Goal: Transaction & Acquisition: Purchase product/service

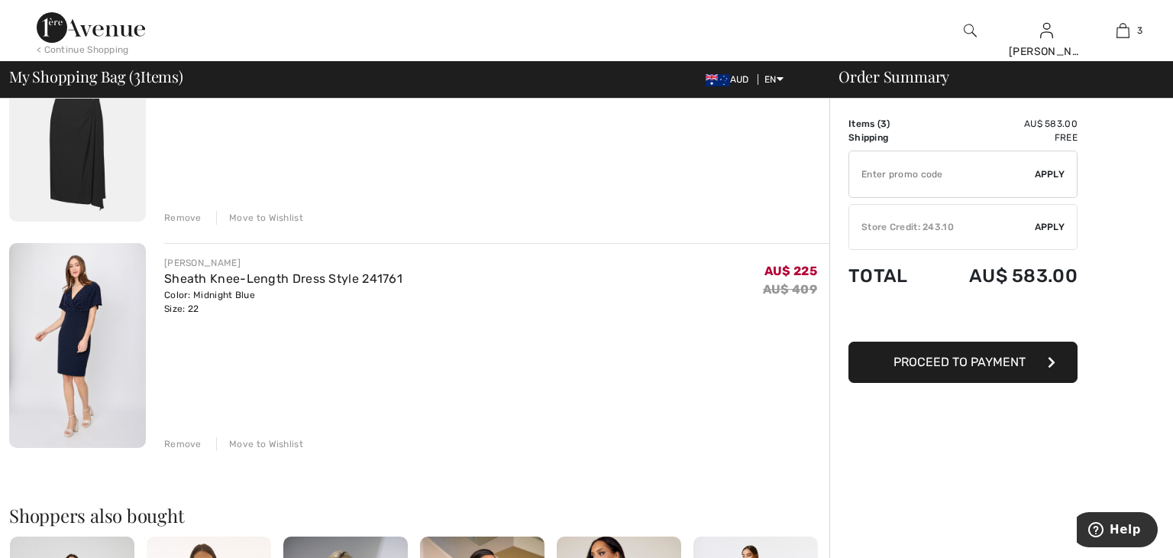
scroll to position [451, 0]
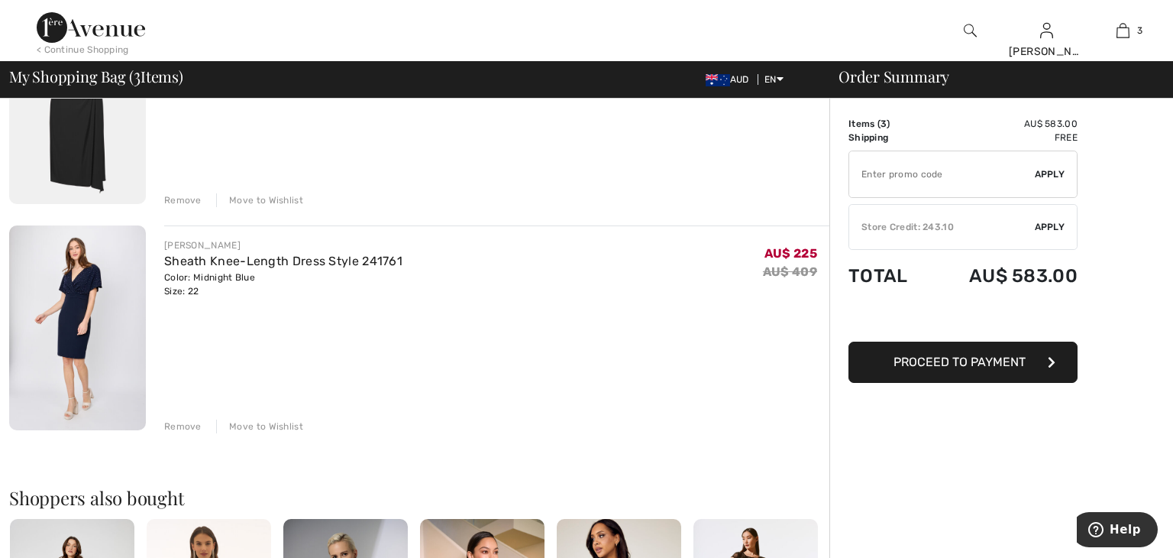
click at [185, 427] on div "Remove" at bounding box center [182, 426] width 37 height 14
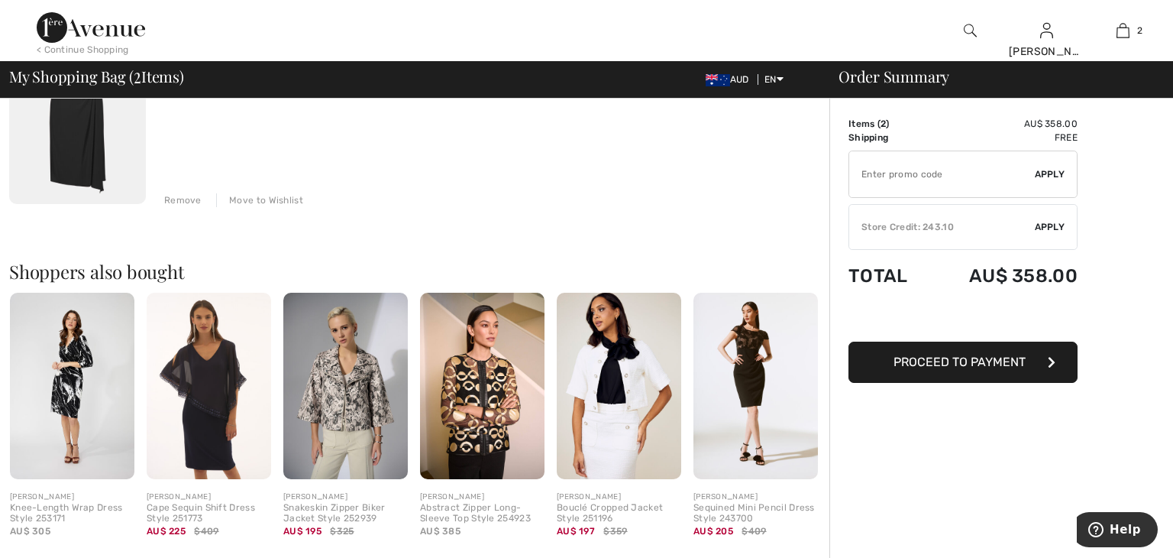
click at [760, 345] on img at bounding box center [756, 386] width 125 height 187
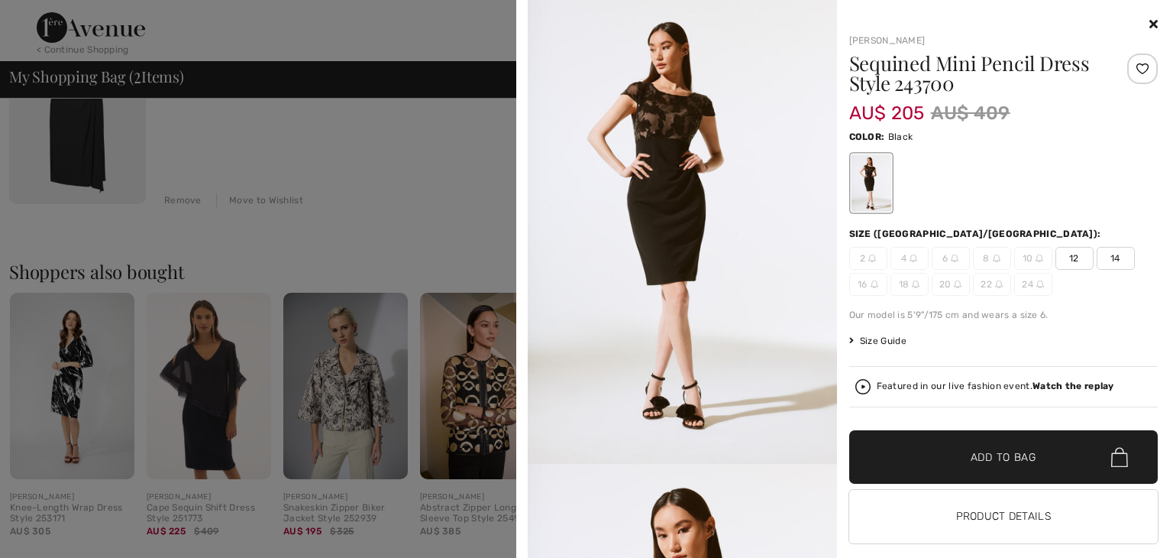
click at [1153, 24] on icon at bounding box center [1154, 24] width 8 height 12
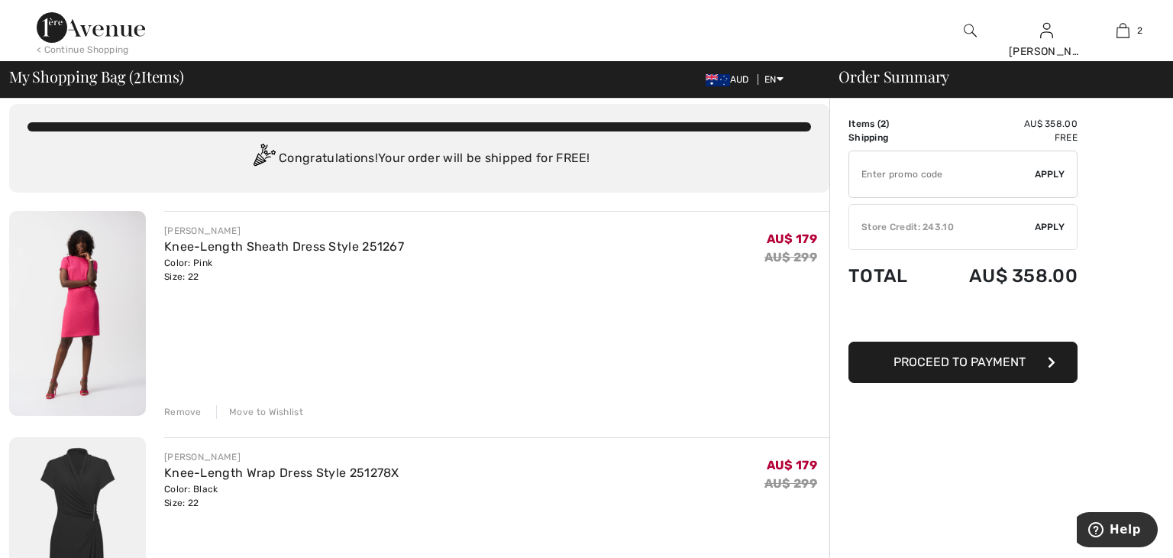
scroll to position [0, 0]
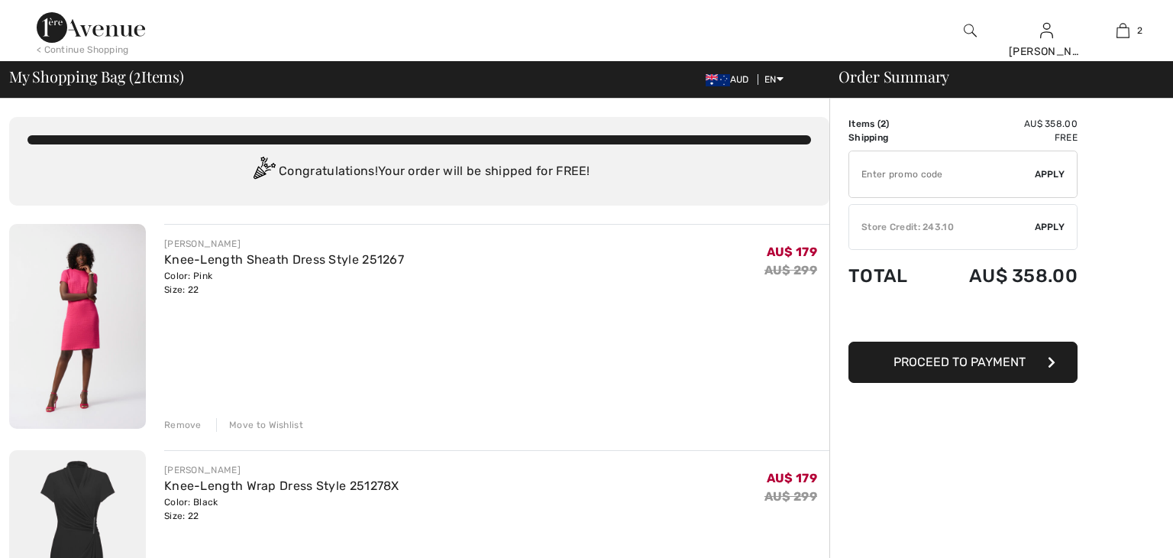
checkbox input "true"
click at [969, 29] on img at bounding box center [970, 30] width 13 height 18
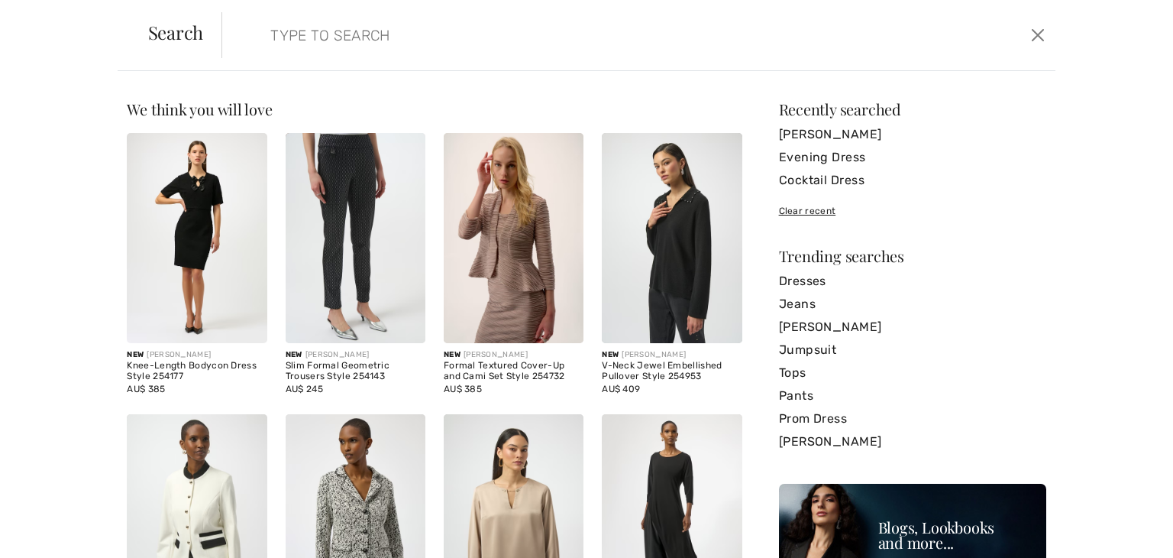
click at [304, 40] on input "search" at bounding box center [547, 35] width 576 height 46
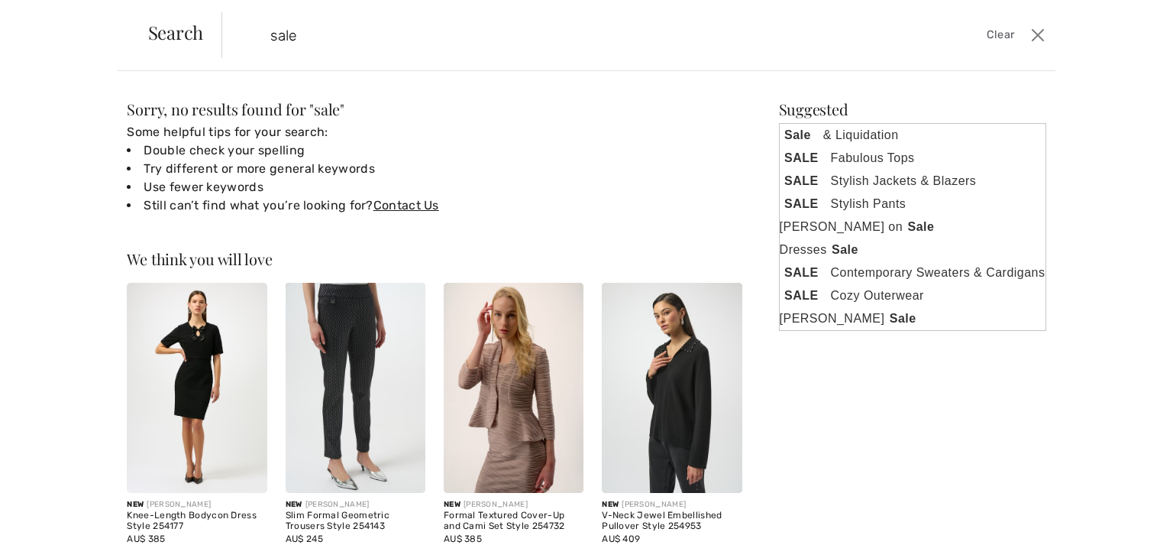
type input "sale"
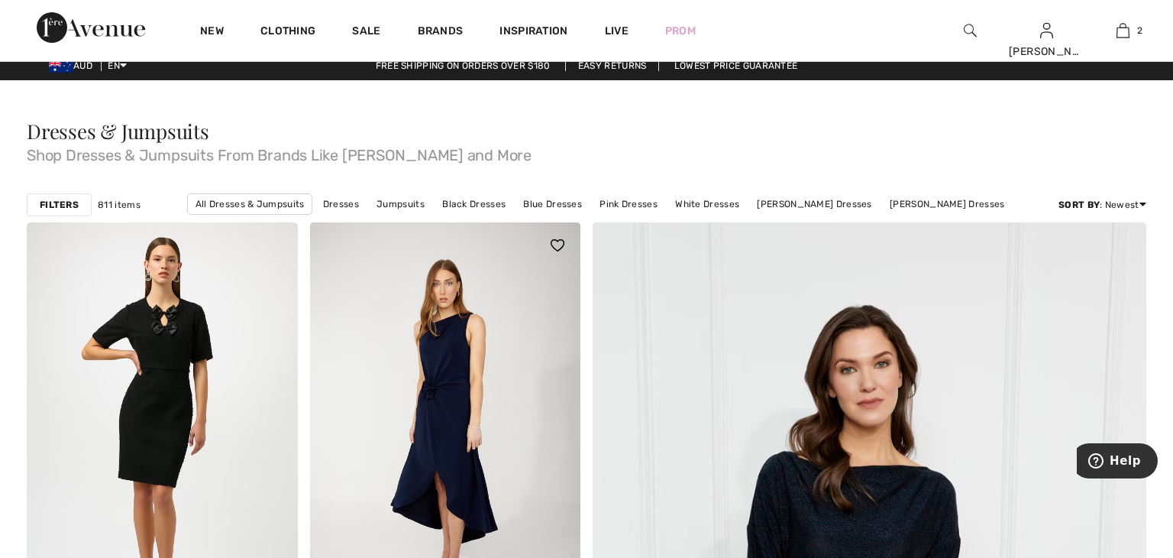
scroll to position [5, 0]
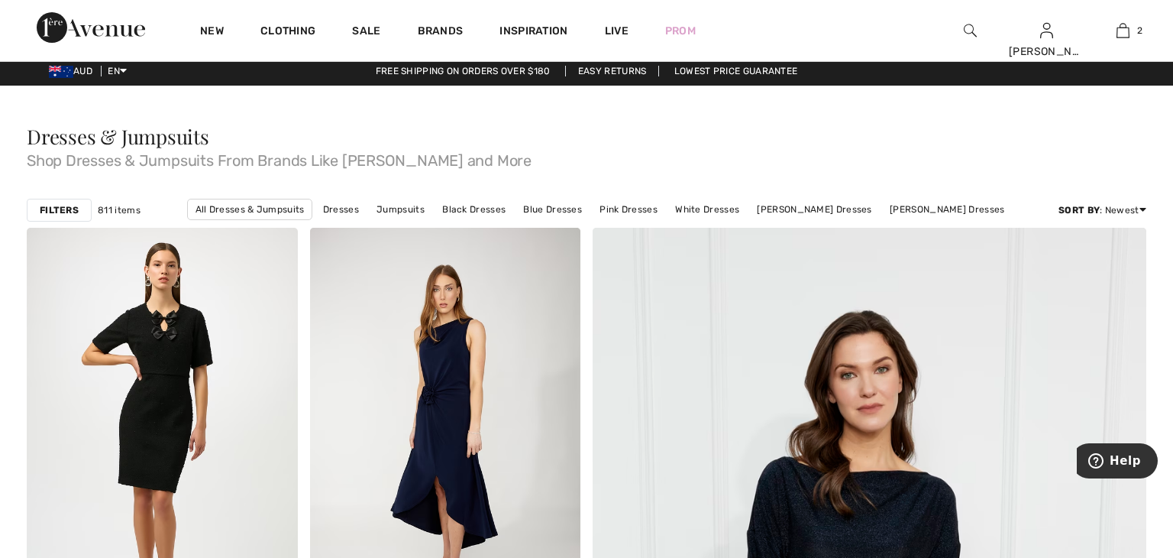
click at [60, 209] on strong "Filters" at bounding box center [59, 210] width 39 height 14
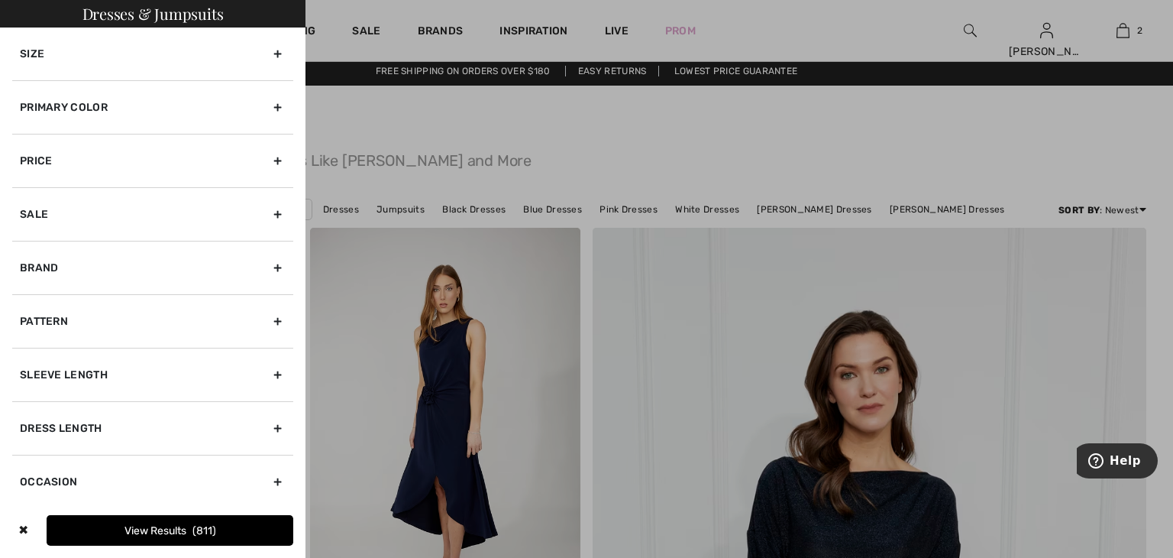
click at [118, 62] on div "Size" at bounding box center [152, 54] width 281 height 53
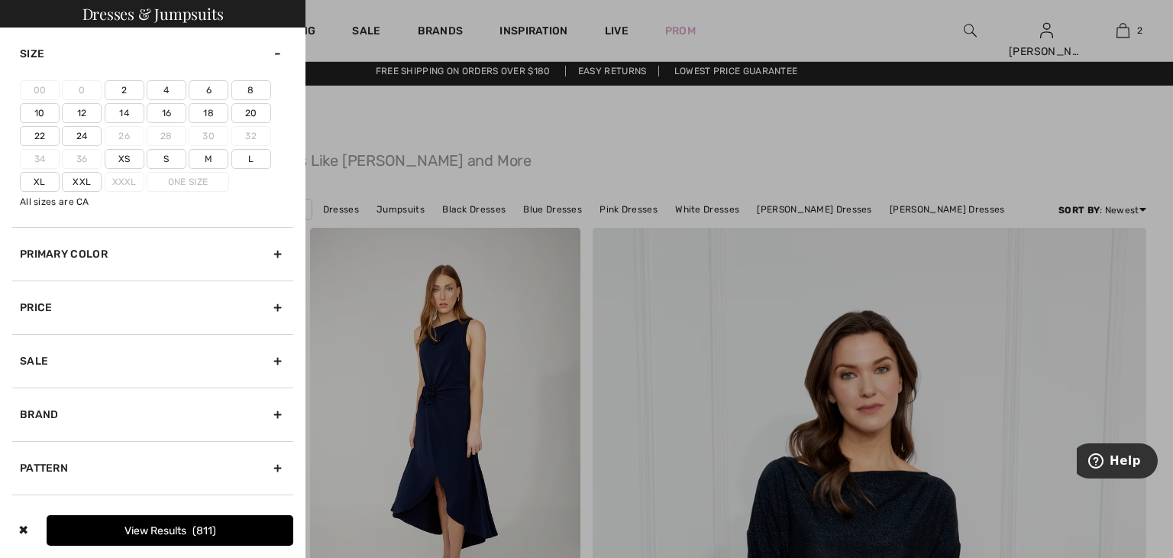
click at [37, 134] on label "22" at bounding box center [40, 136] width 40 height 20
click at [0, 0] on input"] "22" at bounding box center [0, 0] width 0 height 0
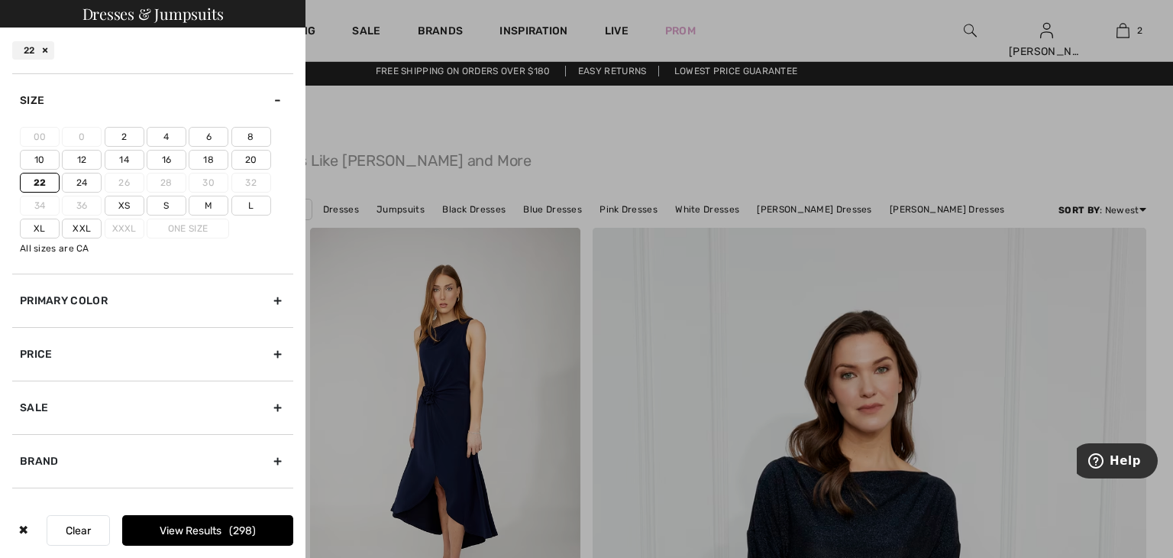
click at [241, 163] on label "20" at bounding box center [251, 160] width 40 height 20
click at [0, 0] on input"] "20" at bounding box center [0, 0] width 0 height 0
click at [212, 532] on button "View Results 338" at bounding box center [207, 530] width 171 height 31
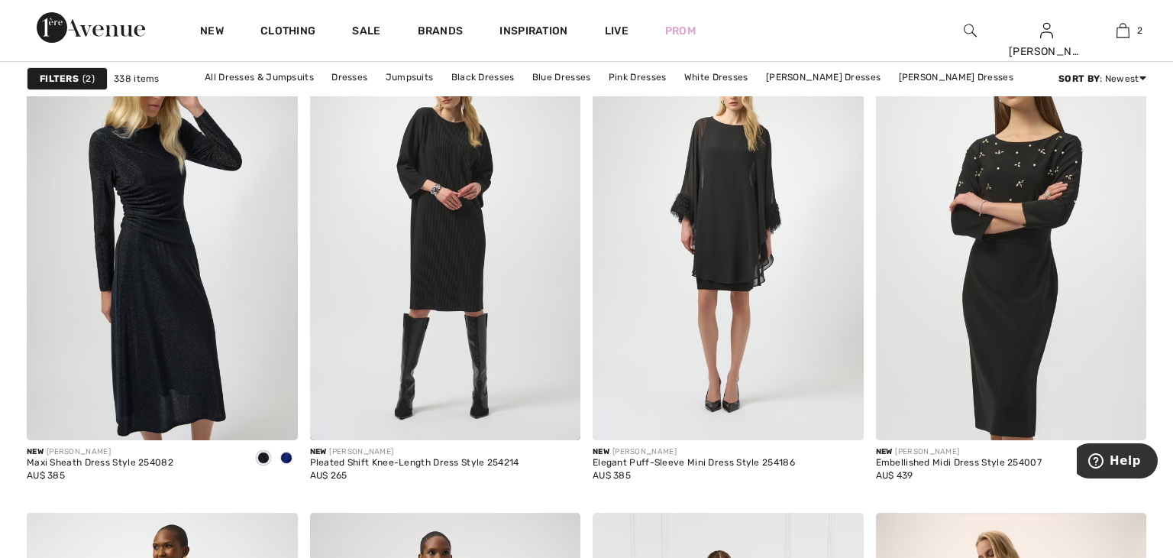
scroll to position [2793, 0]
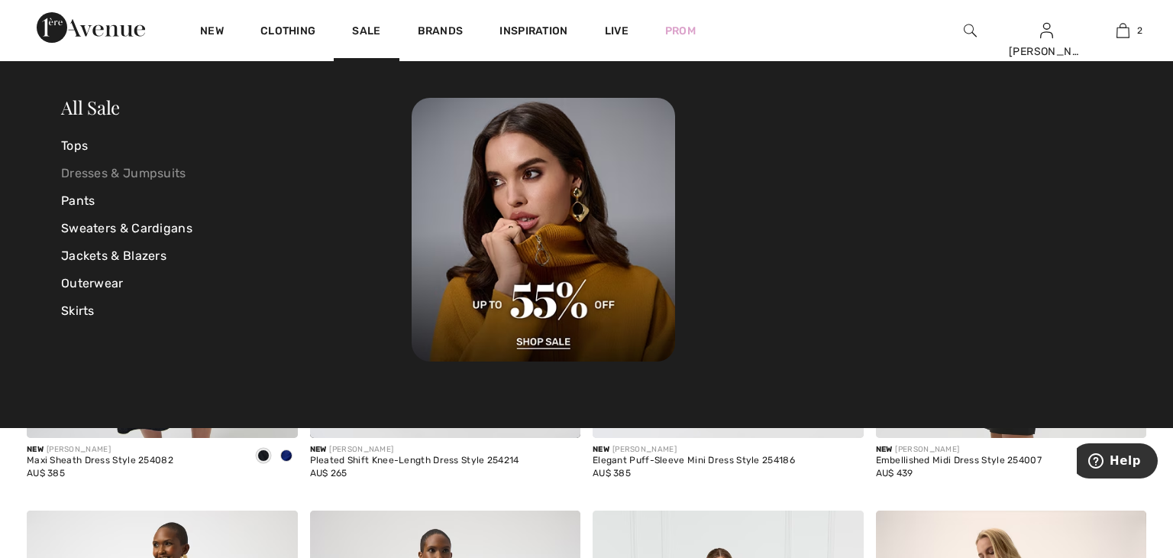
click at [169, 179] on link "Dresses & Jumpsuits" at bounding box center [236, 174] width 351 height 28
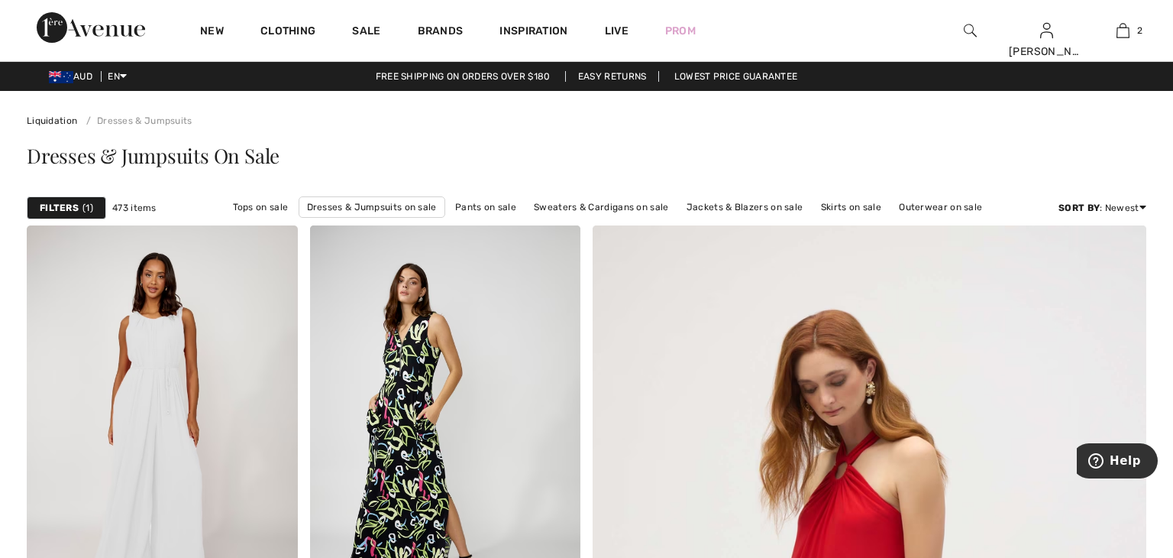
click at [83, 208] on span "1" at bounding box center [88, 208] width 11 height 14
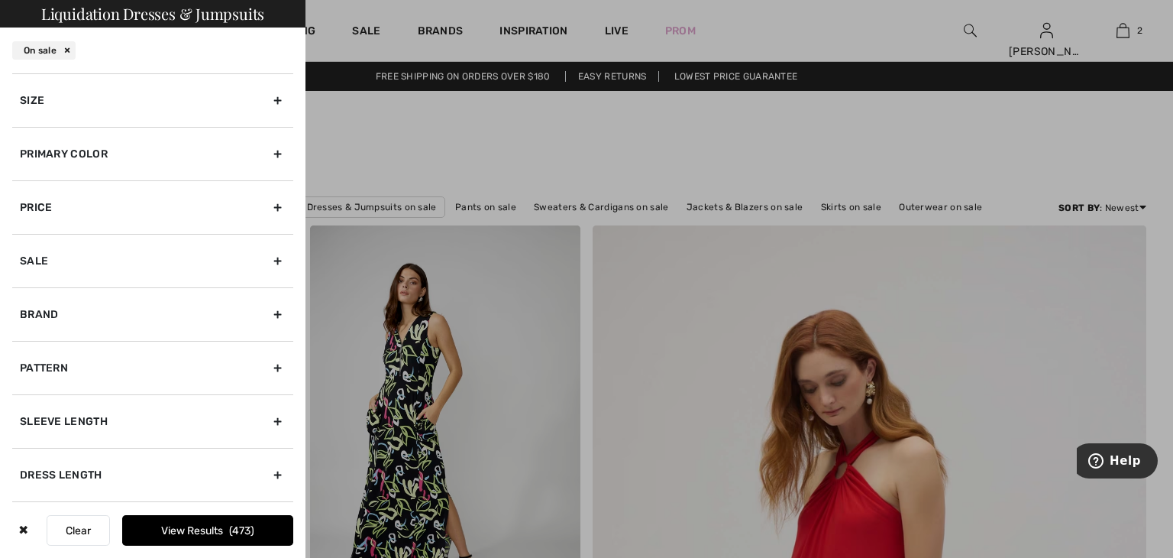
click at [101, 97] on div "Size" at bounding box center [152, 99] width 281 height 53
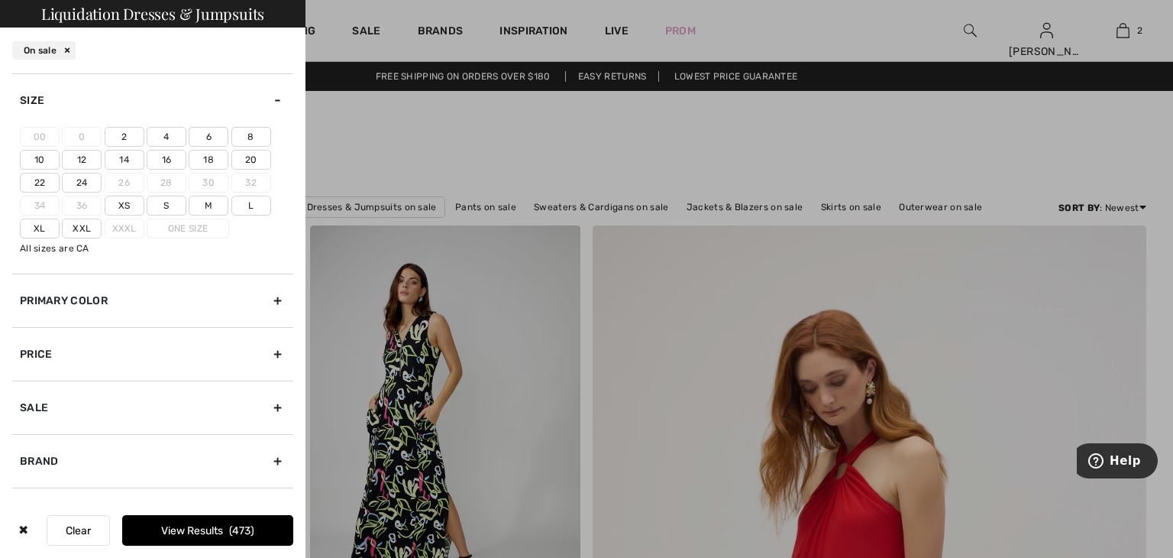
click at [42, 181] on label "22" at bounding box center [40, 183] width 40 height 20
click at [0, 0] on input"] "22" at bounding box center [0, 0] width 0 height 0
click at [248, 157] on label "20" at bounding box center [251, 160] width 40 height 20
click at [0, 0] on input"] "20" at bounding box center [0, 0] width 0 height 0
click at [215, 533] on button "View Results 193" at bounding box center [207, 530] width 171 height 31
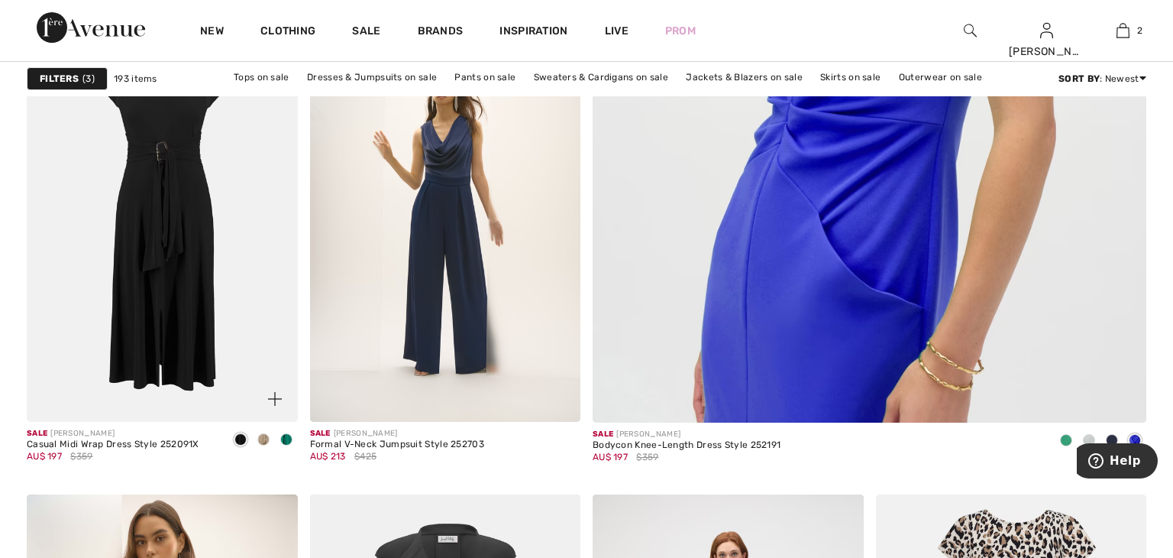
scroll to position [690, 0]
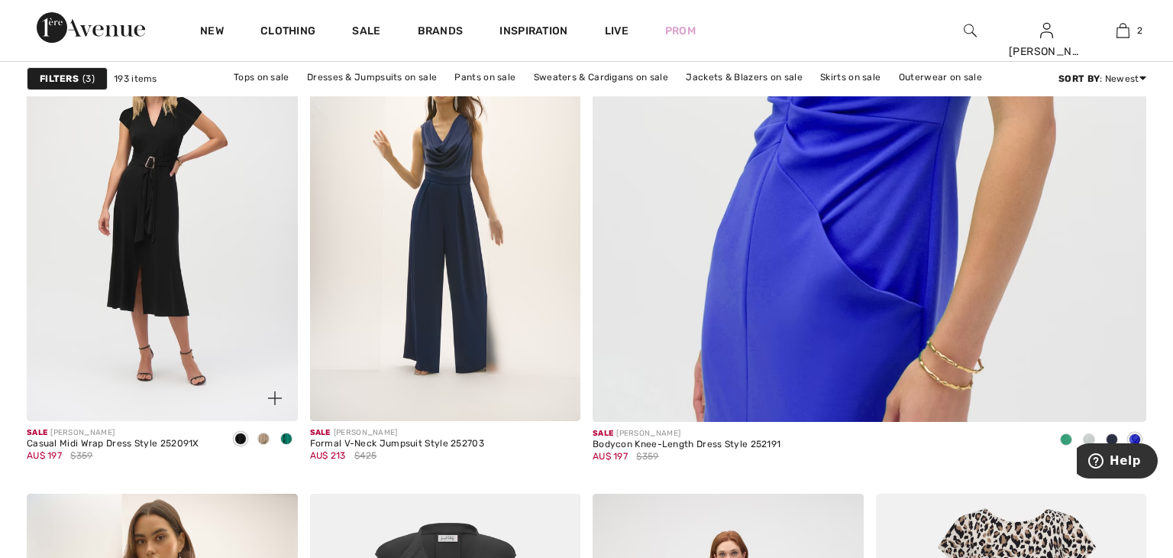
click at [289, 437] on span at bounding box center [286, 438] width 12 height 12
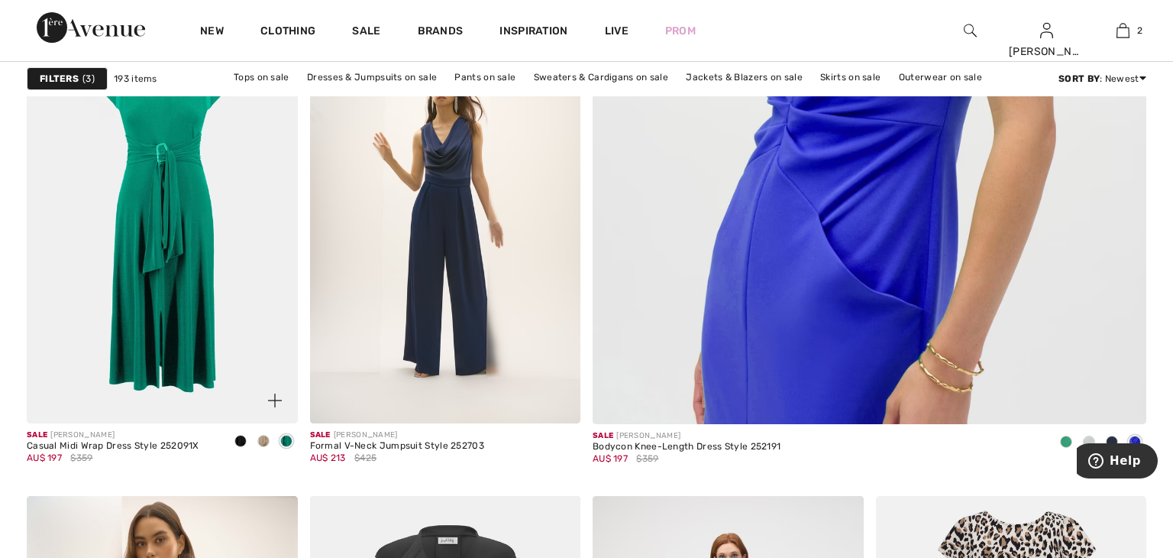
scroll to position [688, 0]
click at [240, 440] on span at bounding box center [241, 440] width 12 height 12
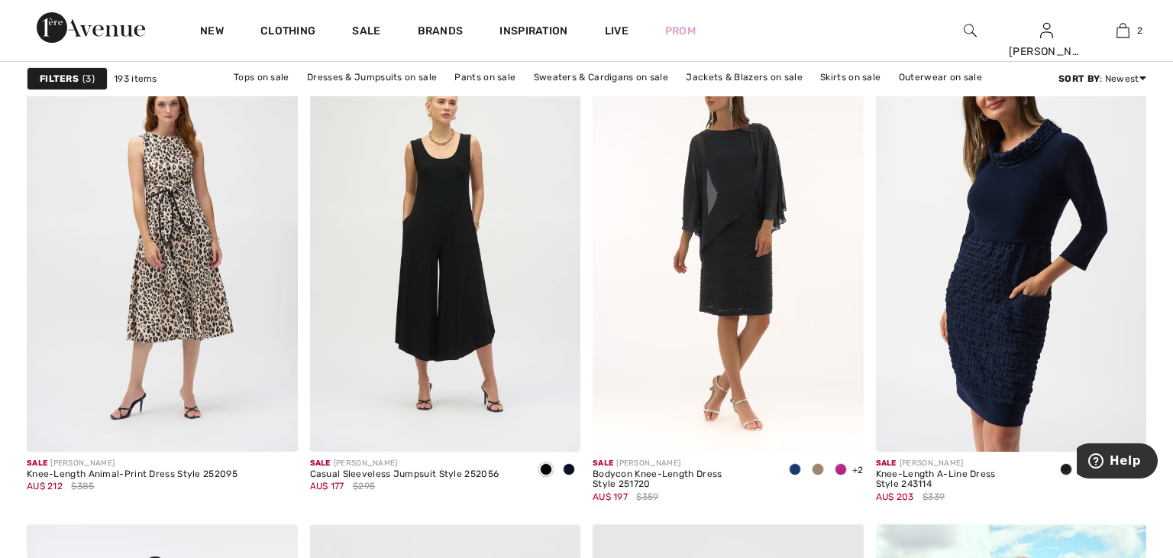
scroll to position [5998, 0]
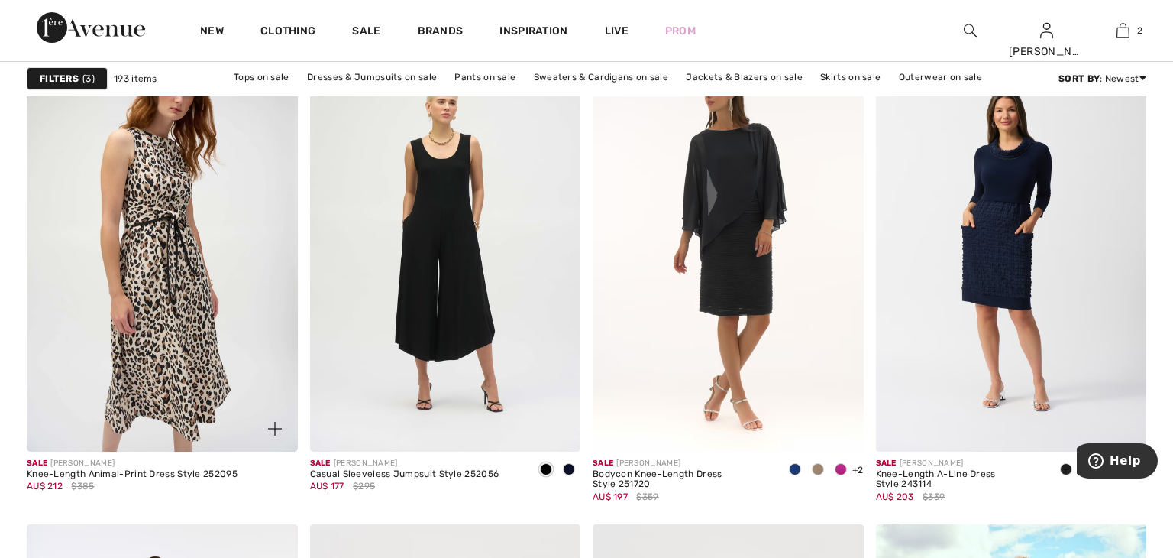
click at [202, 327] on img at bounding box center [162, 248] width 271 height 406
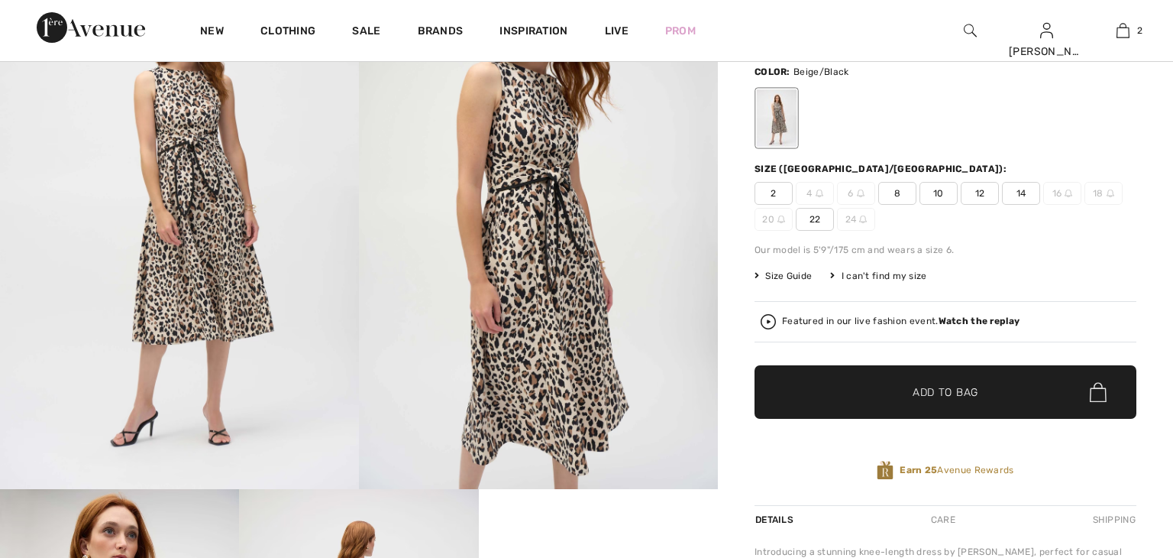
checkbox input "true"
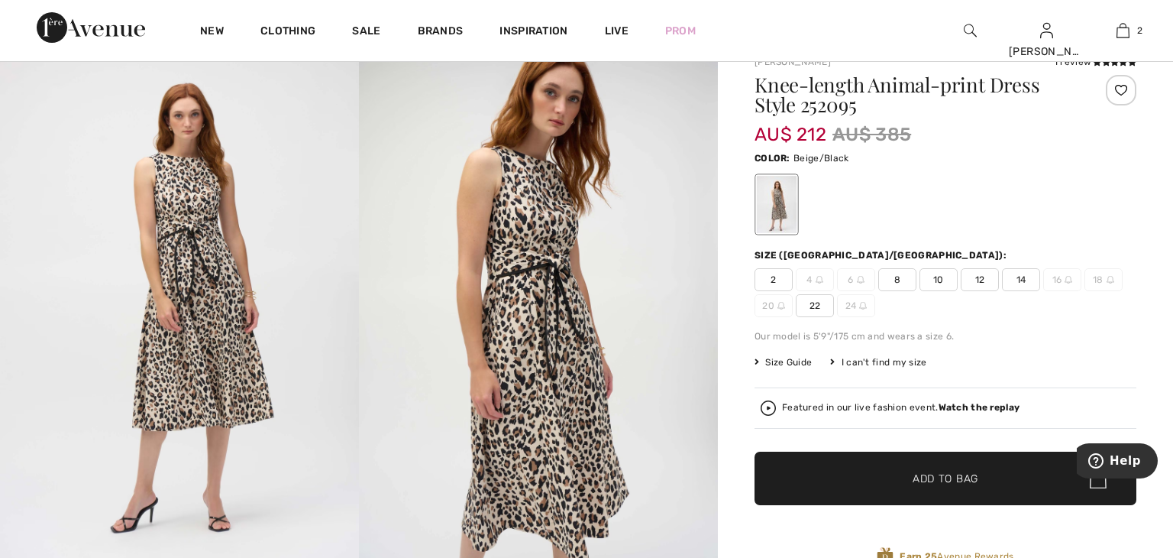
scroll to position [53, 0]
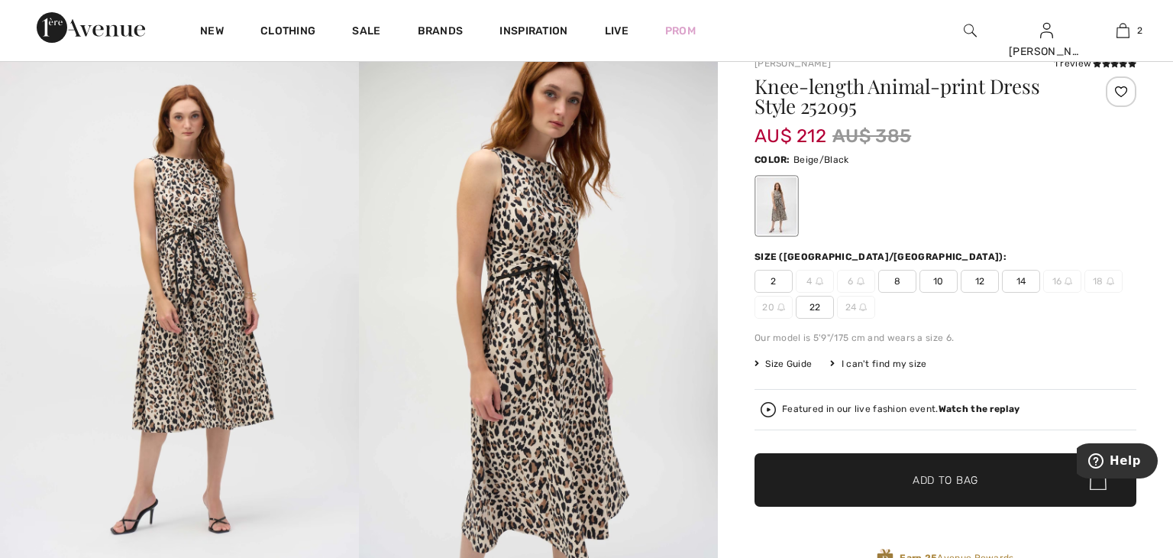
click at [820, 306] on span "22" at bounding box center [815, 307] width 38 height 23
click at [852, 468] on span "✔ Added to Bag Add to Bag" at bounding box center [946, 479] width 382 height 53
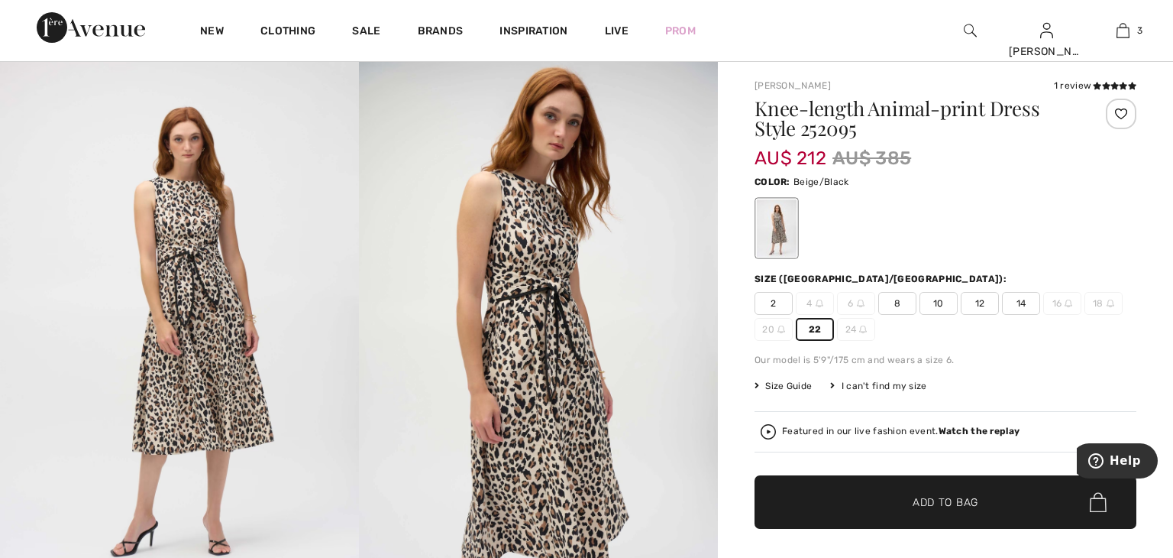
scroll to position [0, 0]
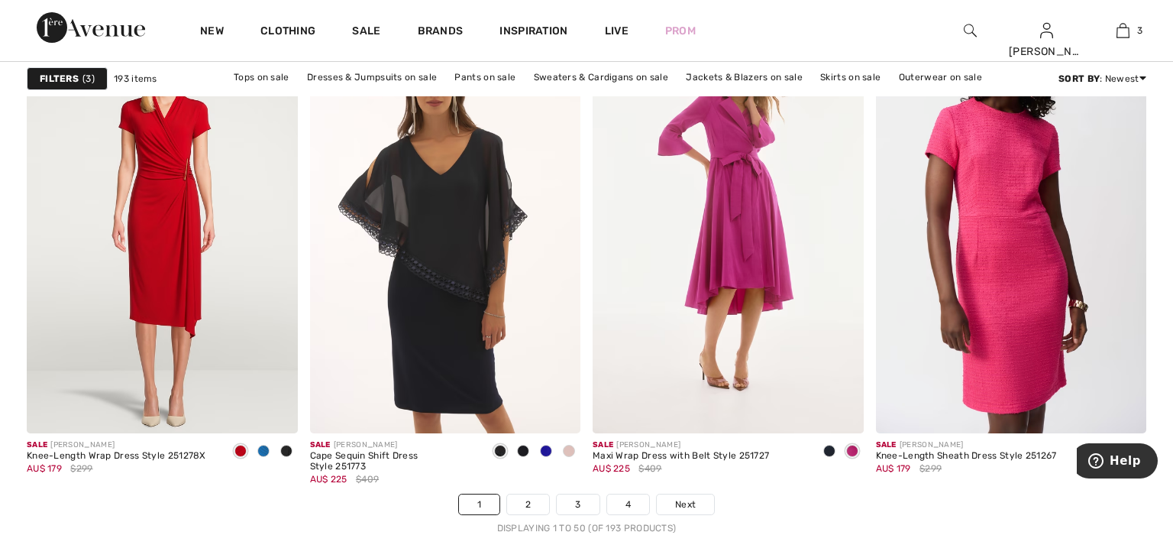
scroll to position [6975, 0]
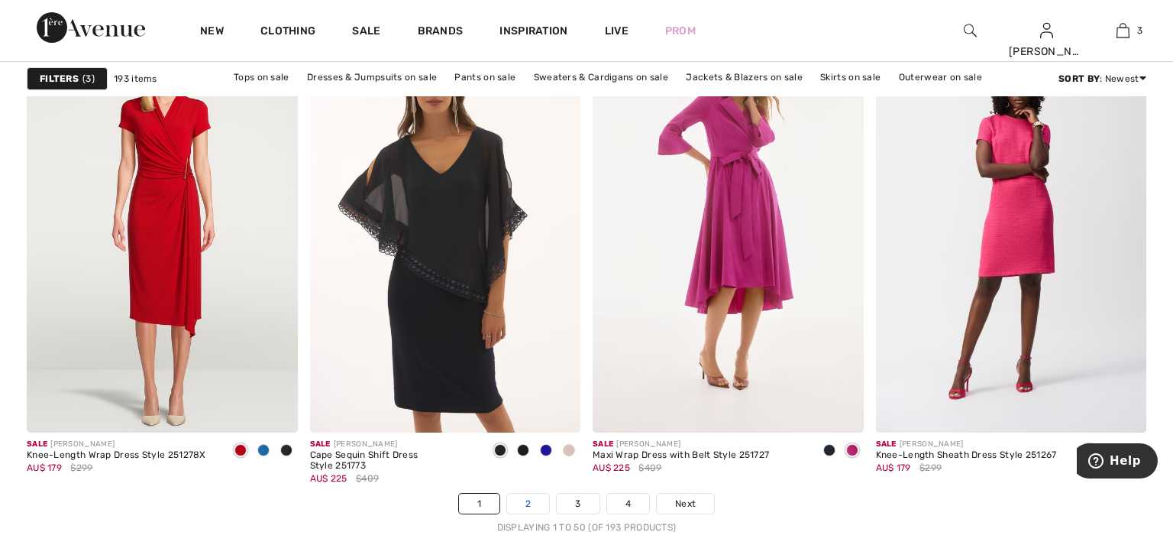
click at [527, 503] on link "2" at bounding box center [528, 503] width 42 height 20
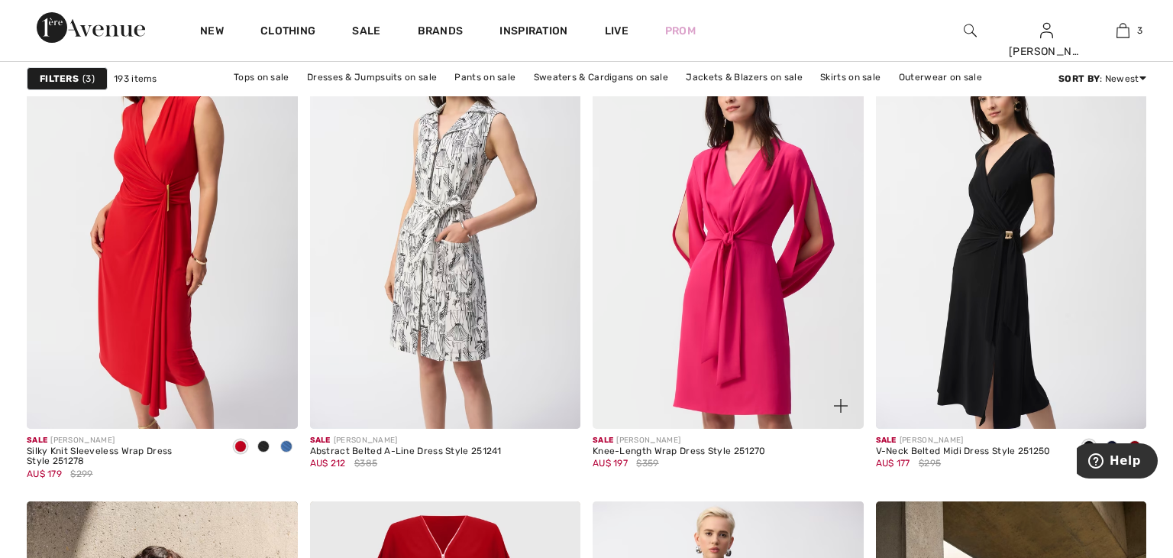
scroll to position [4883, 0]
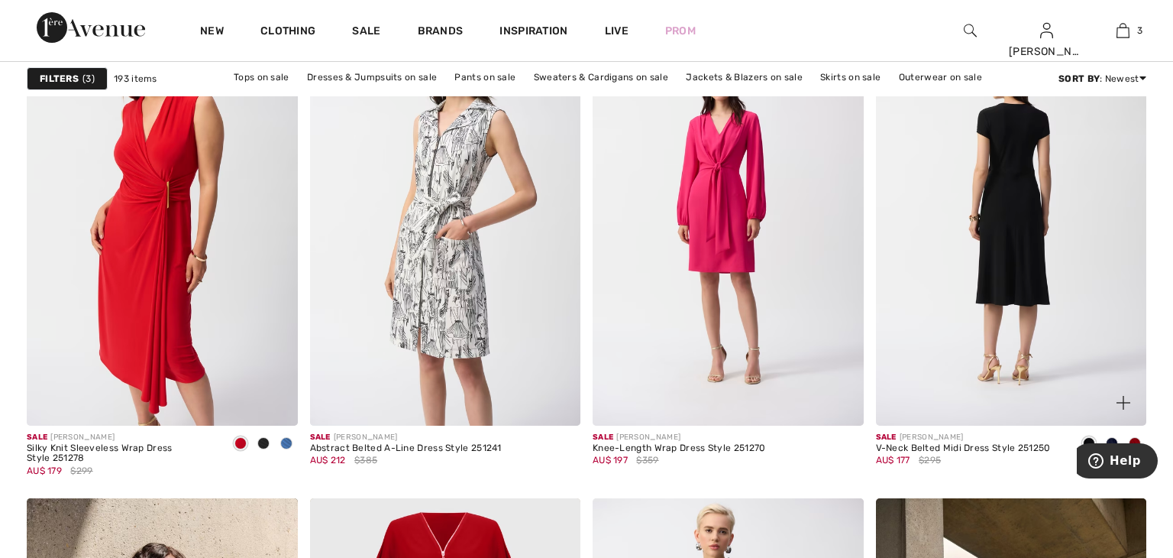
click at [971, 357] on img at bounding box center [1011, 222] width 271 height 406
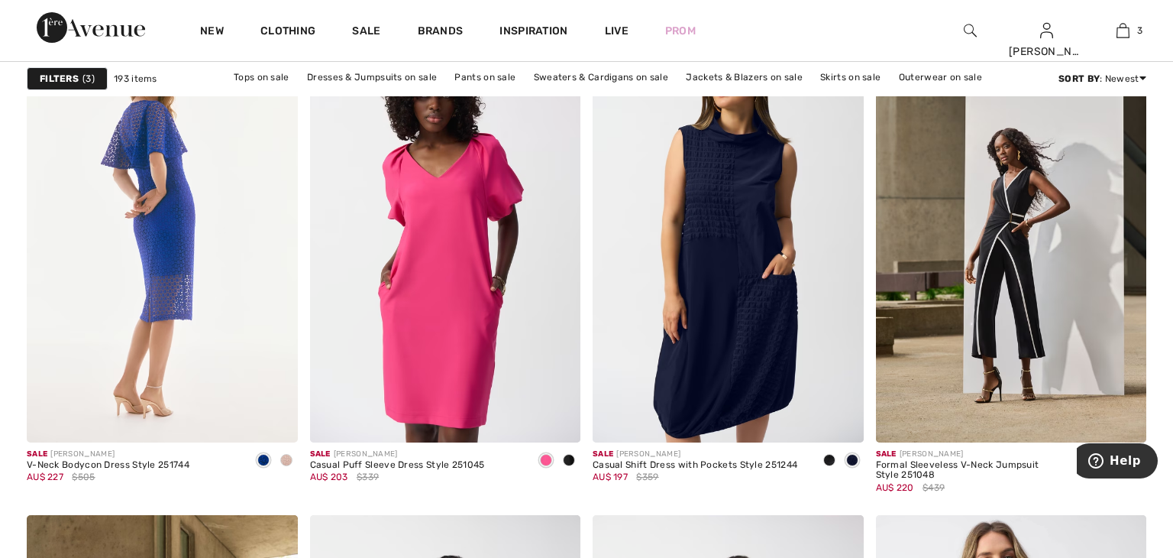
scroll to position [6011, 0]
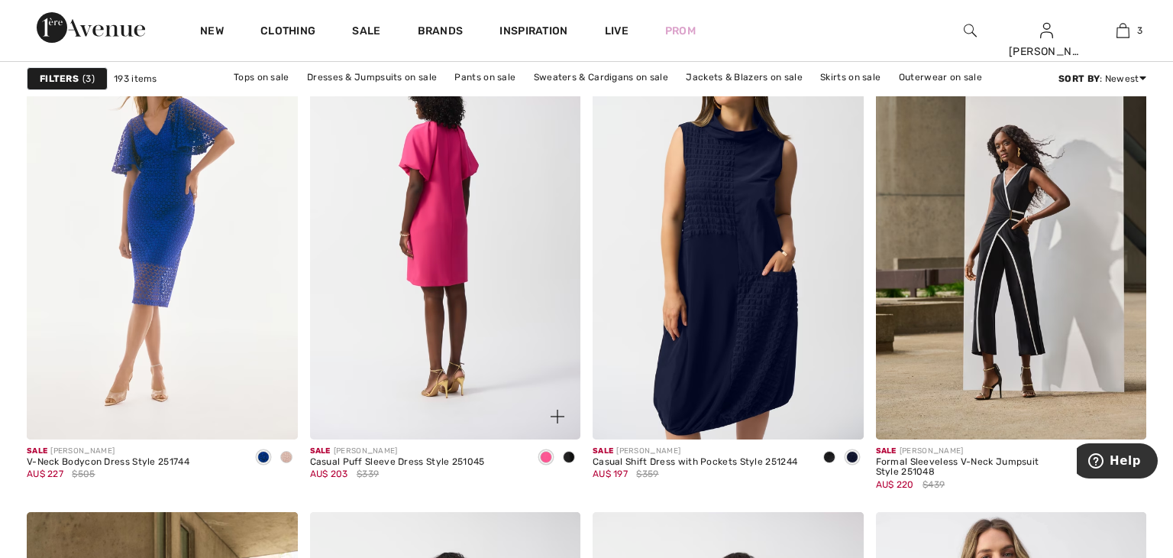
click at [470, 251] on img at bounding box center [445, 236] width 271 height 406
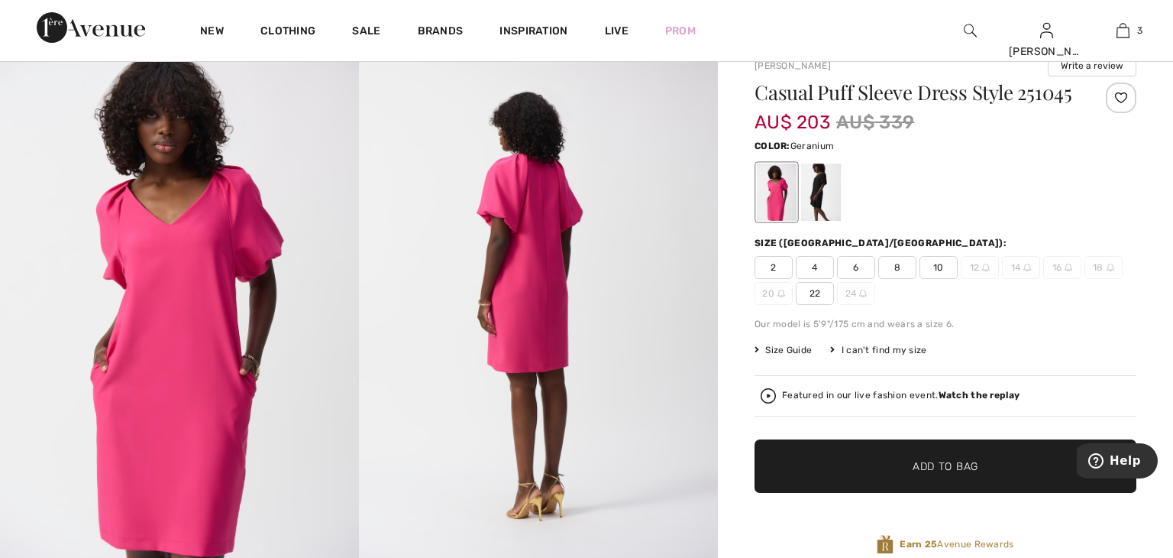
scroll to position [55, 0]
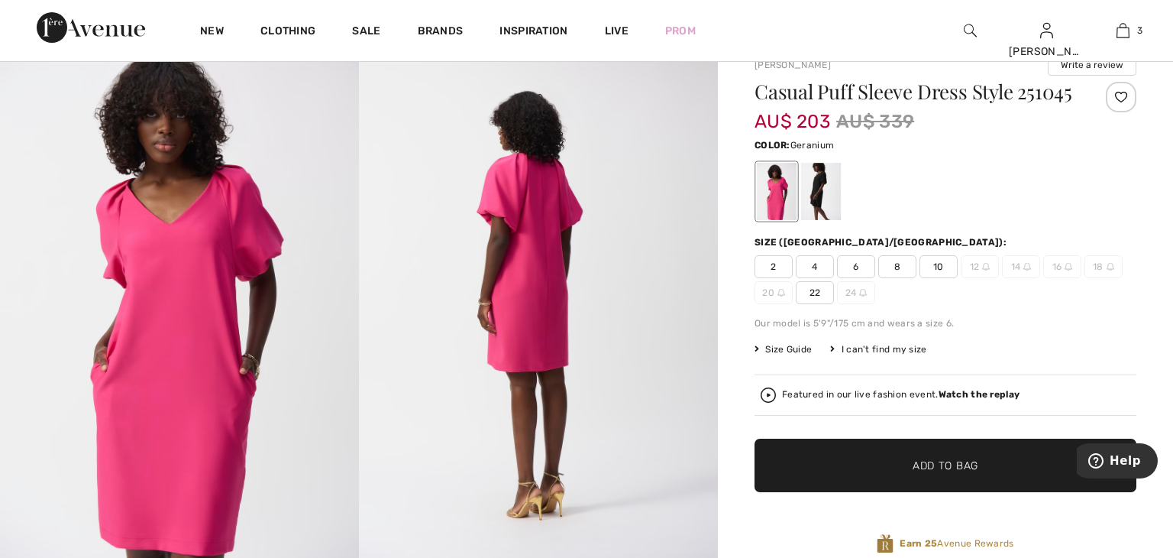
click at [796, 356] on span "Size Guide" at bounding box center [783, 349] width 57 height 14
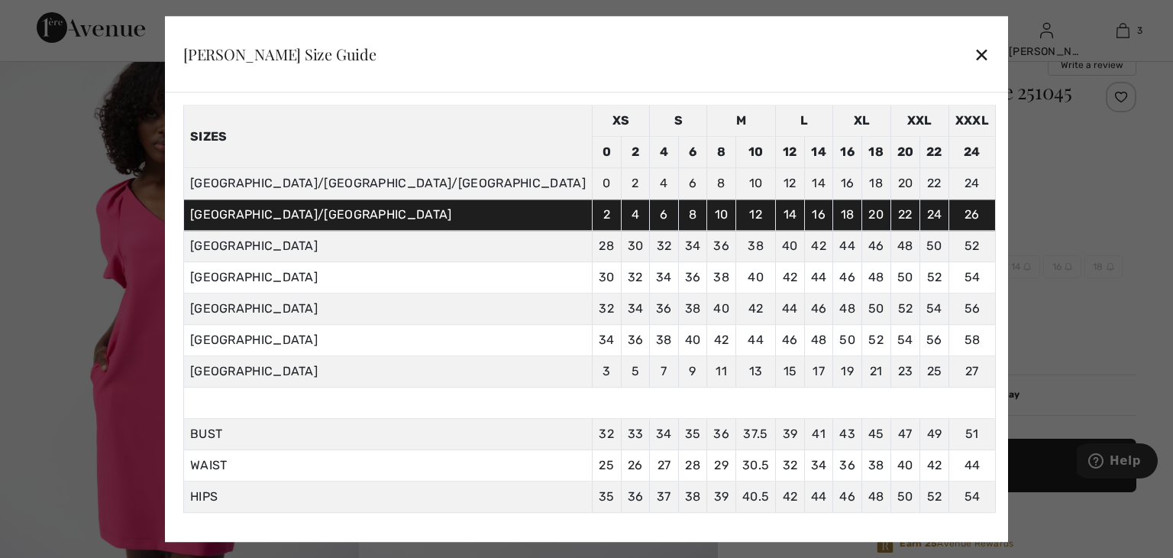
scroll to position [61, 0]
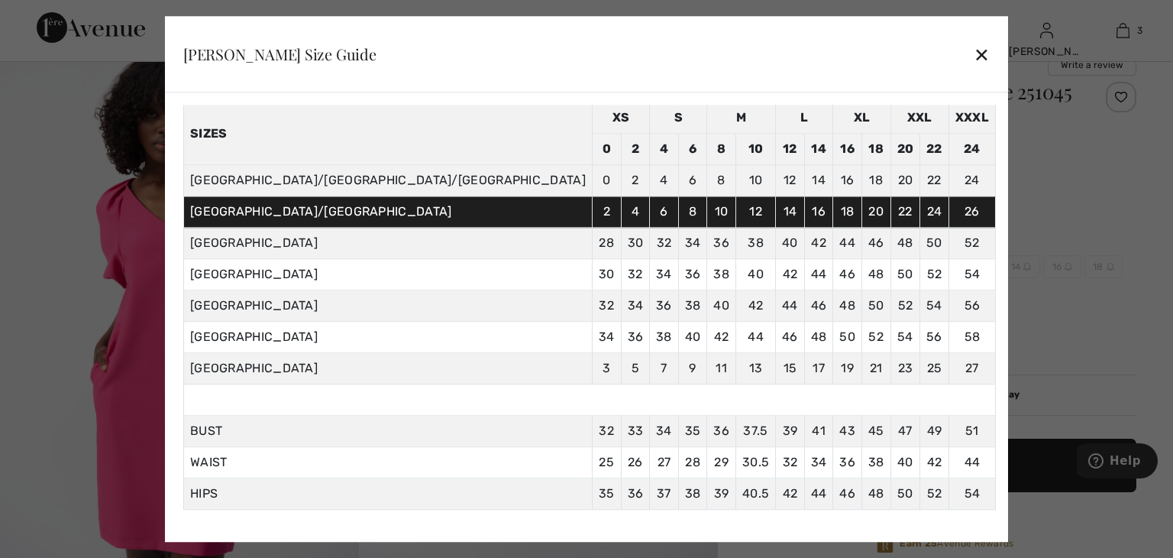
click at [974, 58] on div "✕" at bounding box center [982, 54] width 16 height 32
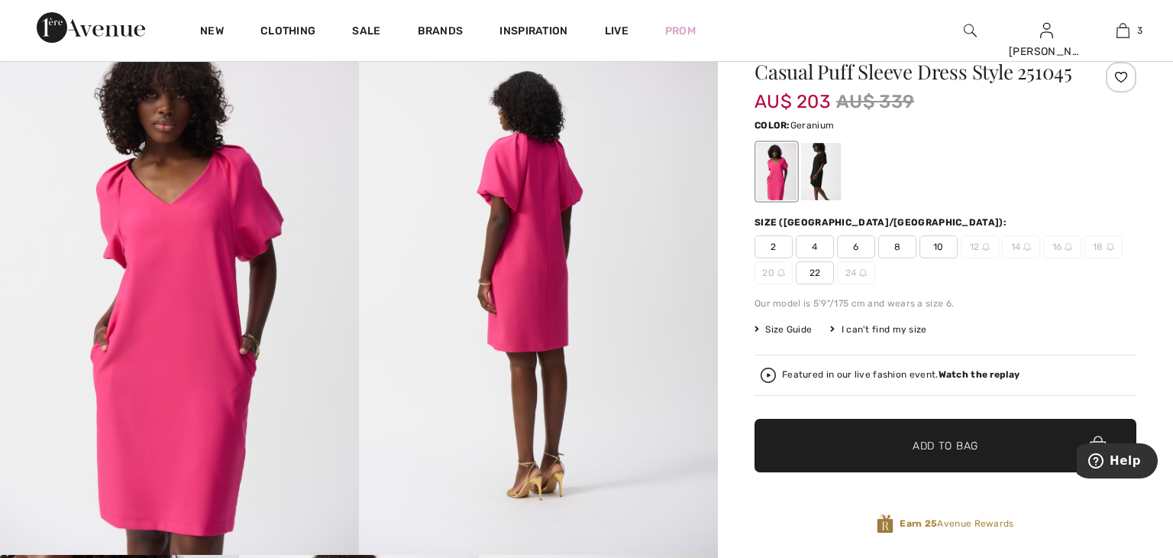
scroll to position [79, 0]
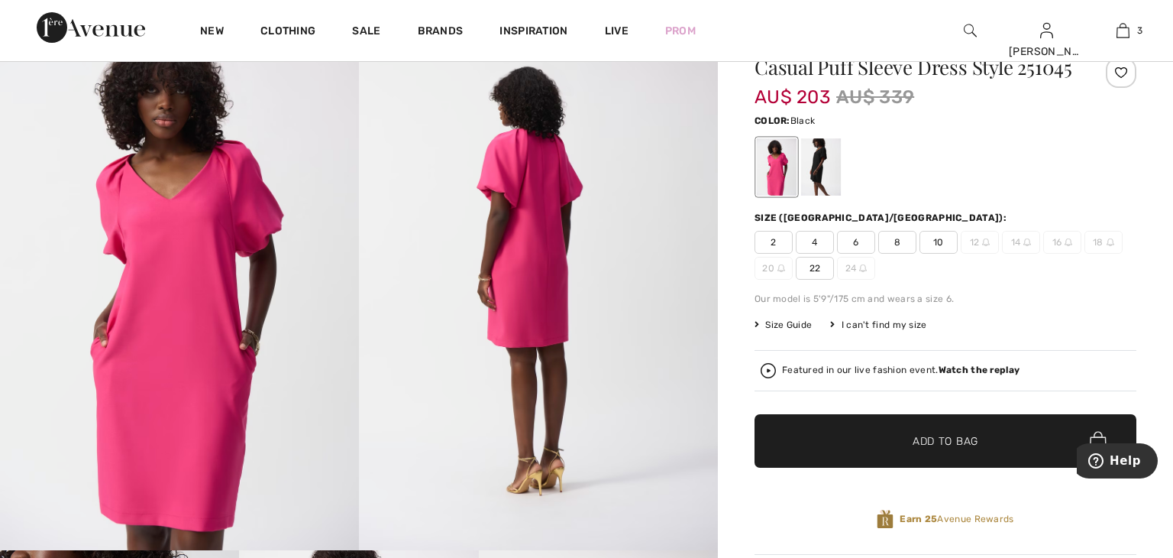
click at [816, 196] on div at bounding box center [821, 166] width 40 height 57
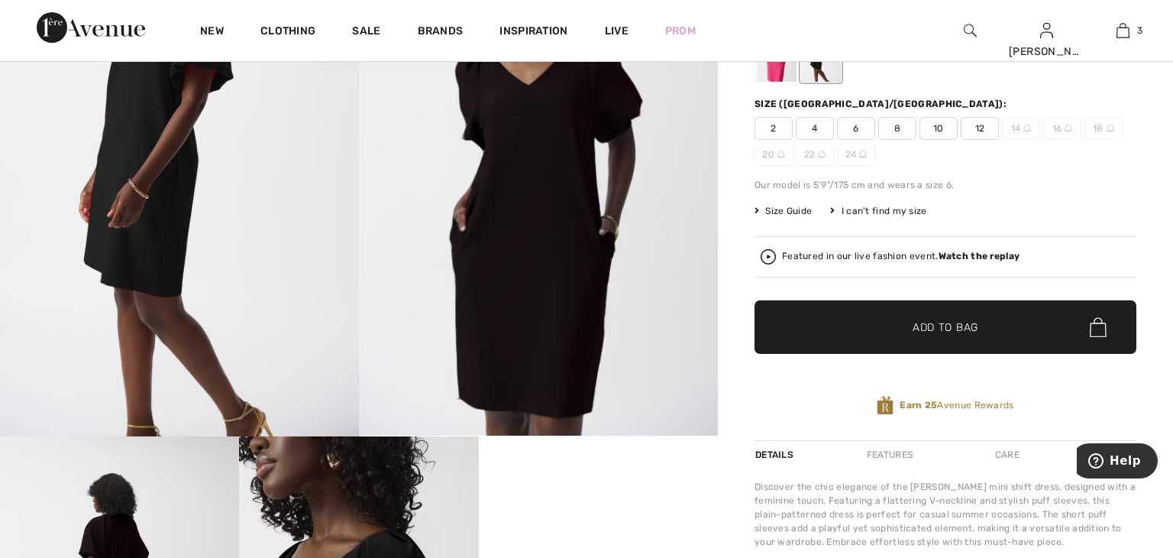
scroll to position [189, 0]
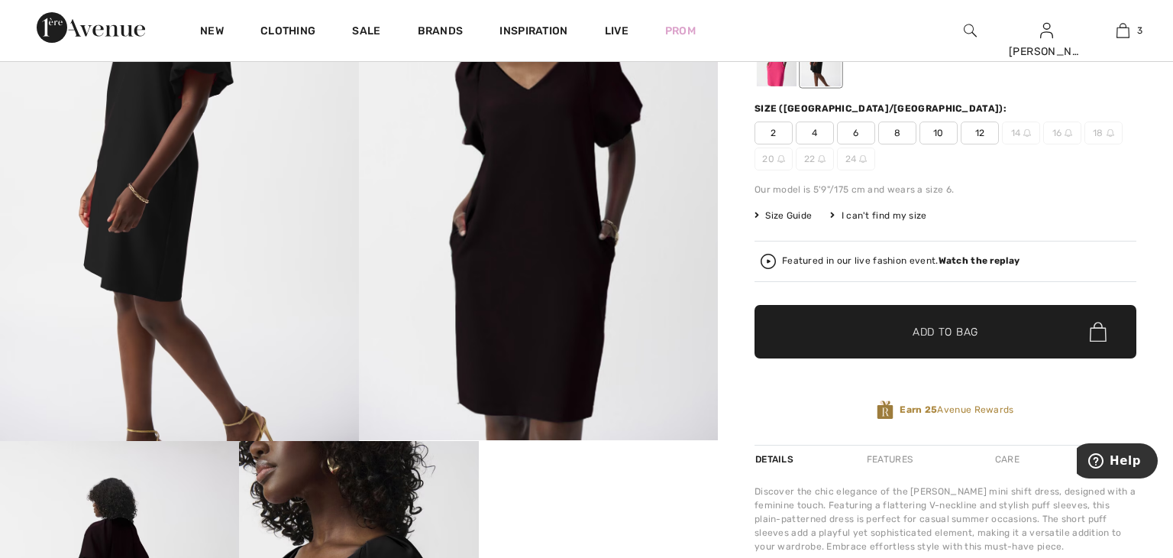
click at [781, 82] on div at bounding box center [777, 57] width 40 height 57
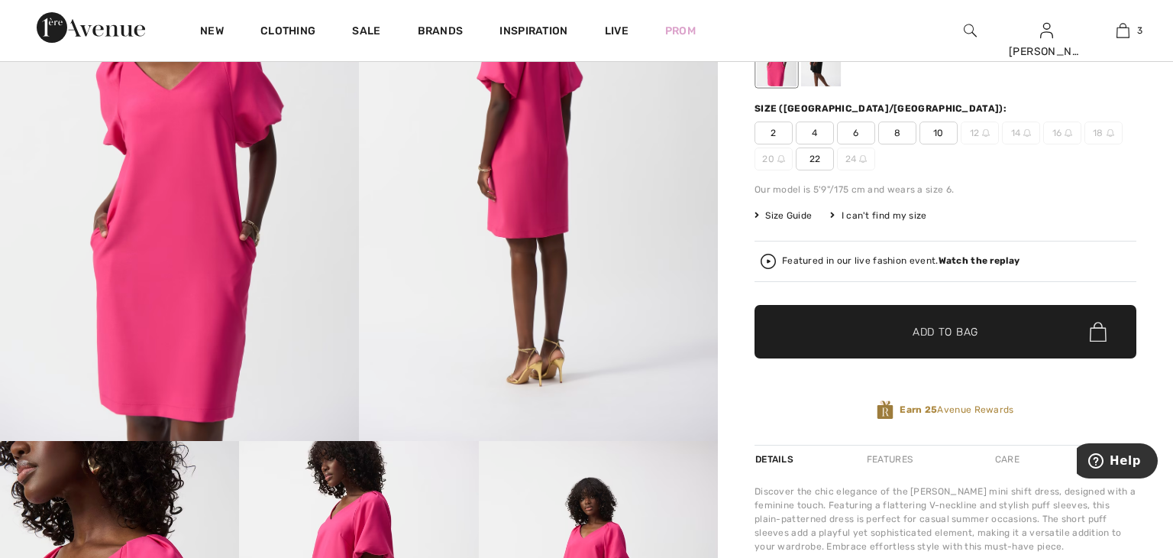
click at [821, 170] on span "22" at bounding box center [815, 158] width 38 height 23
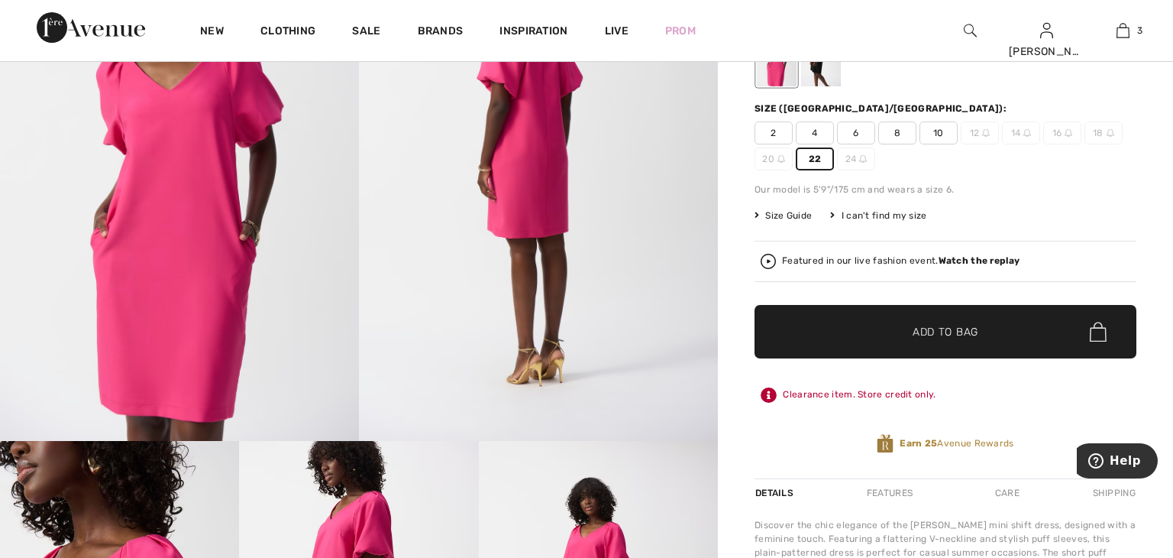
click at [830, 345] on span "✔ Added to Bag Add to Bag" at bounding box center [946, 331] width 382 height 53
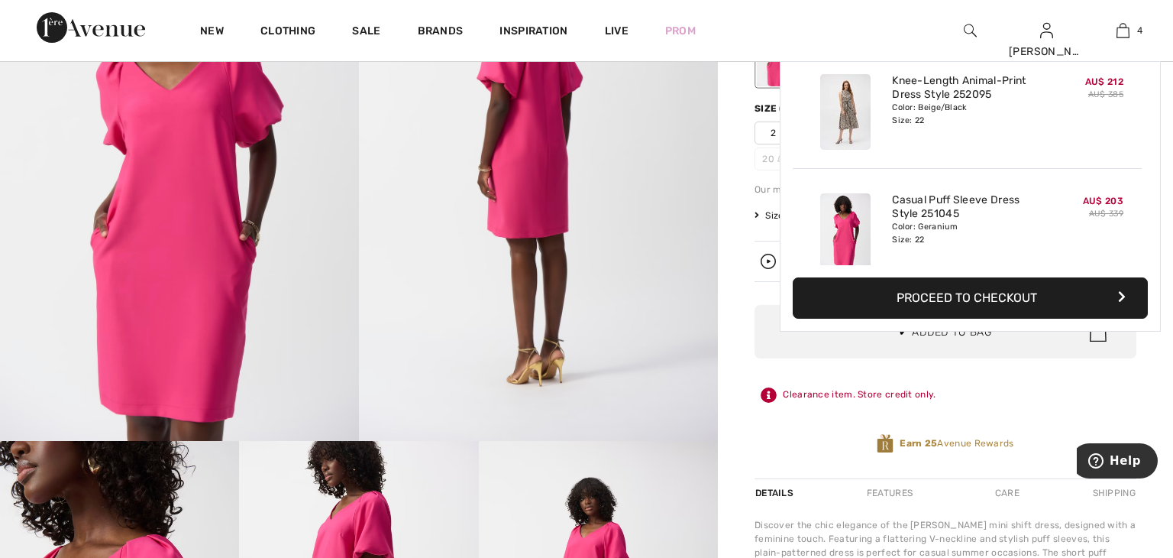
scroll to position [284, 0]
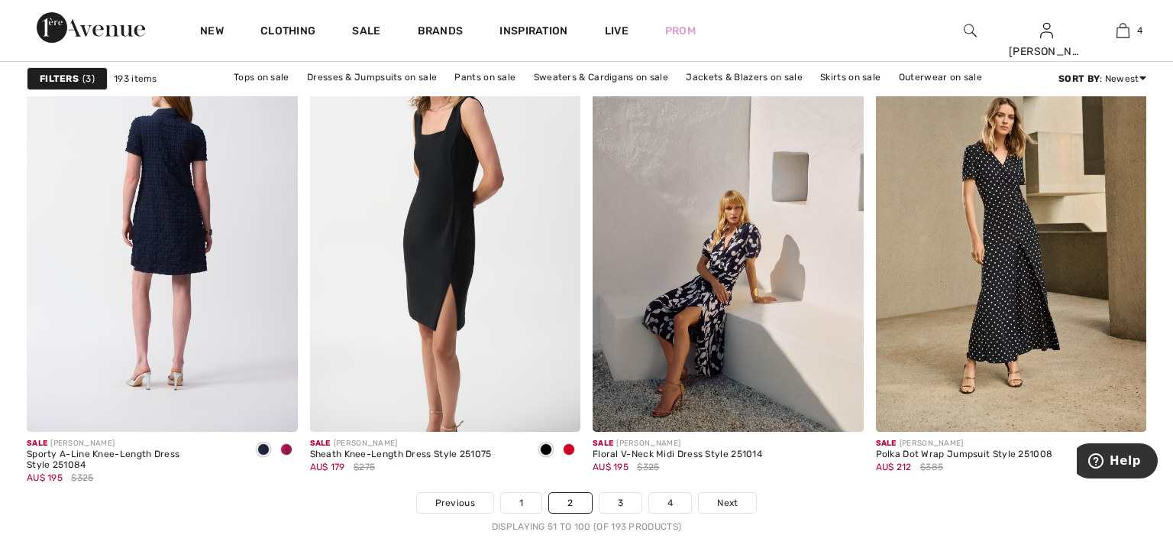
scroll to position [6976, 0]
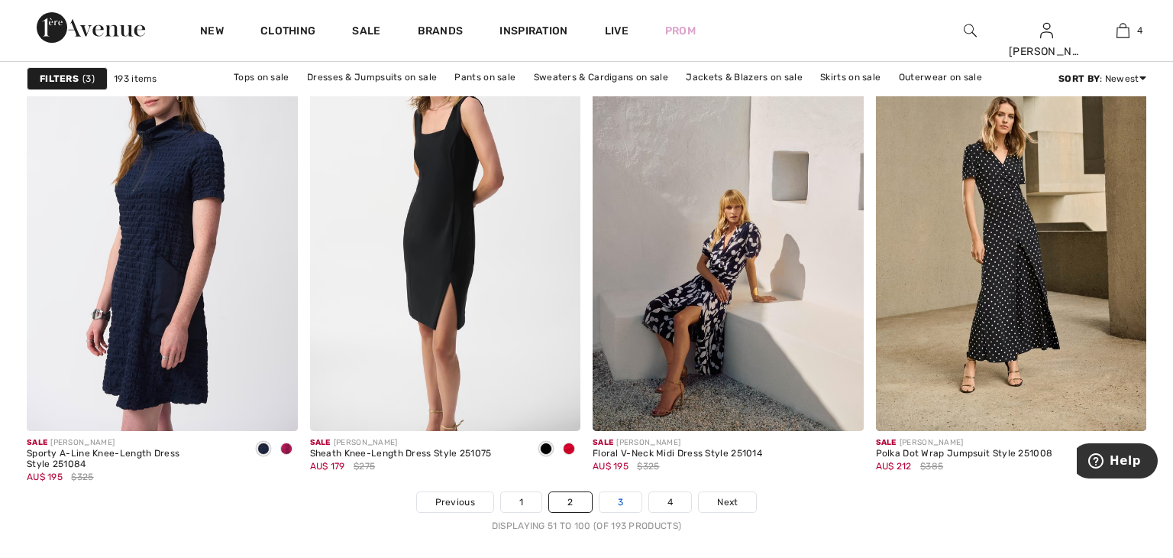
click at [618, 499] on link "3" at bounding box center [621, 502] width 42 height 20
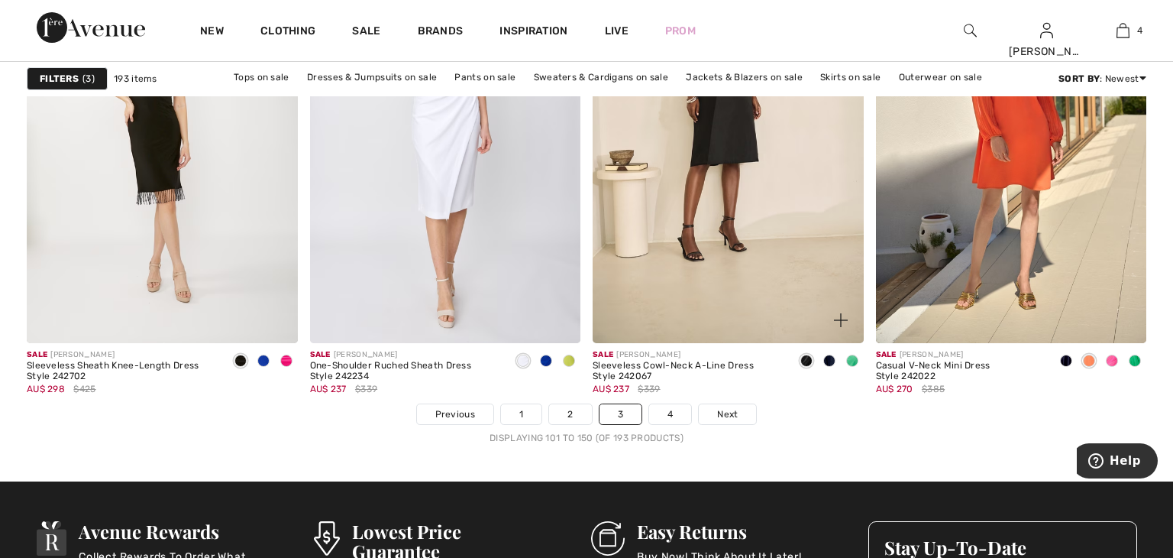
scroll to position [7066, 0]
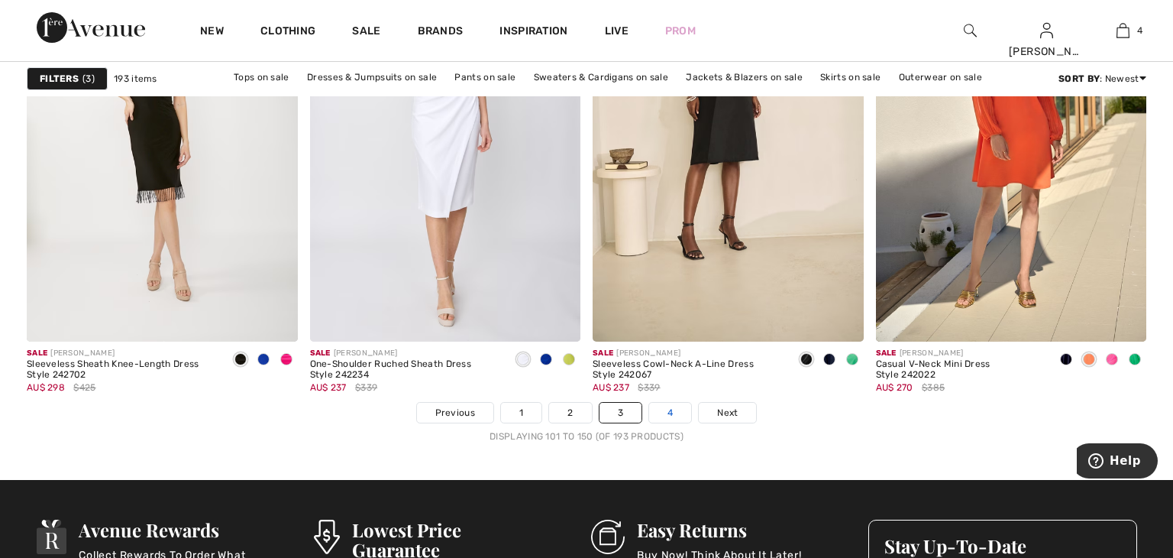
click at [667, 419] on link "4" at bounding box center [670, 413] width 42 height 20
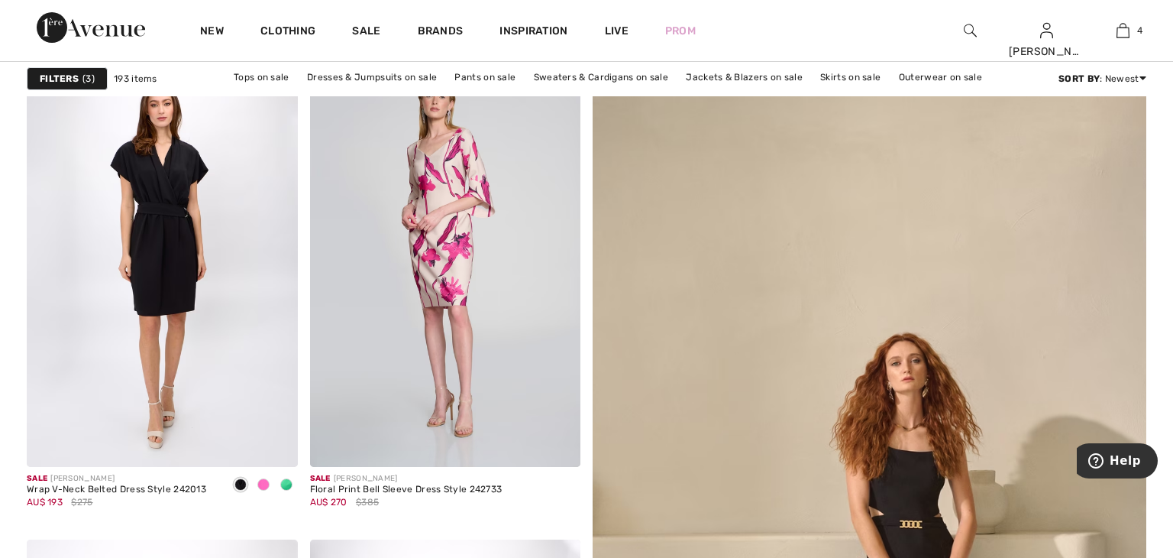
scroll to position [164, 0]
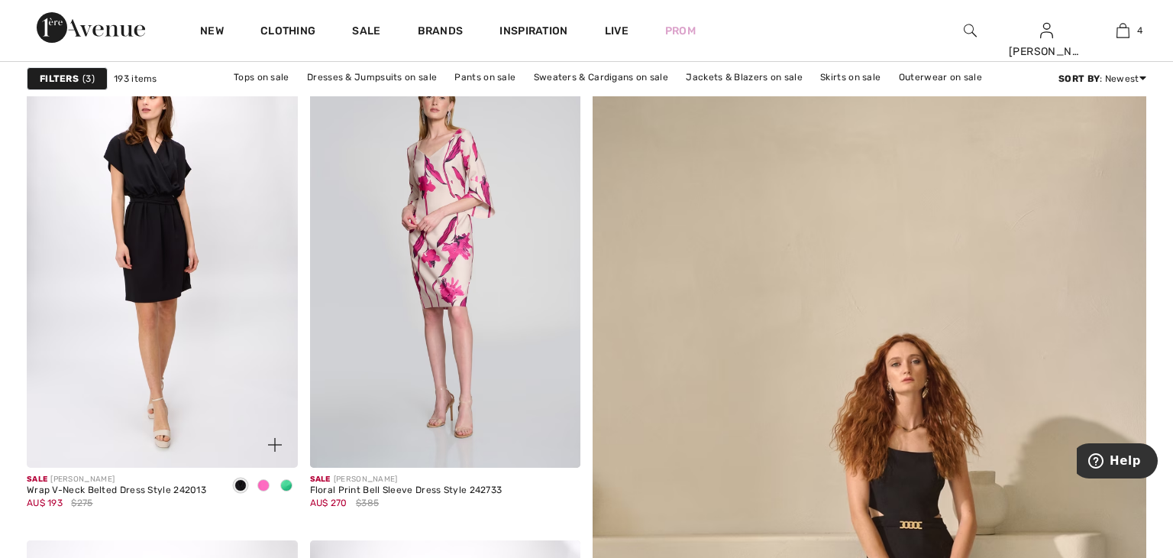
click at [265, 357] on img at bounding box center [162, 264] width 271 height 406
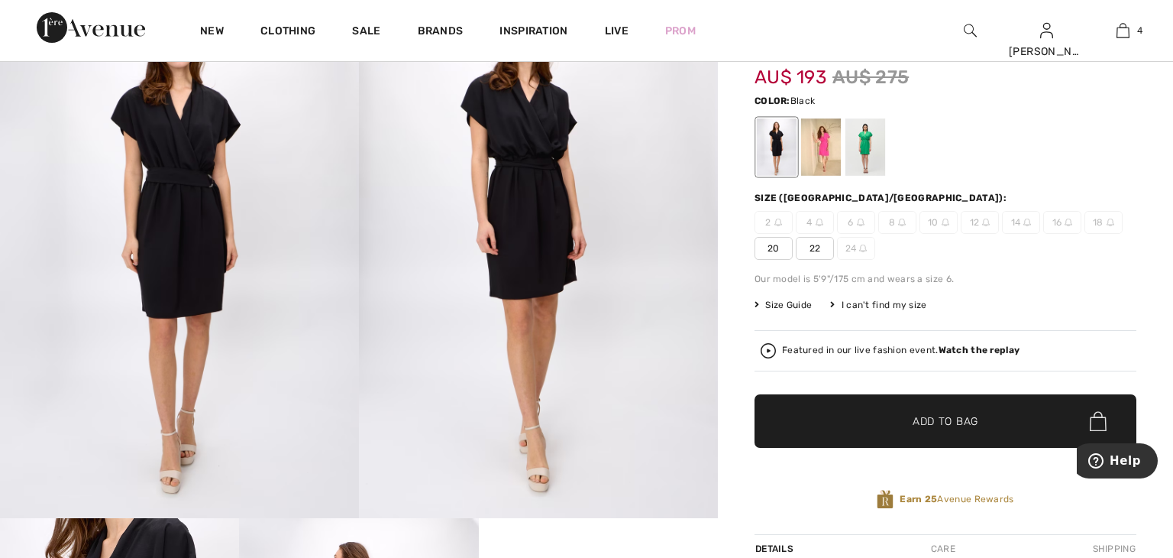
scroll to position [108, 0]
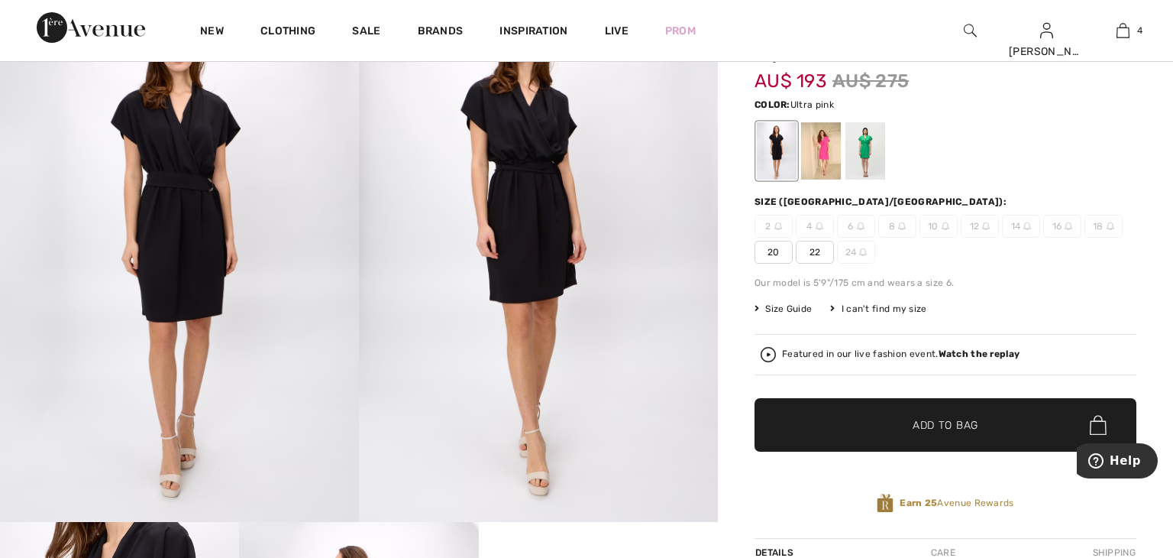
click at [832, 154] on div at bounding box center [821, 150] width 40 height 57
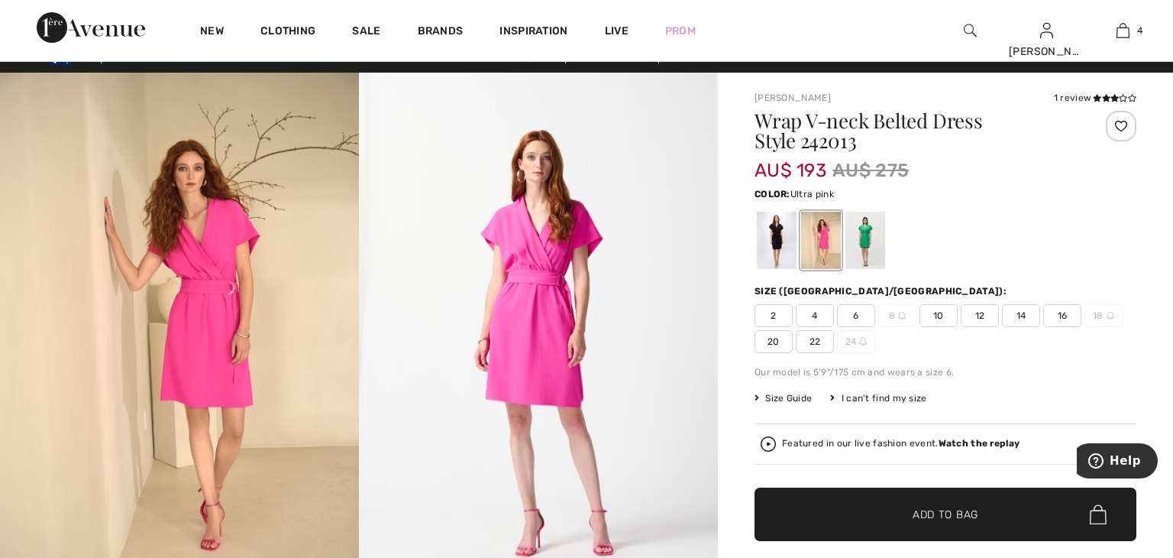
scroll to position [0, 0]
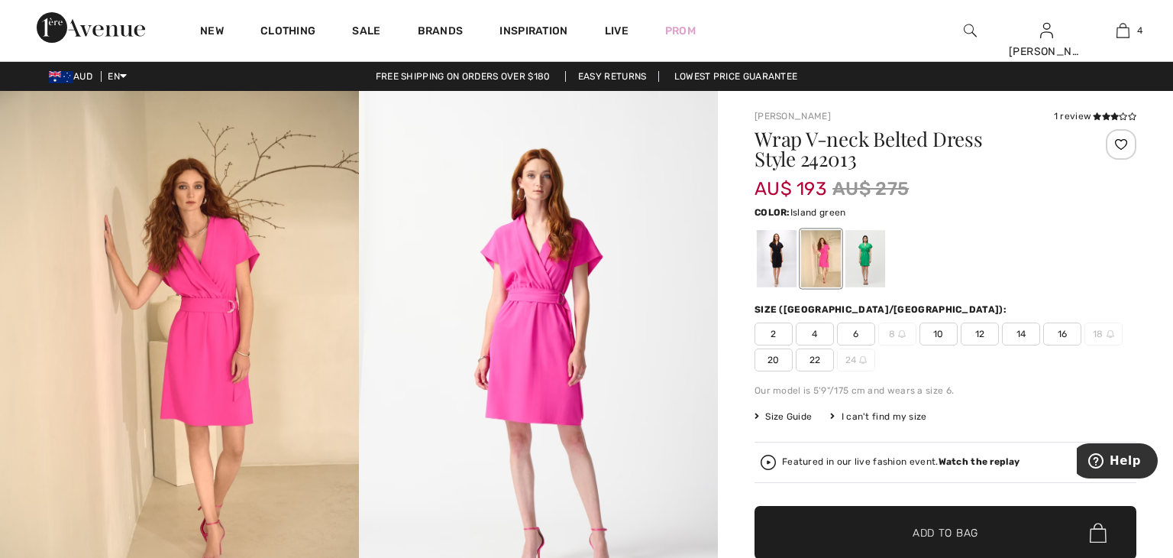
click at [861, 265] on div at bounding box center [866, 258] width 40 height 57
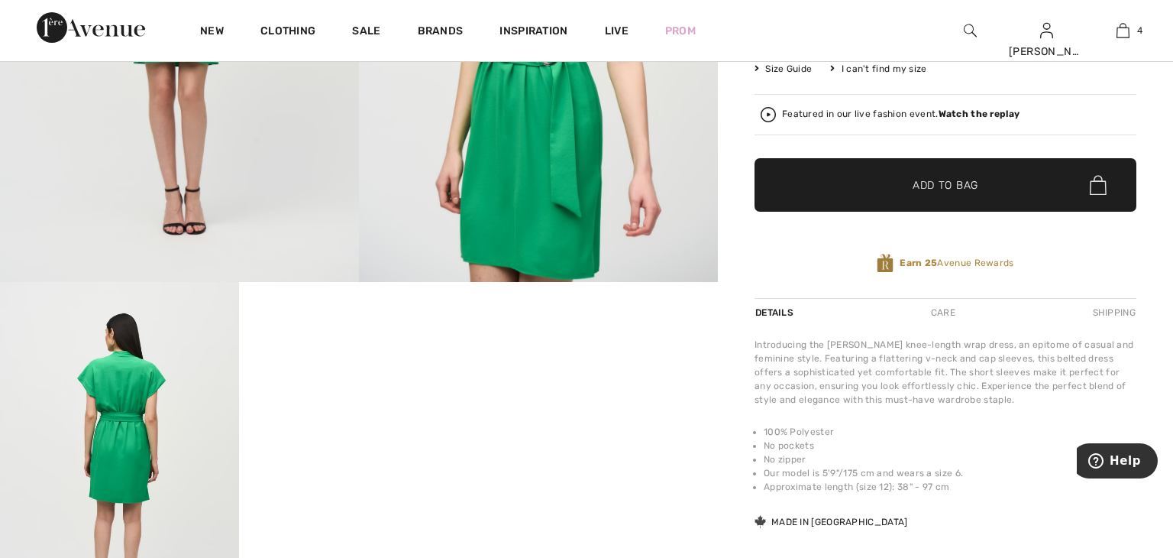
scroll to position [349, 0]
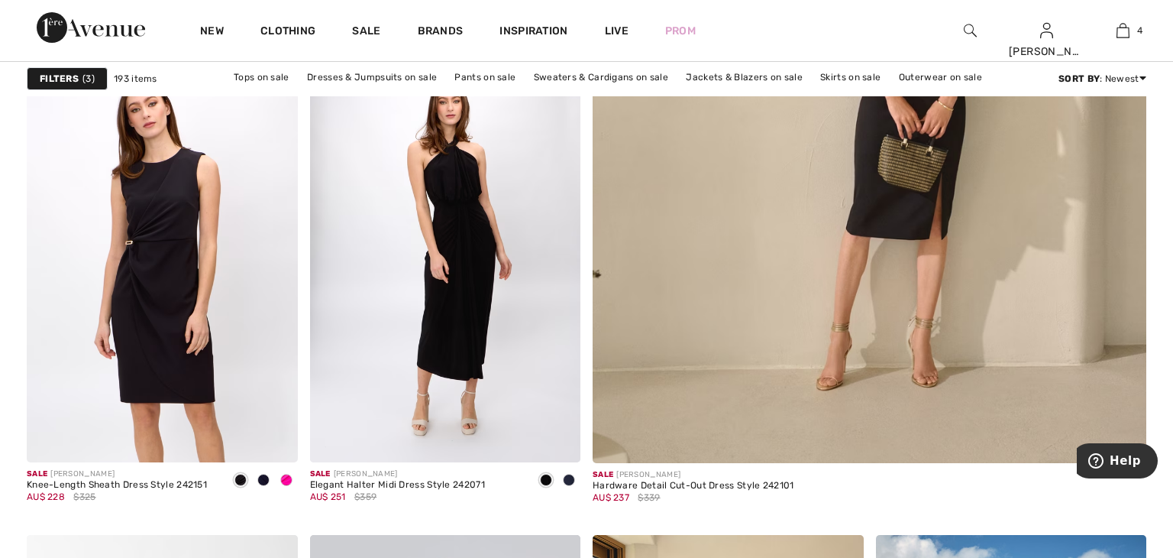
scroll to position [652, 0]
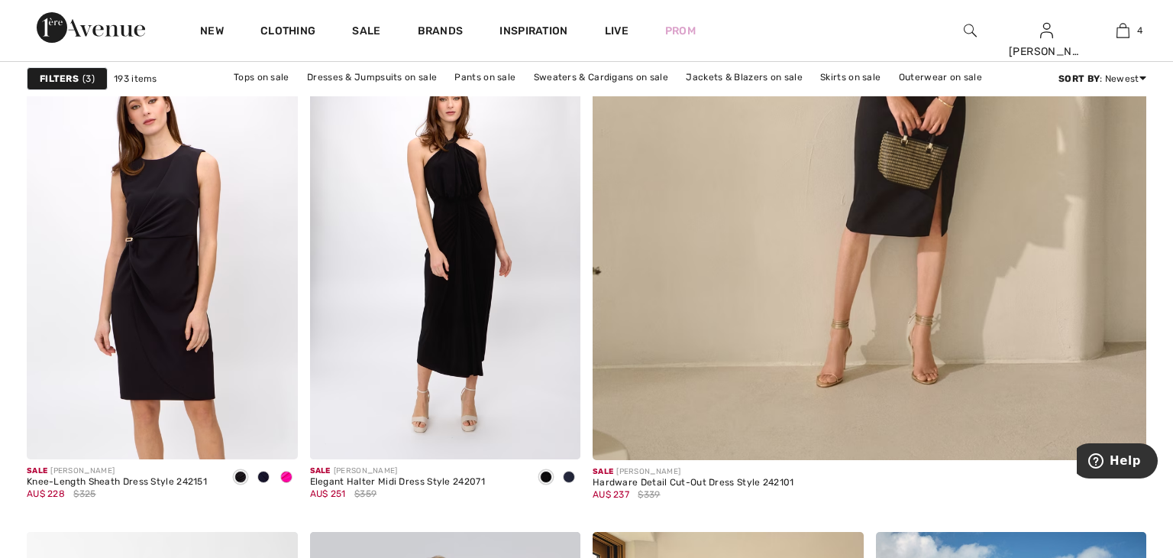
click at [156, 231] on img at bounding box center [162, 256] width 271 height 406
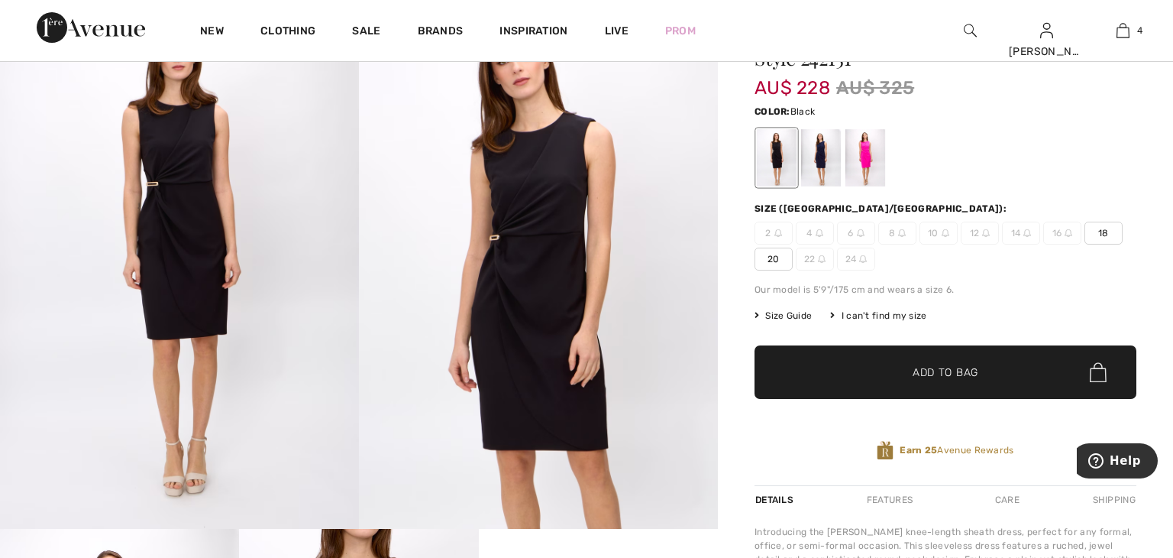
scroll to position [98, 0]
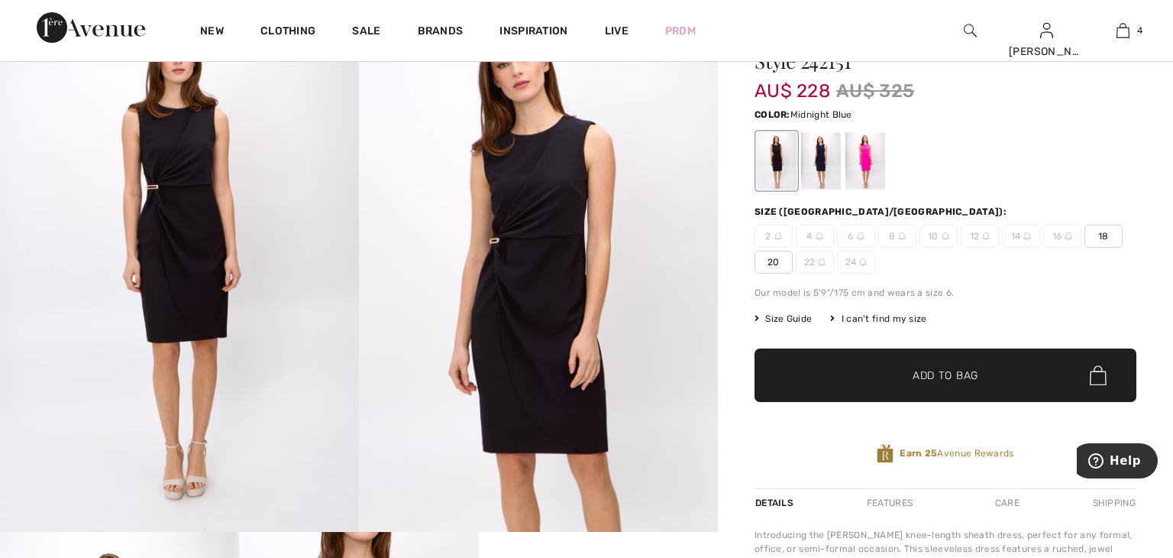
click at [822, 176] on div at bounding box center [821, 160] width 40 height 57
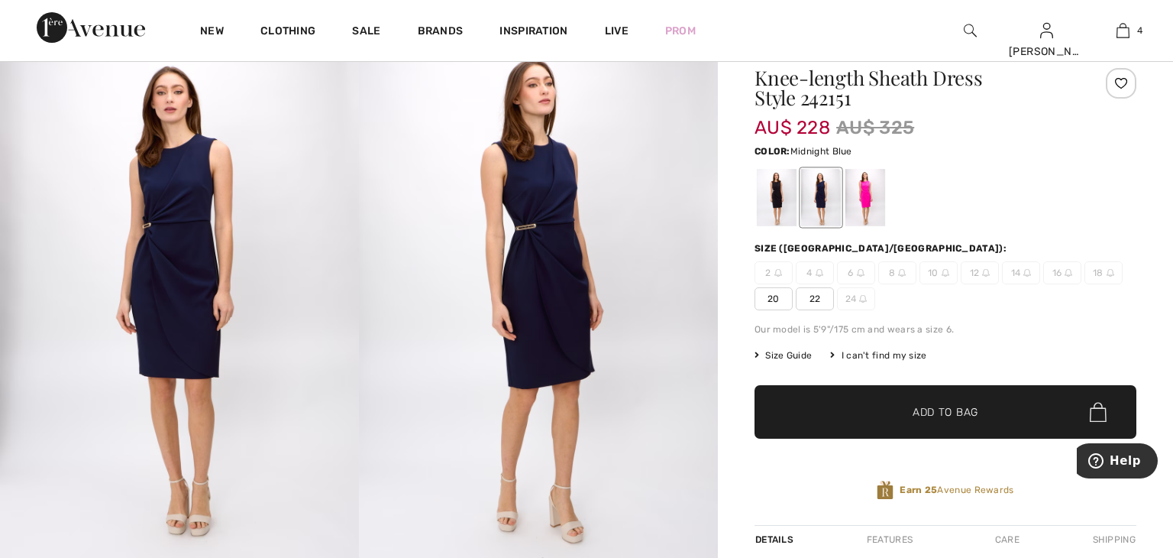
scroll to position [52, 0]
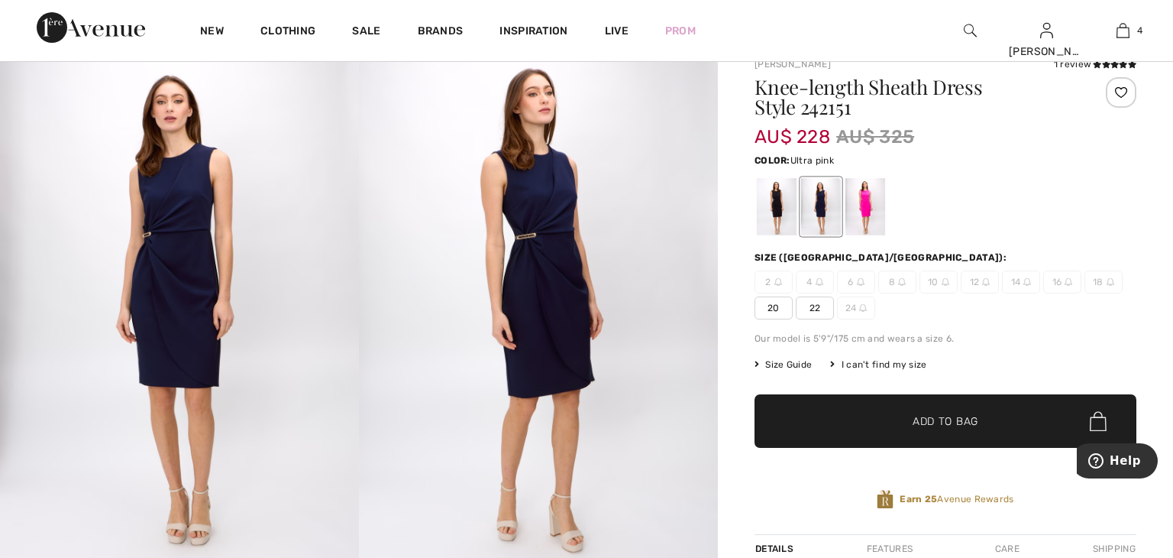
click at [863, 212] on div at bounding box center [866, 206] width 40 height 57
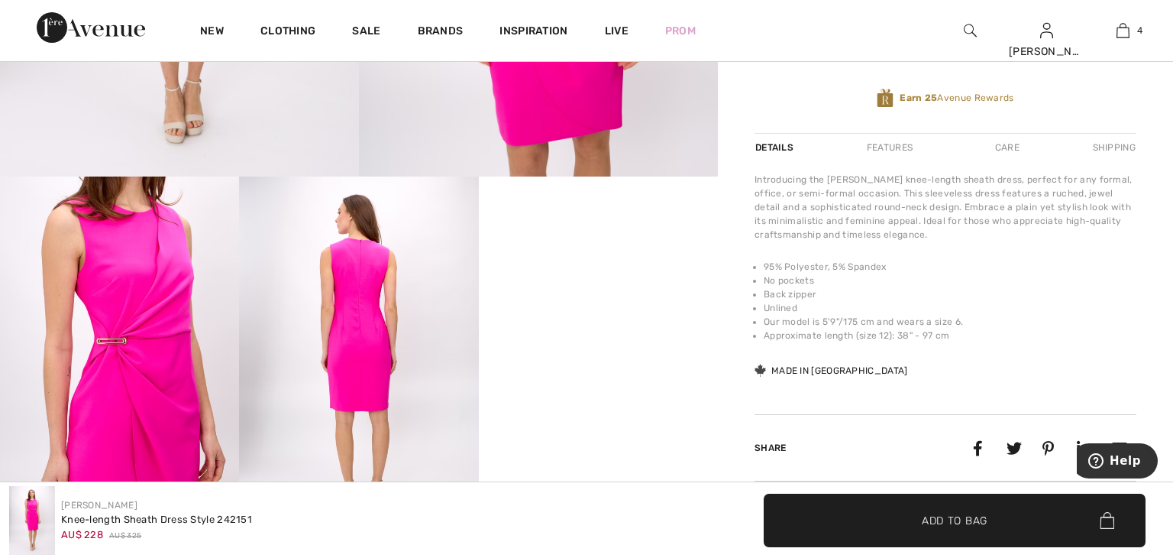
scroll to position [461, 0]
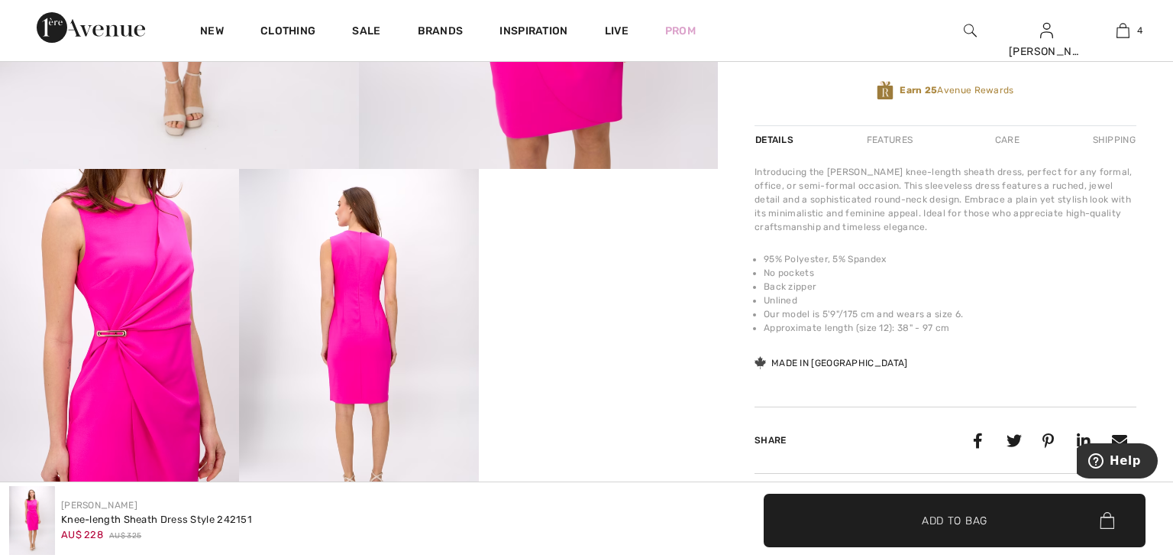
click at [199, 367] on img at bounding box center [119, 348] width 239 height 359
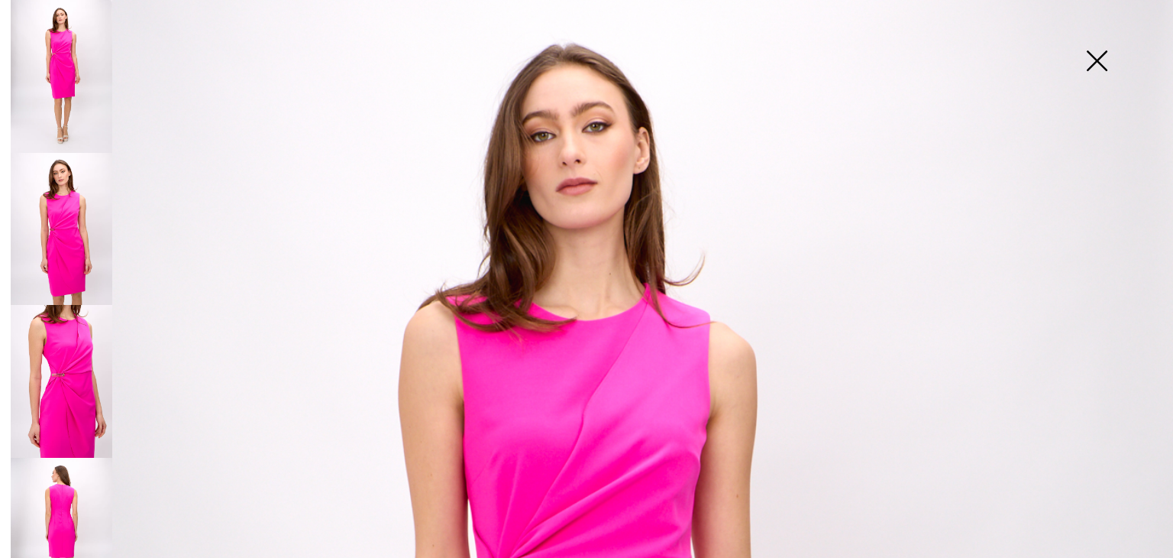
scroll to position [0, 0]
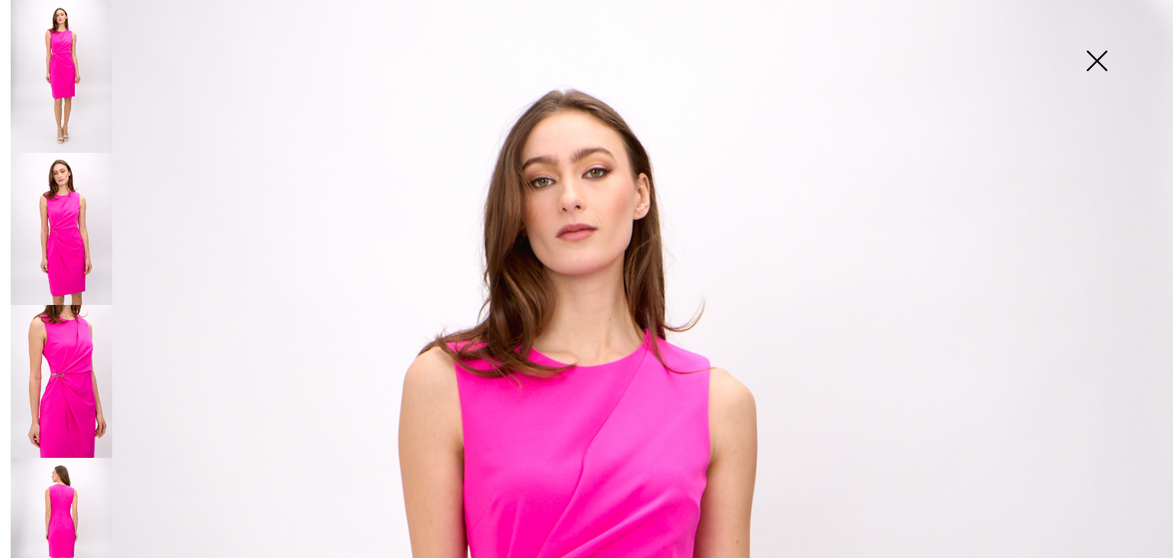
click at [81, 229] on img at bounding box center [62, 229] width 102 height 153
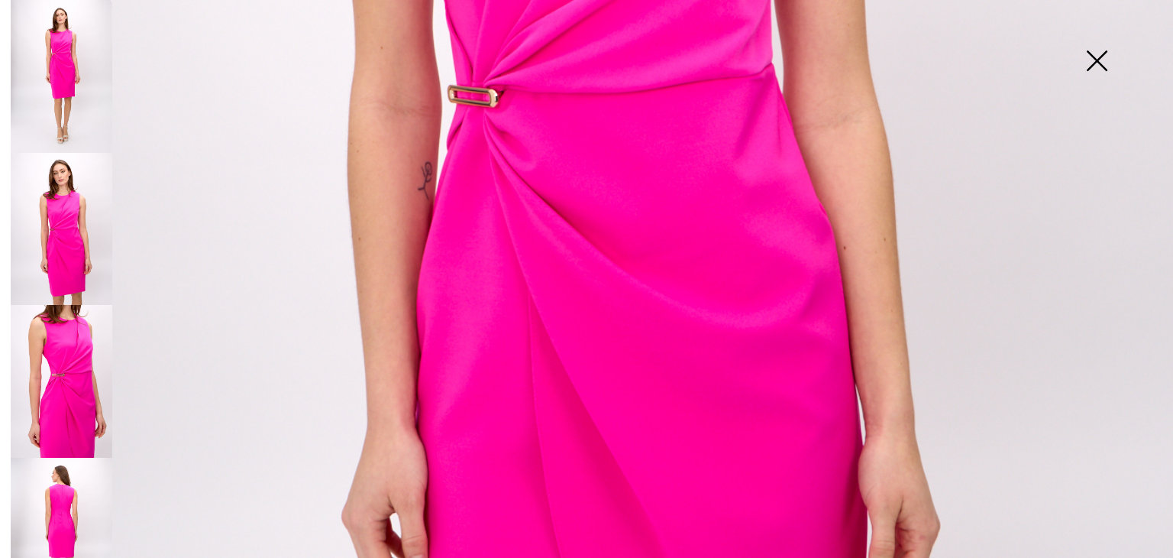
scroll to position [802, 0]
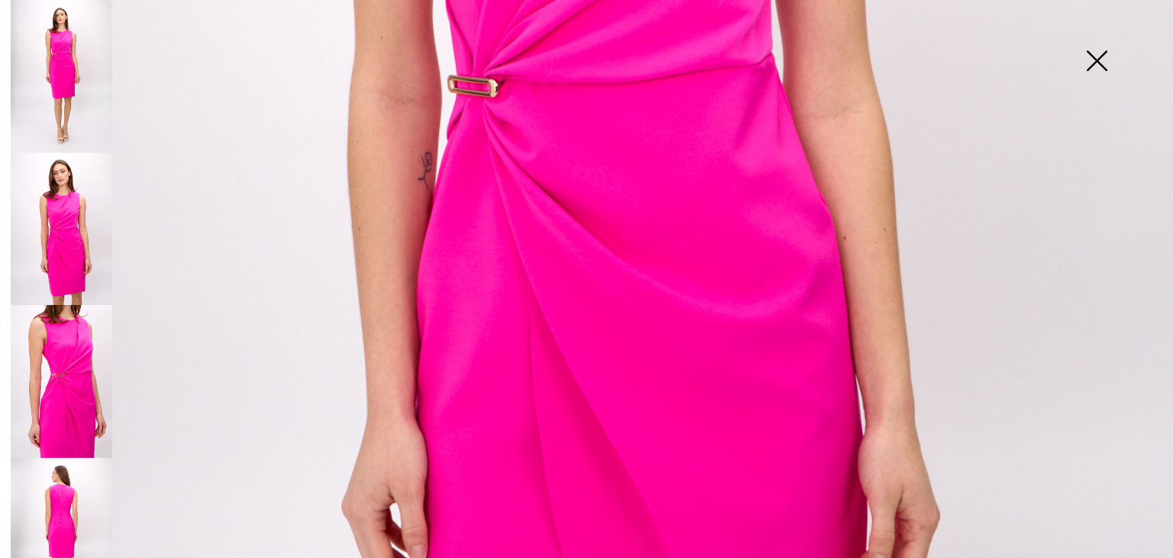
click at [84, 498] on img at bounding box center [62, 534] width 102 height 153
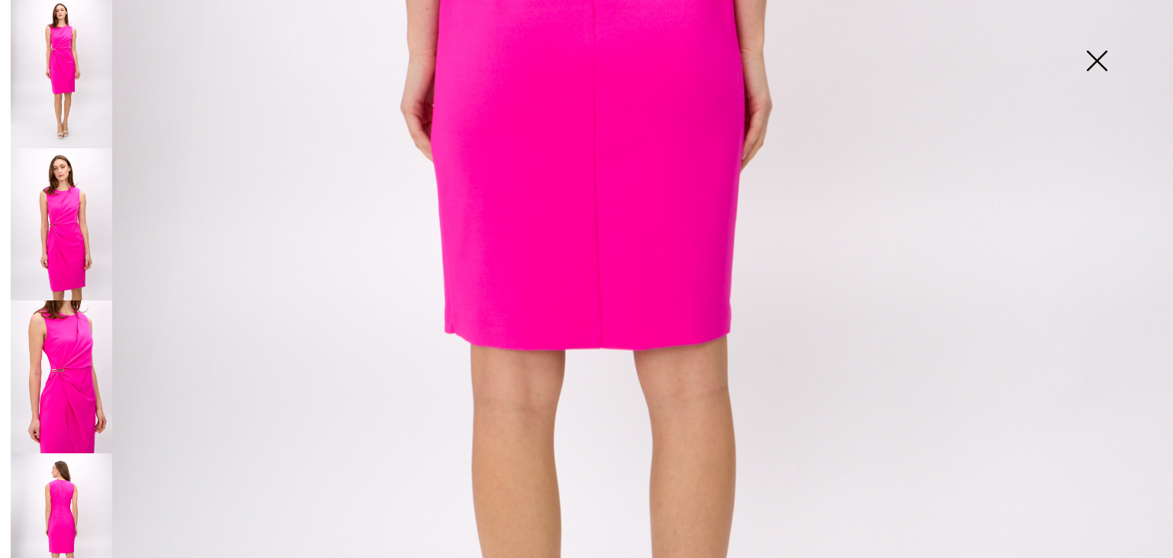
scroll to position [5, 0]
click at [77, 368] on img at bounding box center [62, 375] width 102 height 153
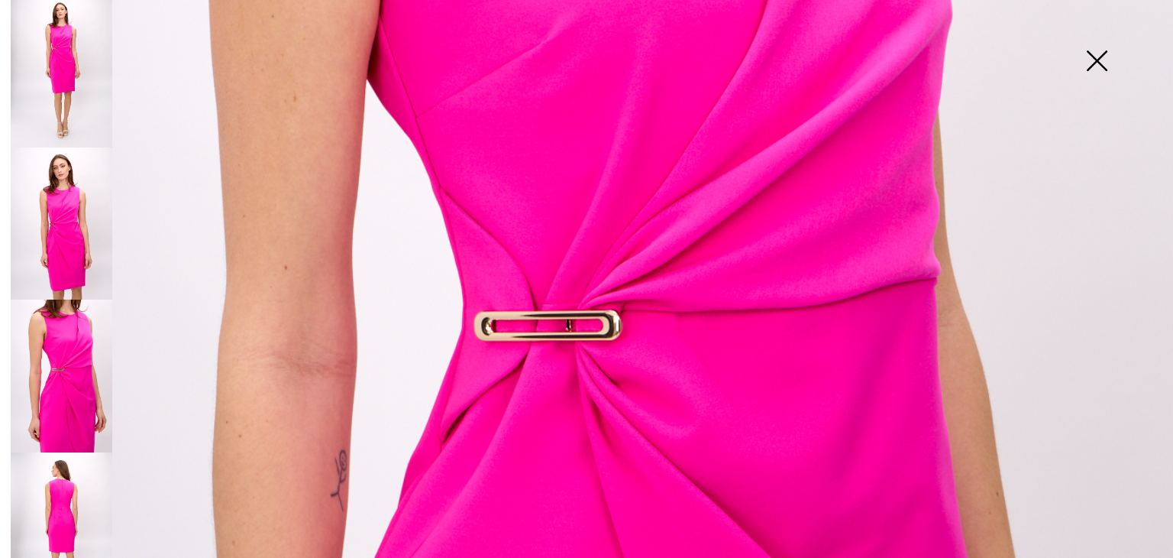
scroll to position [480, 0]
click at [69, 248] on img at bounding box center [62, 223] width 102 height 153
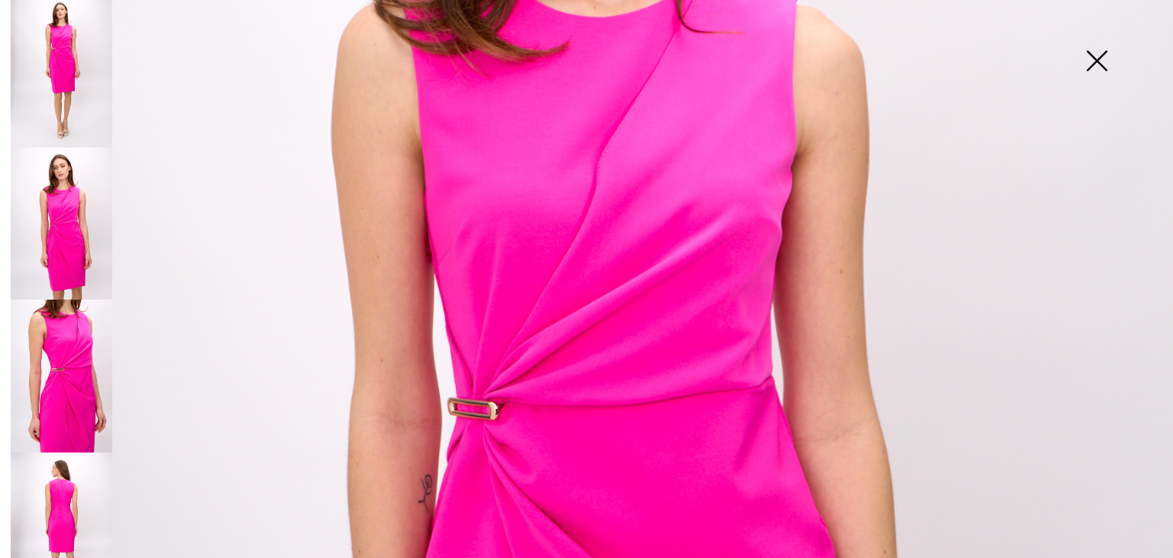
scroll to position [0, 0]
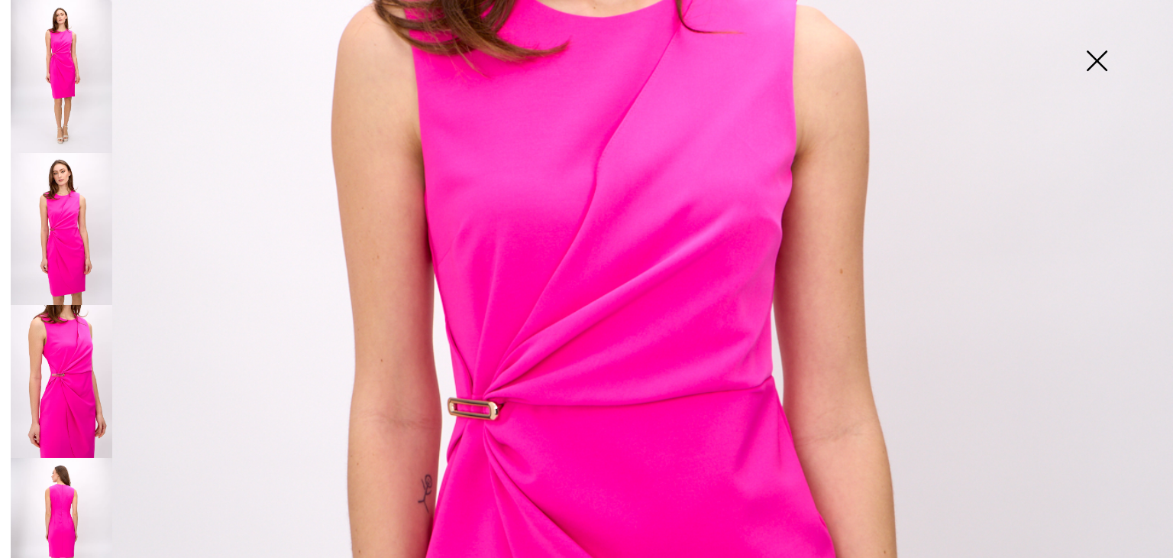
click at [74, 105] on img at bounding box center [62, 76] width 102 height 153
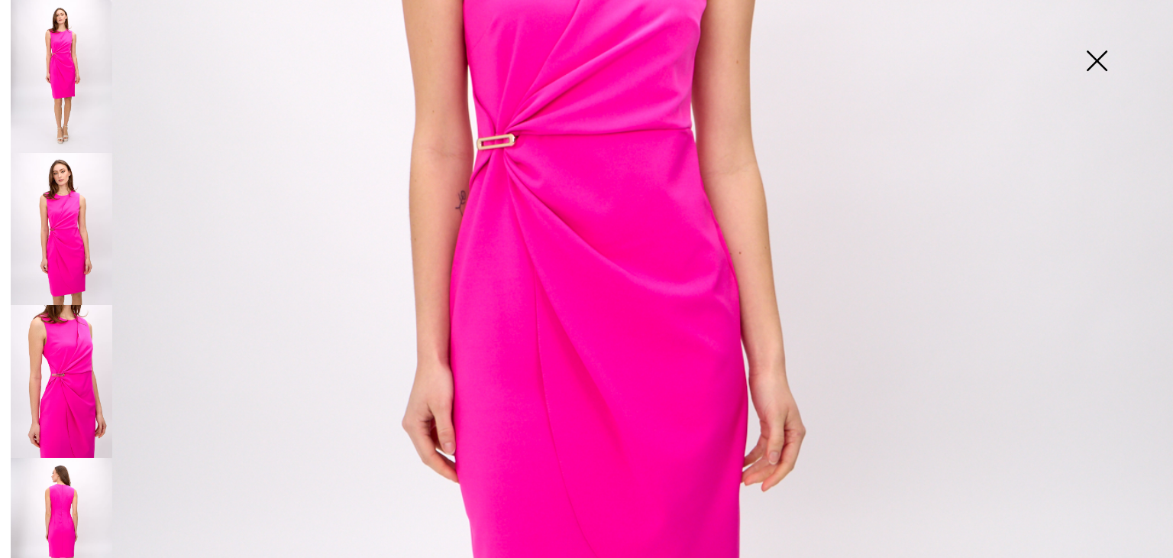
click at [1096, 60] on img at bounding box center [1097, 62] width 76 height 79
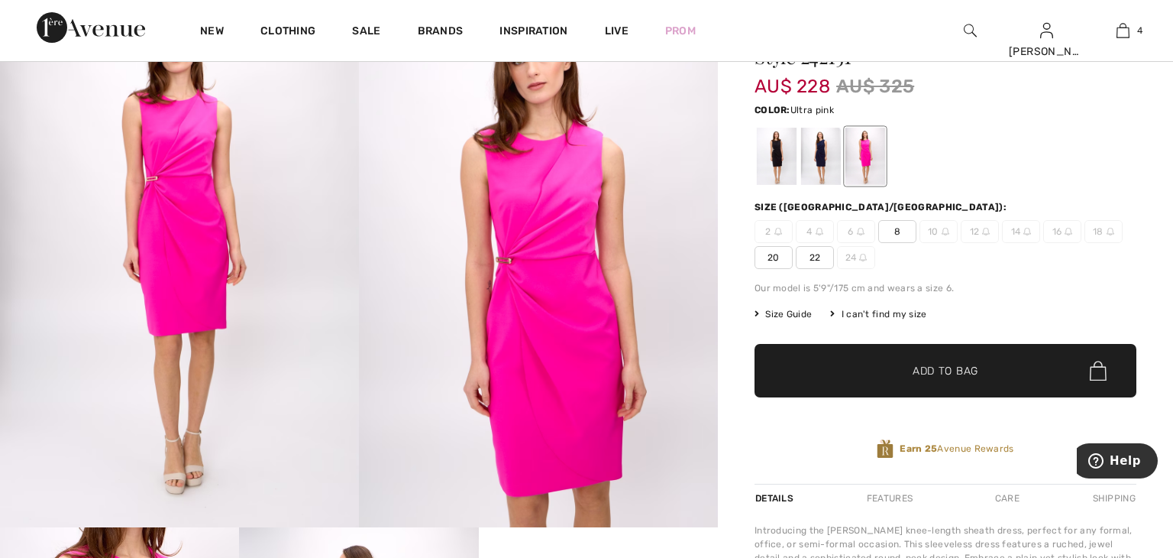
scroll to position [101, 0]
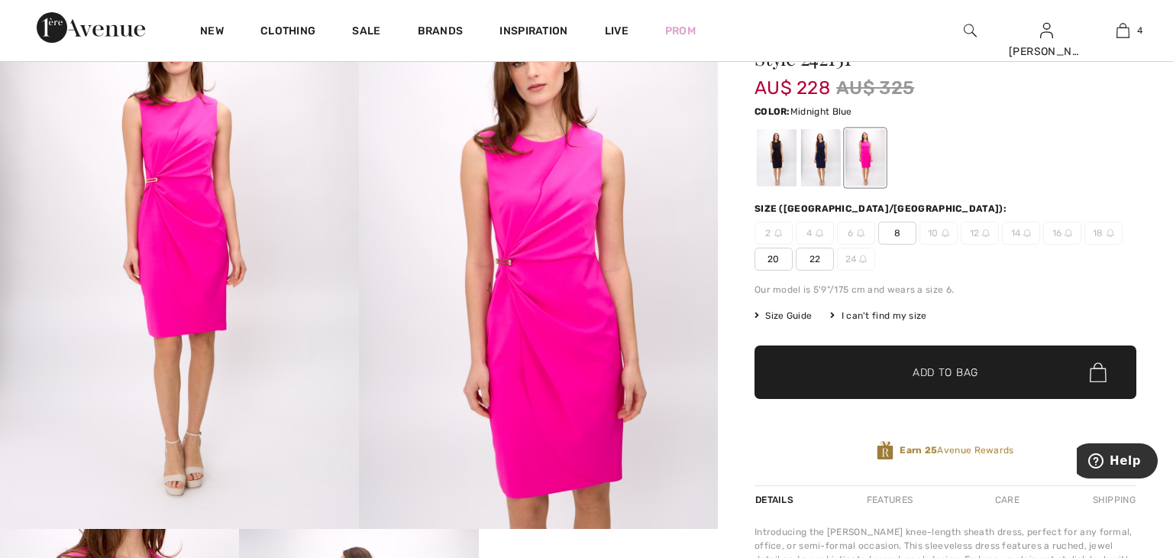
click at [816, 169] on div at bounding box center [821, 157] width 40 height 57
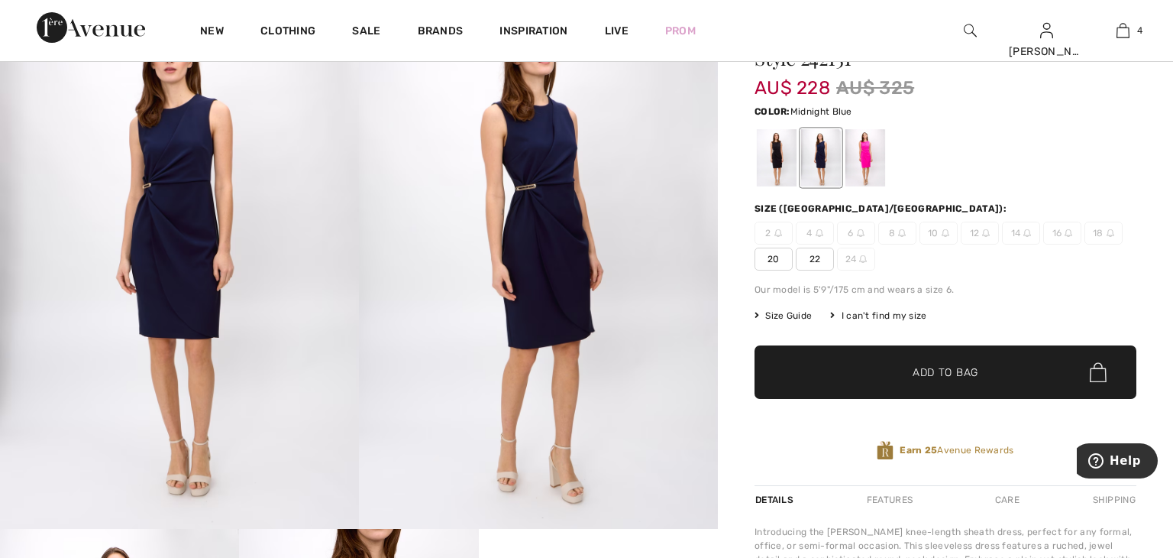
click at [536, 225] on img at bounding box center [538, 259] width 359 height 539
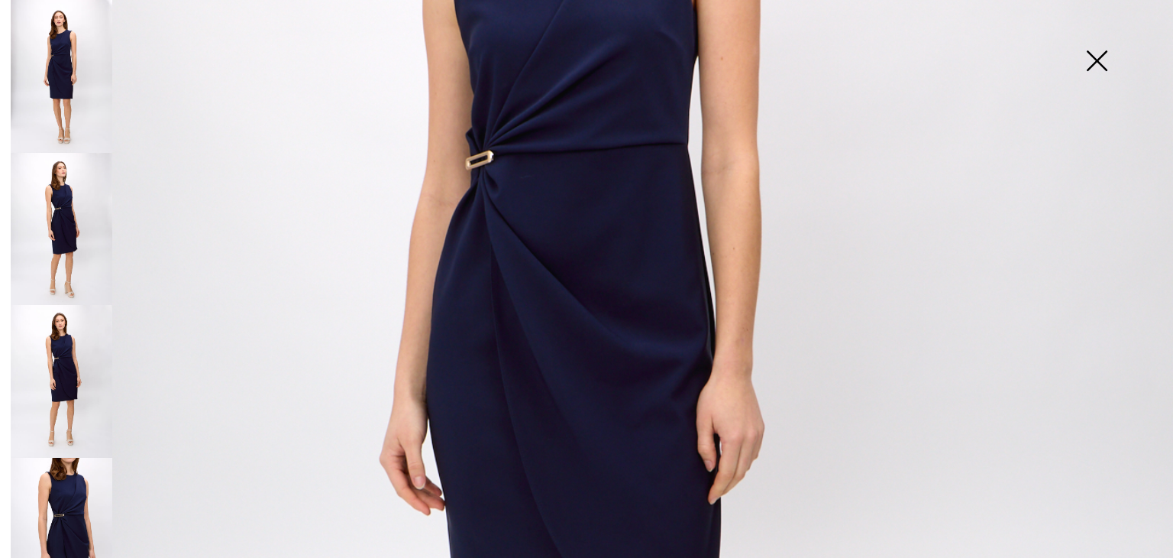
click at [86, 362] on img at bounding box center [62, 381] width 102 height 153
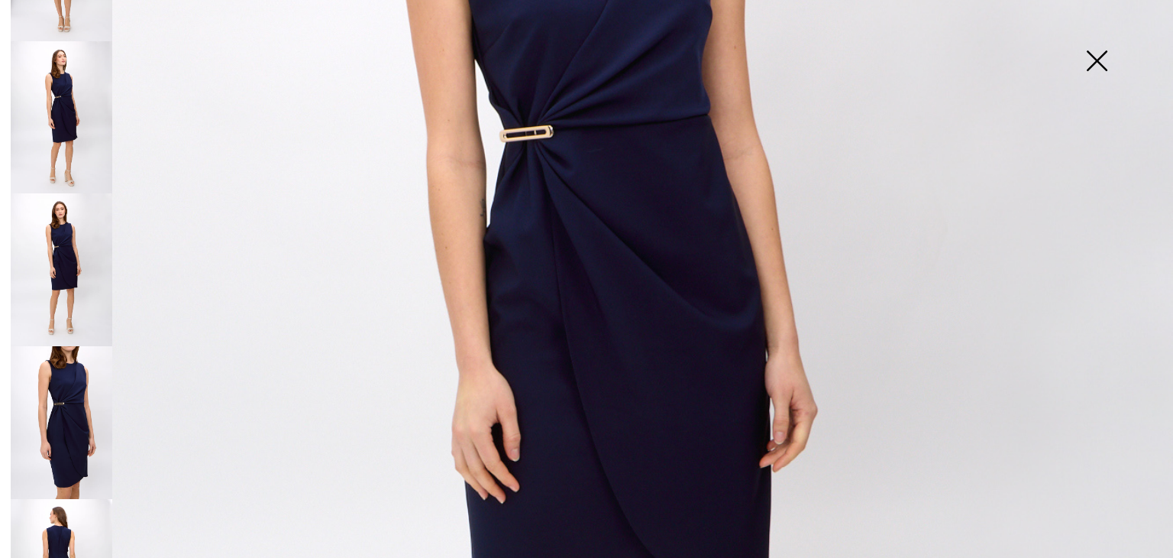
scroll to position [132, 0]
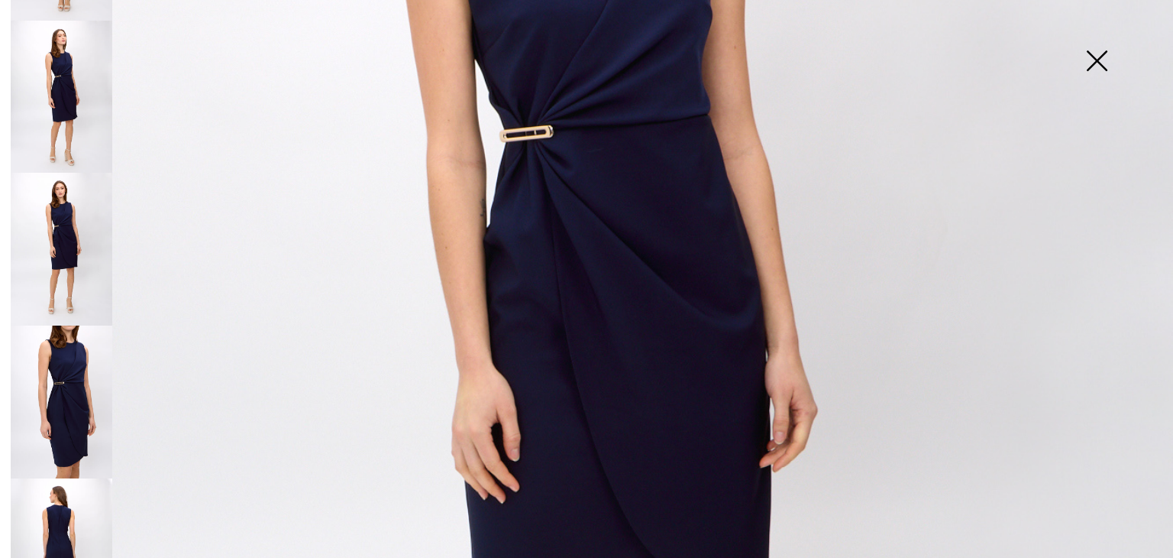
click at [86, 362] on img at bounding box center [62, 401] width 102 height 153
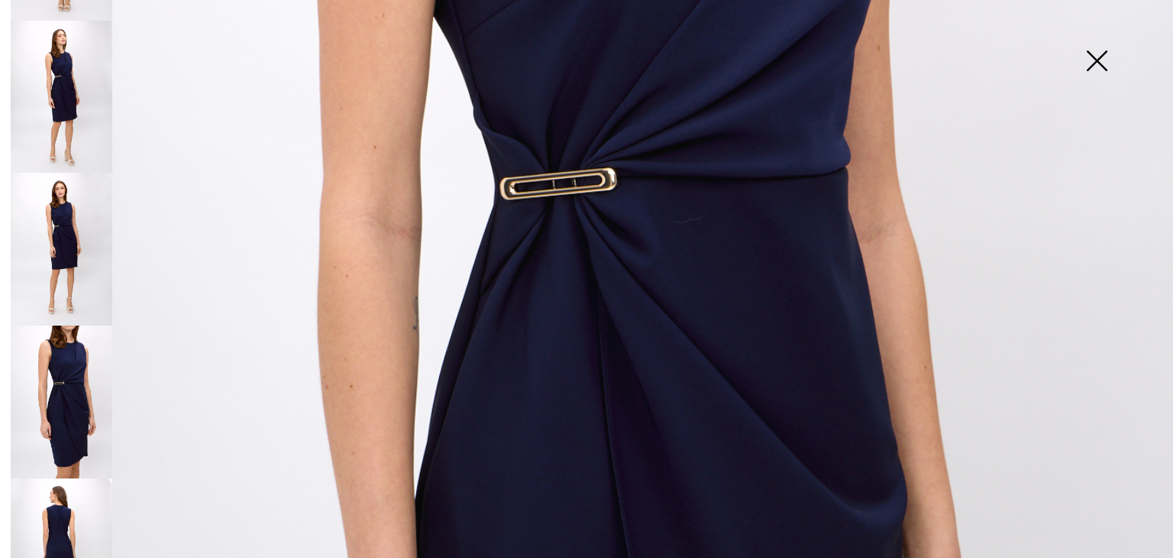
scroll to position [177, 0]
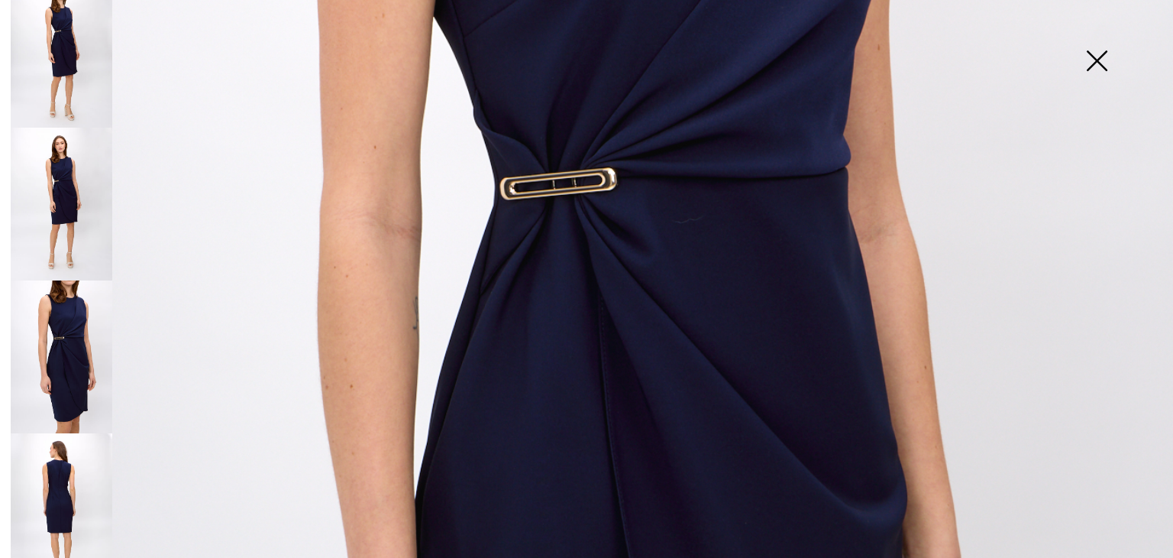
click at [88, 479] on img at bounding box center [62, 509] width 102 height 153
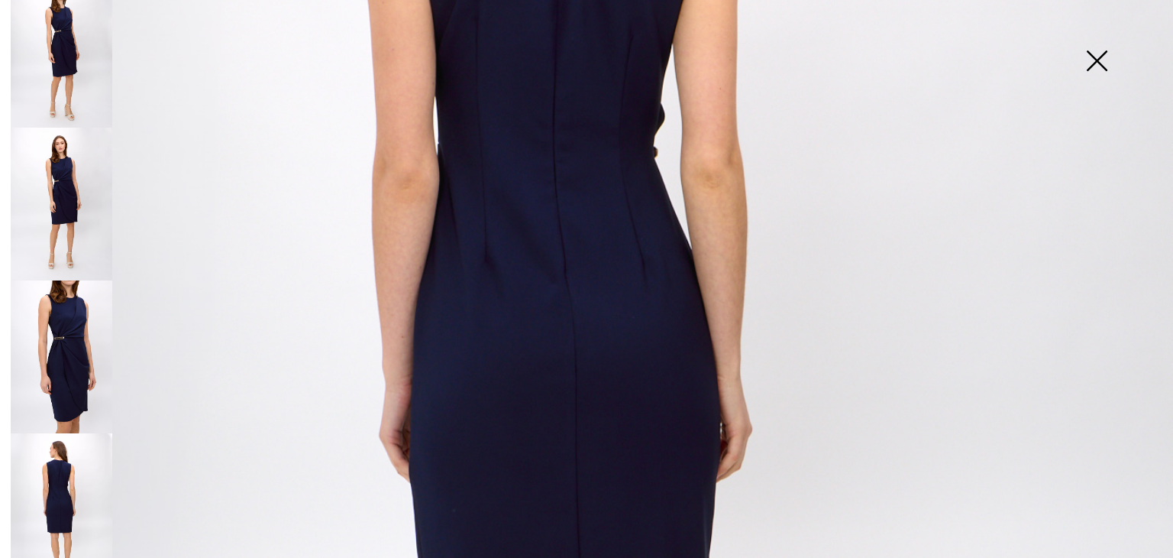
click at [1093, 63] on img at bounding box center [1097, 62] width 76 height 79
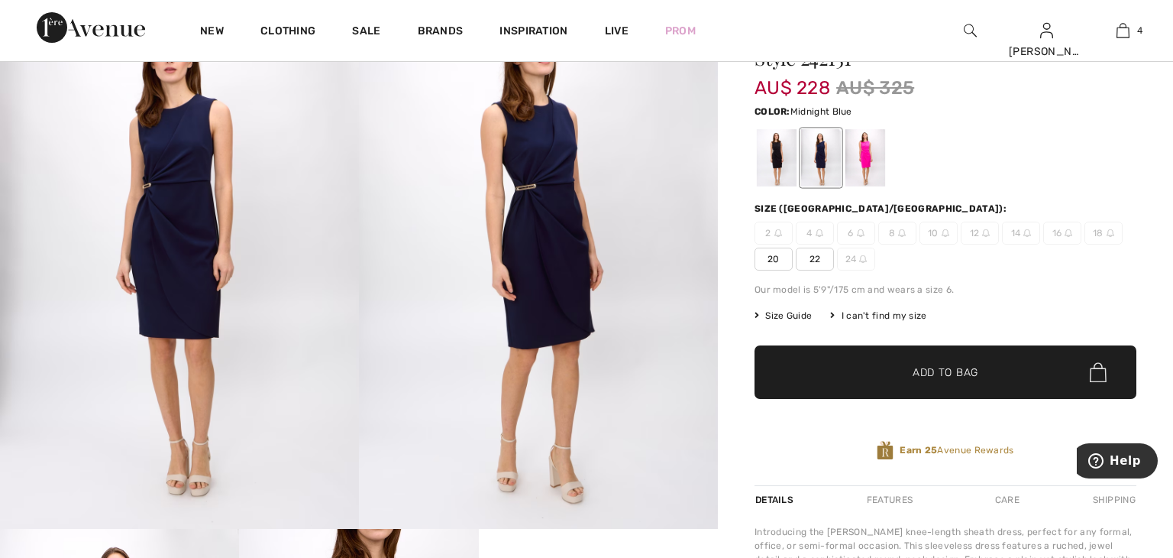
click at [823, 260] on span "22" at bounding box center [815, 259] width 38 height 23
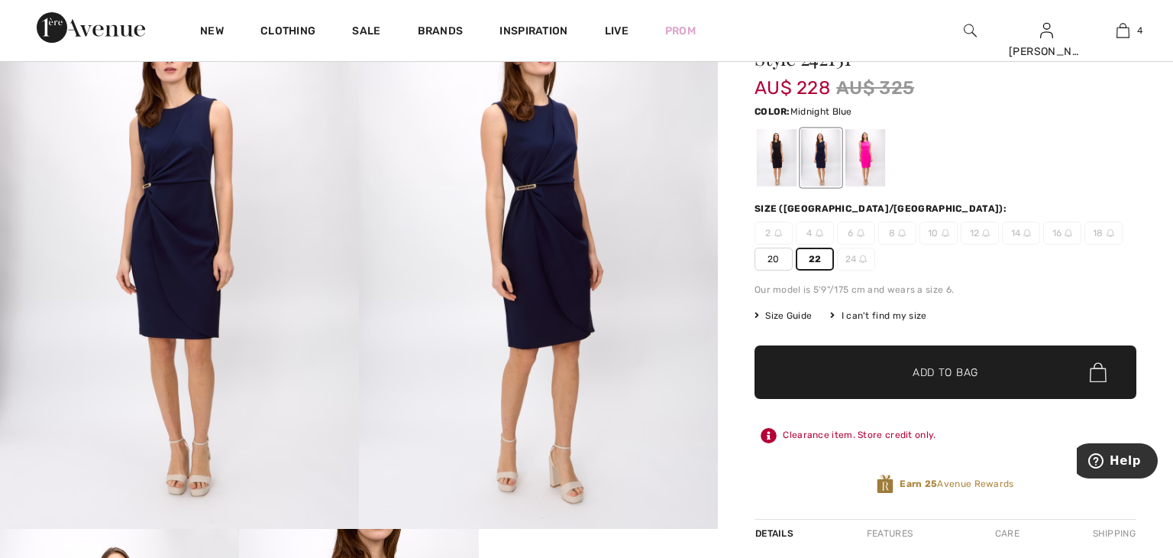
click at [829, 365] on span "✔ Added to Bag Add to Bag" at bounding box center [946, 371] width 382 height 53
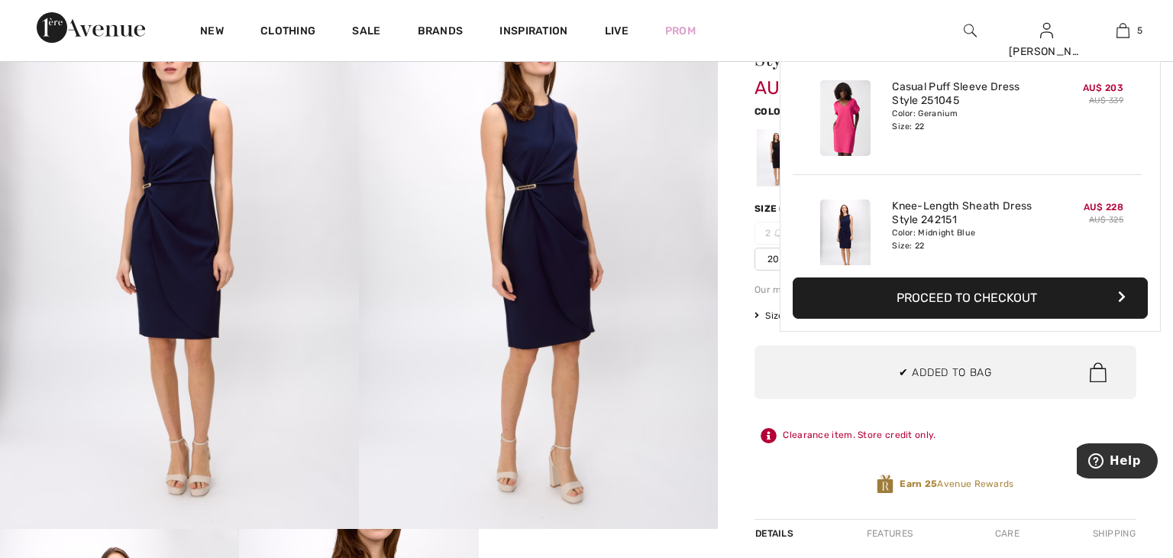
scroll to position [403, 0]
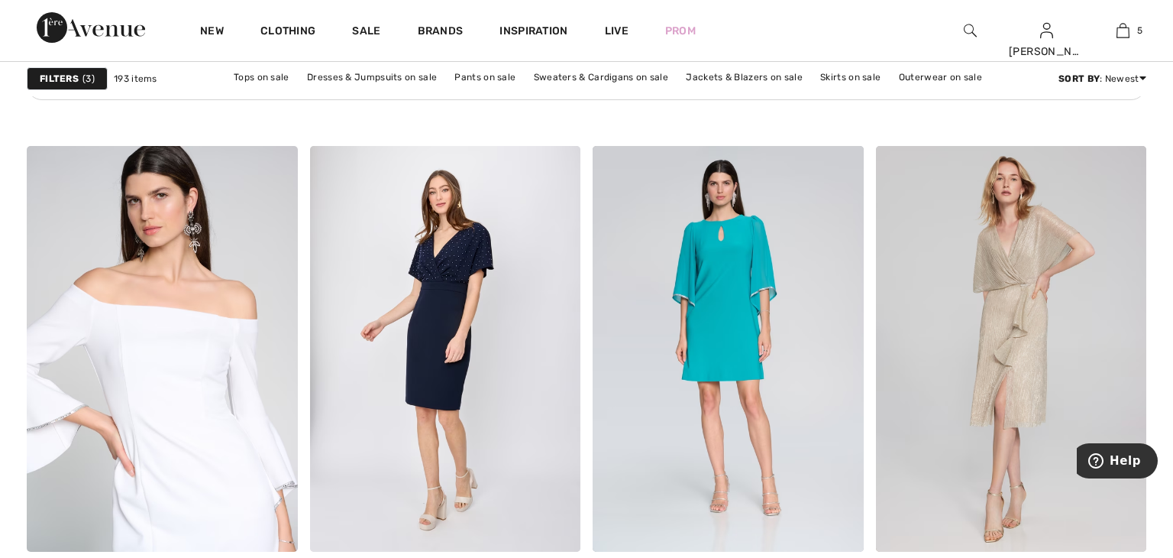
scroll to position [2179, 0]
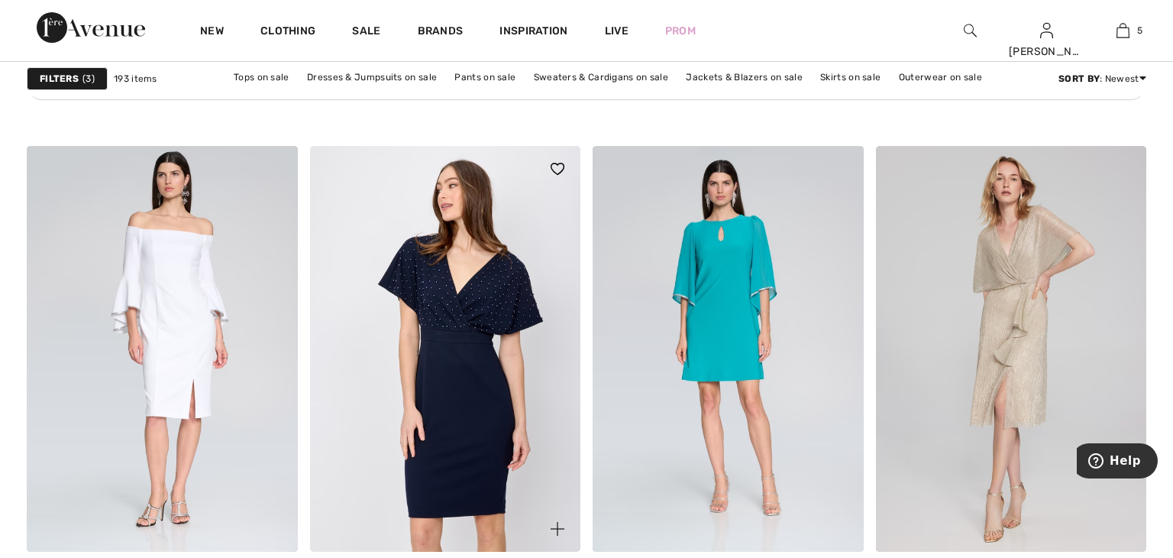
click at [441, 376] on img at bounding box center [445, 349] width 271 height 406
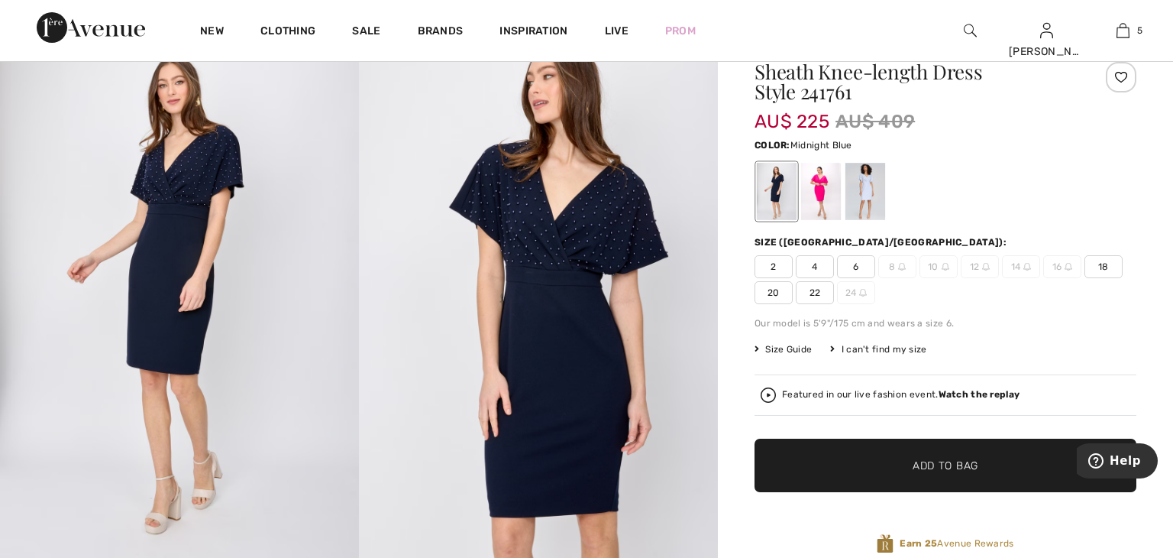
scroll to position [68, 0]
click at [809, 293] on span "22" at bounding box center [815, 291] width 38 height 23
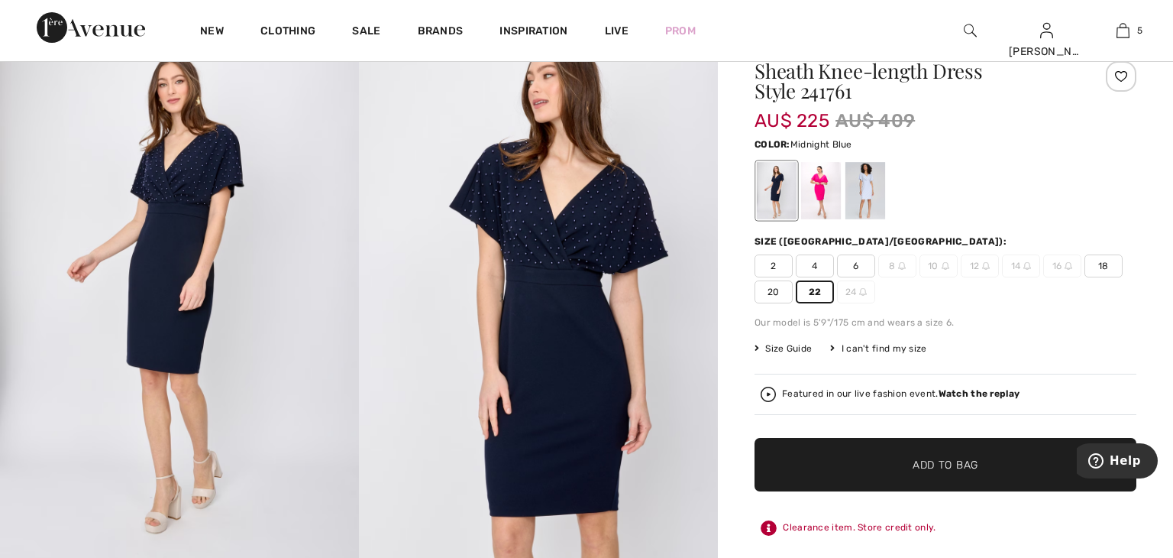
click at [827, 461] on span "✔ Added to Bag Add to Bag" at bounding box center [946, 464] width 382 height 53
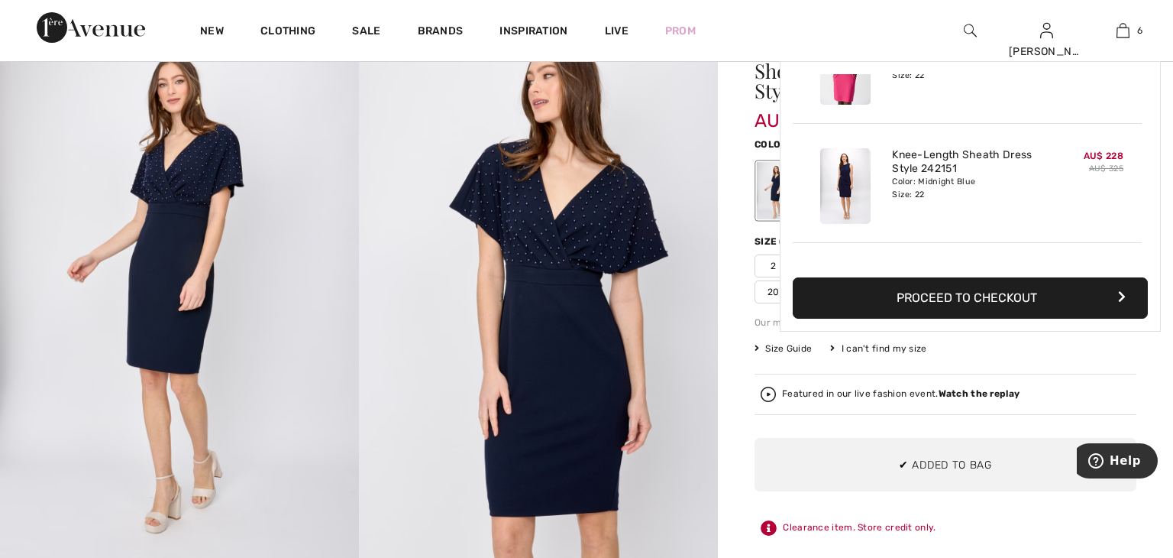
scroll to position [523, 0]
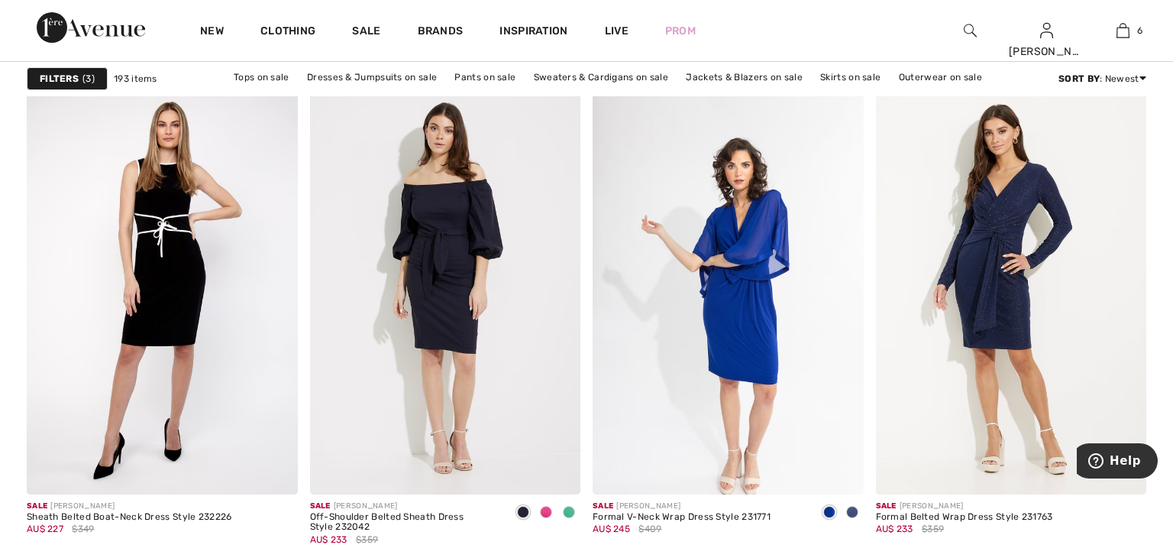
scroll to position [5958, 0]
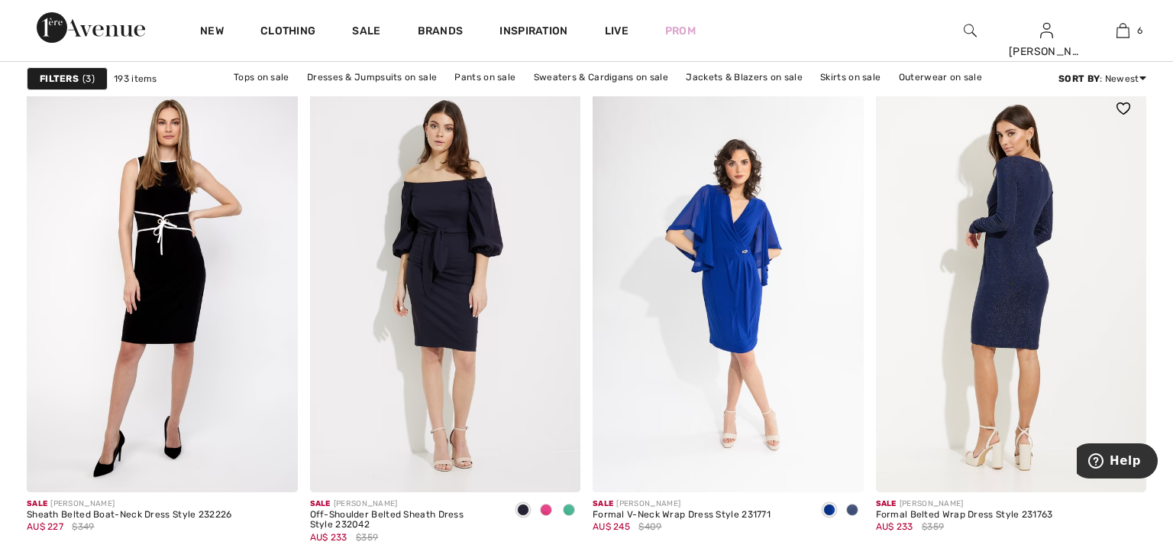
click at [981, 363] on img at bounding box center [1011, 289] width 271 height 406
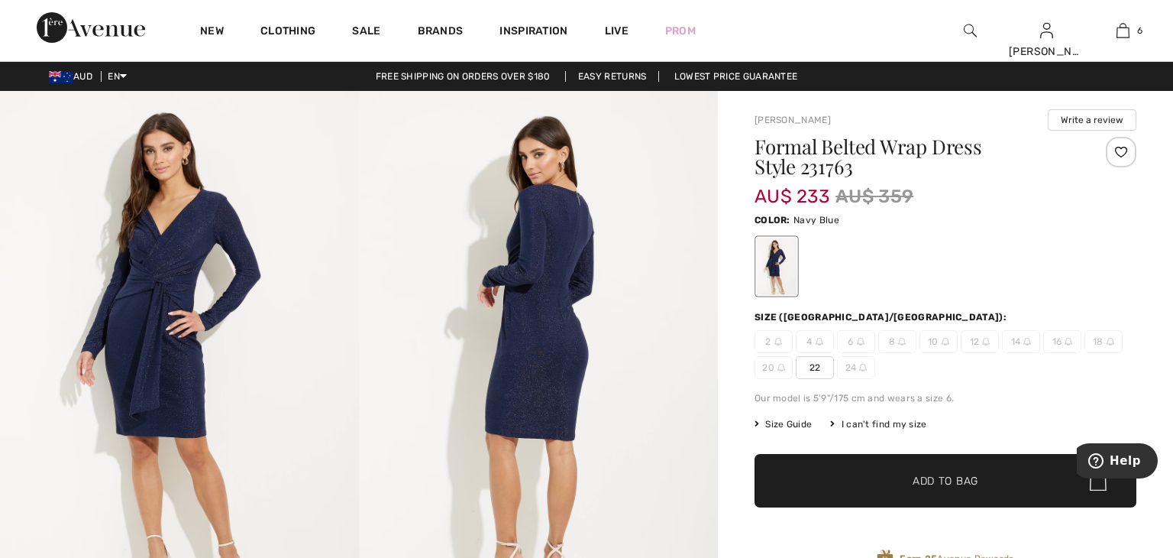
click at [160, 256] on img at bounding box center [179, 360] width 359 height 539
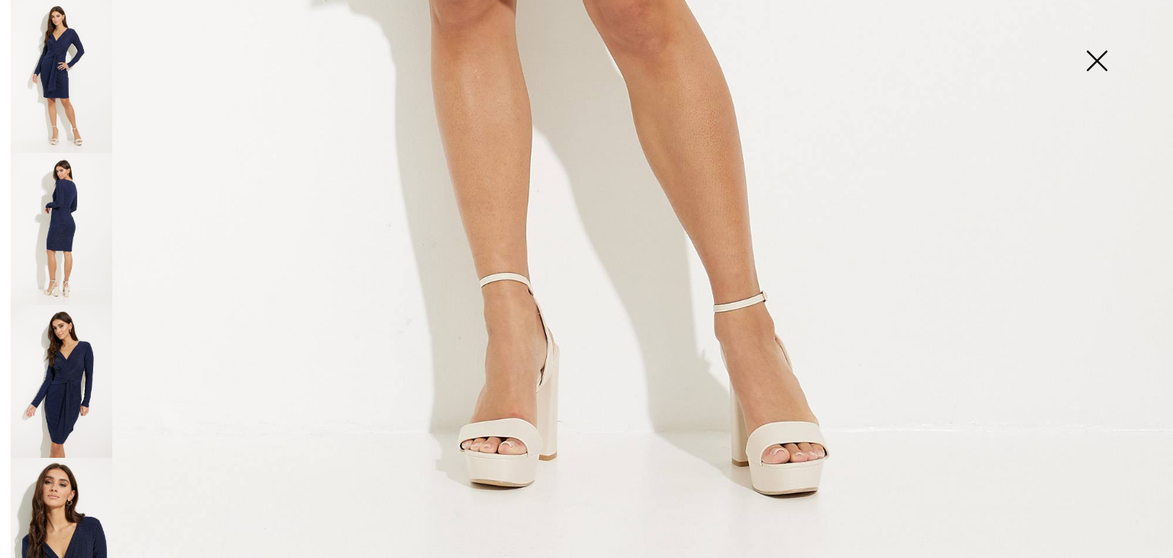
scroll to position [1202, 0]
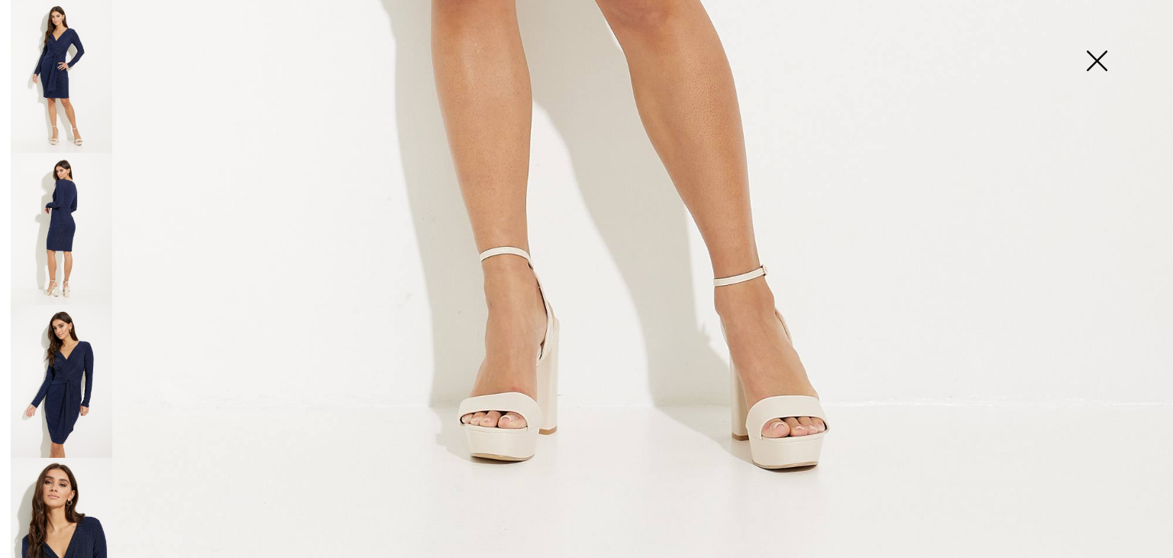
click at [76, 202] on img at bounding box center [62, 229] width 102 height 153
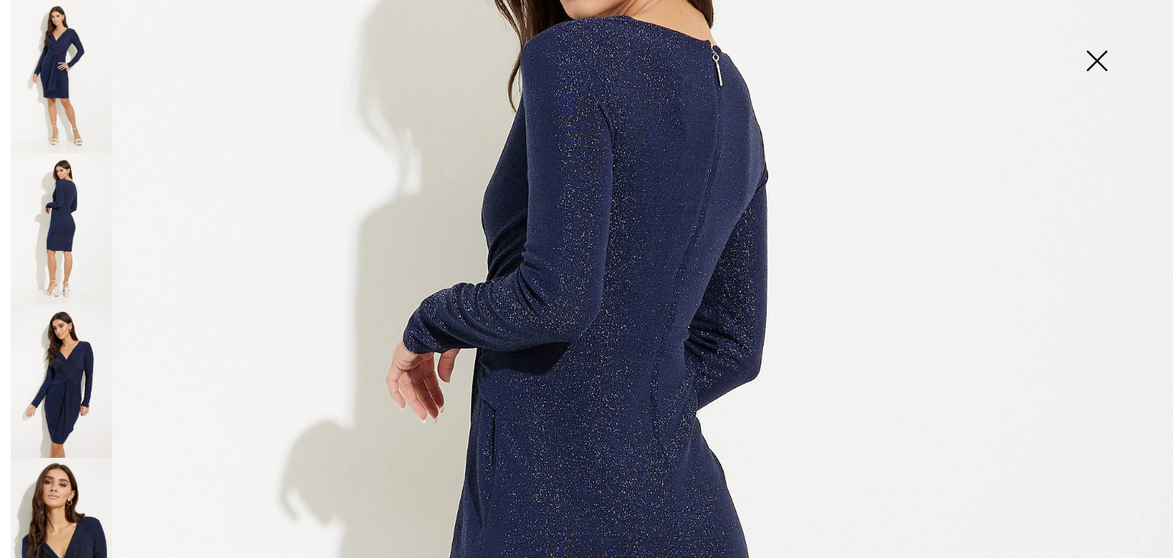
scroll to position [283, 0]
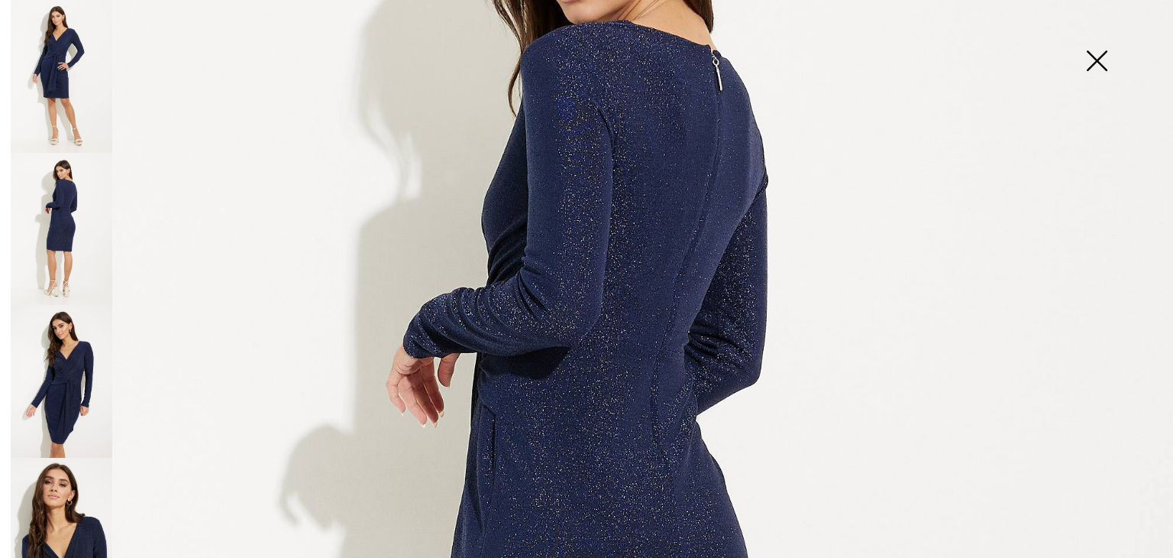
click at [98, 372] on img at bounding box center [62, 381] width 102 height 153
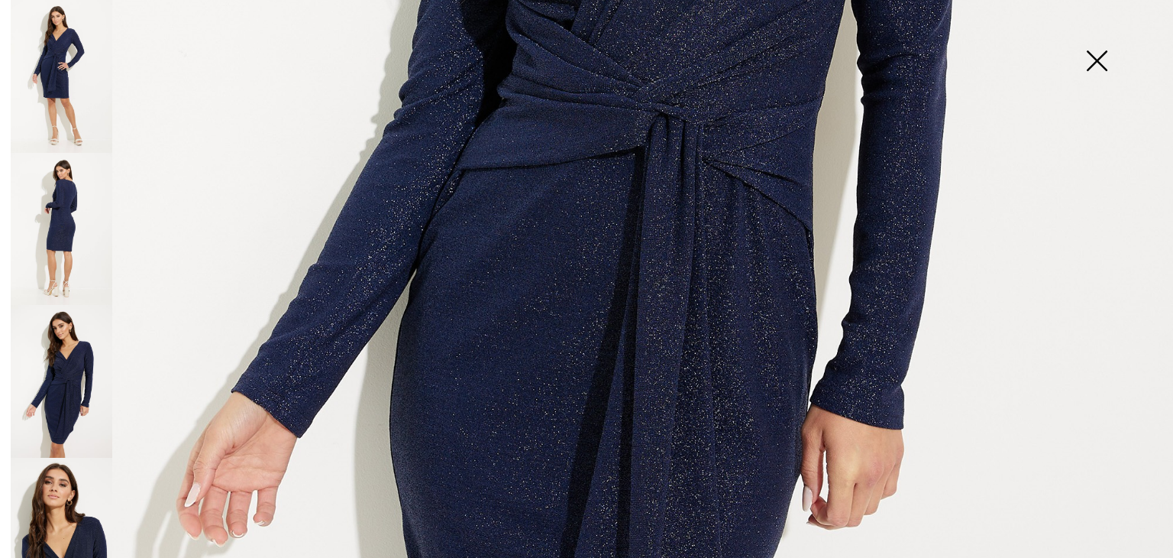
scroll to position [792, 0]
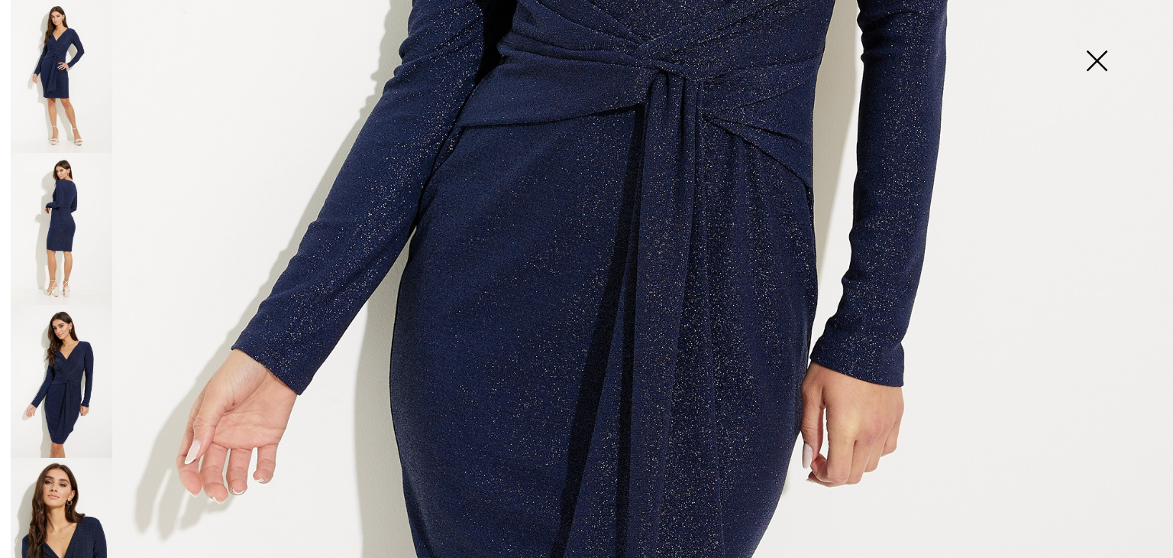
click at [79, 499] on img at bounding box center [62, 534] width 102 height 153
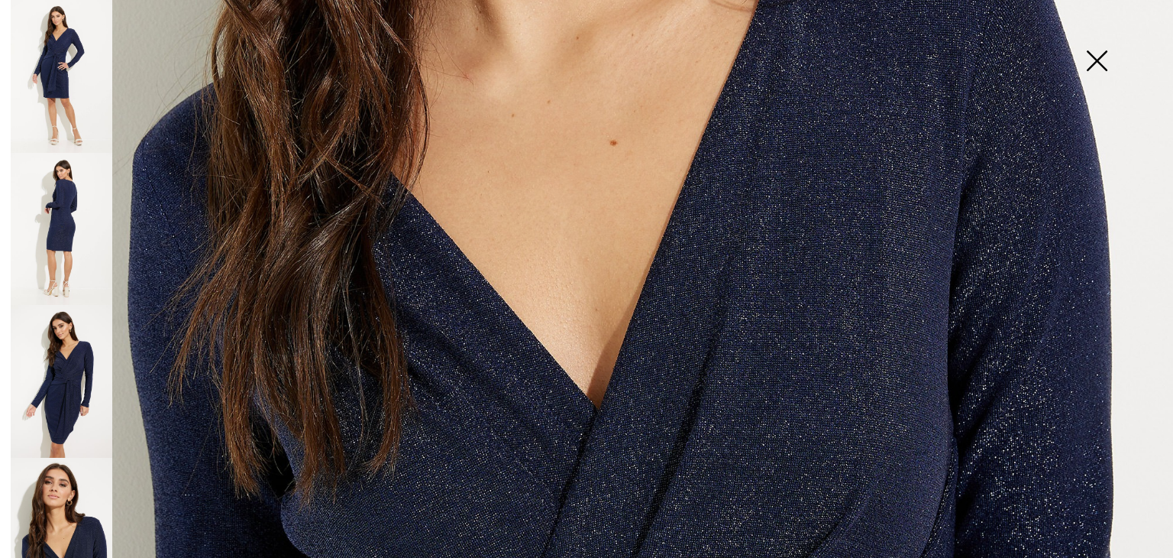
click at [1093, 60] on img at bounding box center [1097, 62] width 76 height 79
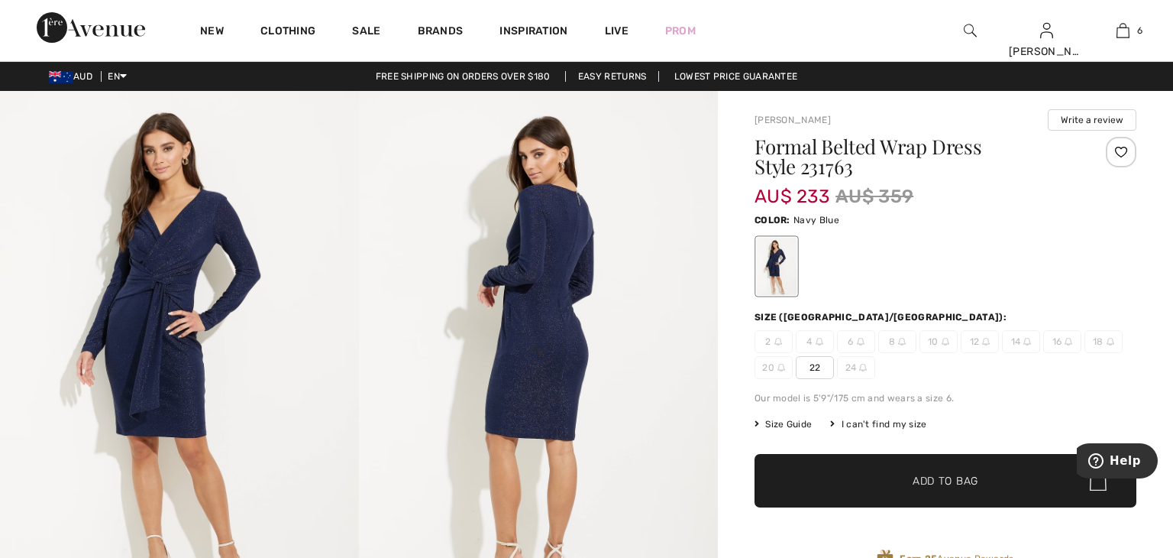
click at [812, 367] on span "22" at bounding box center [815, 367] width 38 height 23
click at [833, 471] on span "✔ Added to Bag Add to Bag" at bounding box center [946, 480] width 382 height 53
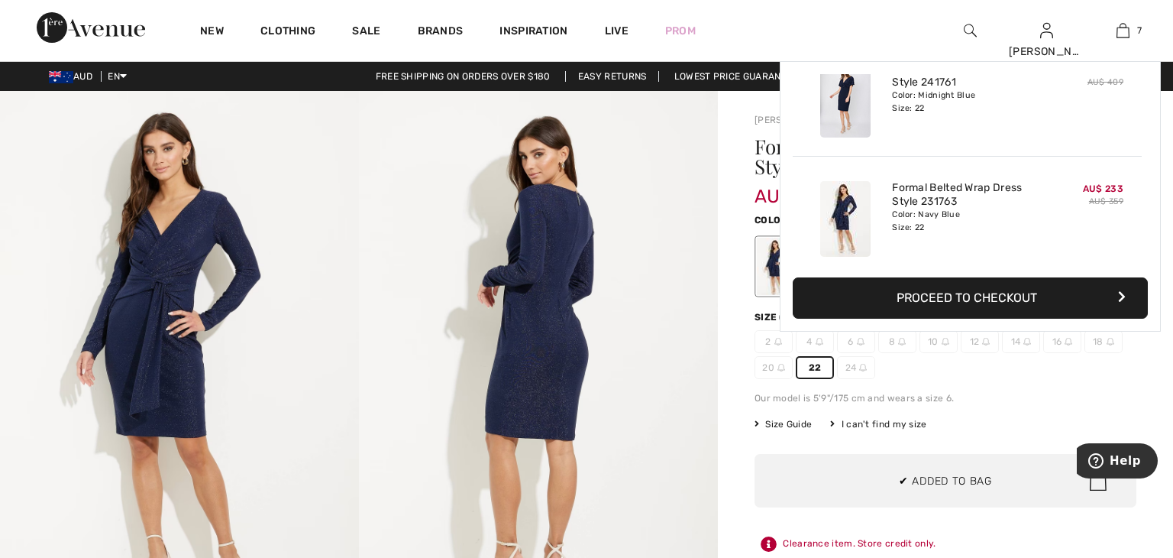
scroll to position [642, 0]
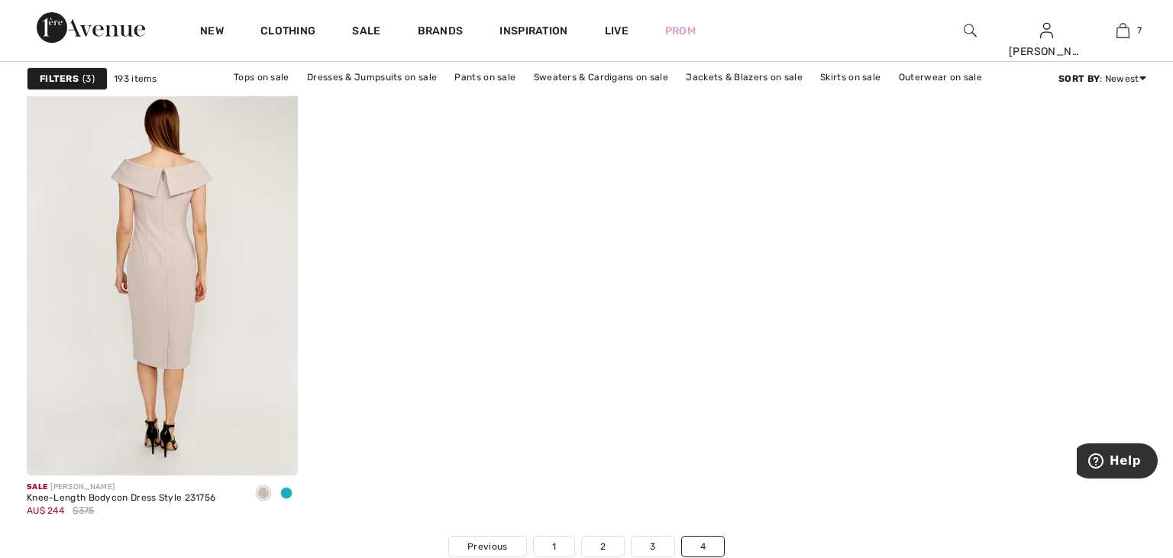
scroll to position [6452, 0]
click at [228, 247] on img at bounding box center [162, 273] width 271 height 406
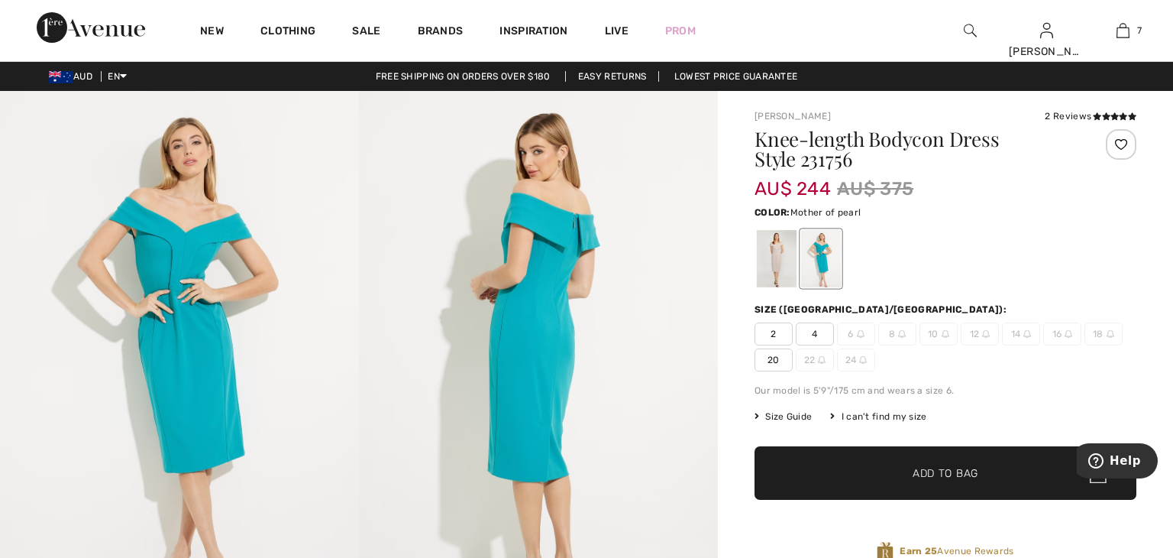
click at [778, 264] on div at bounding box center [777, 258] width 40 height 57
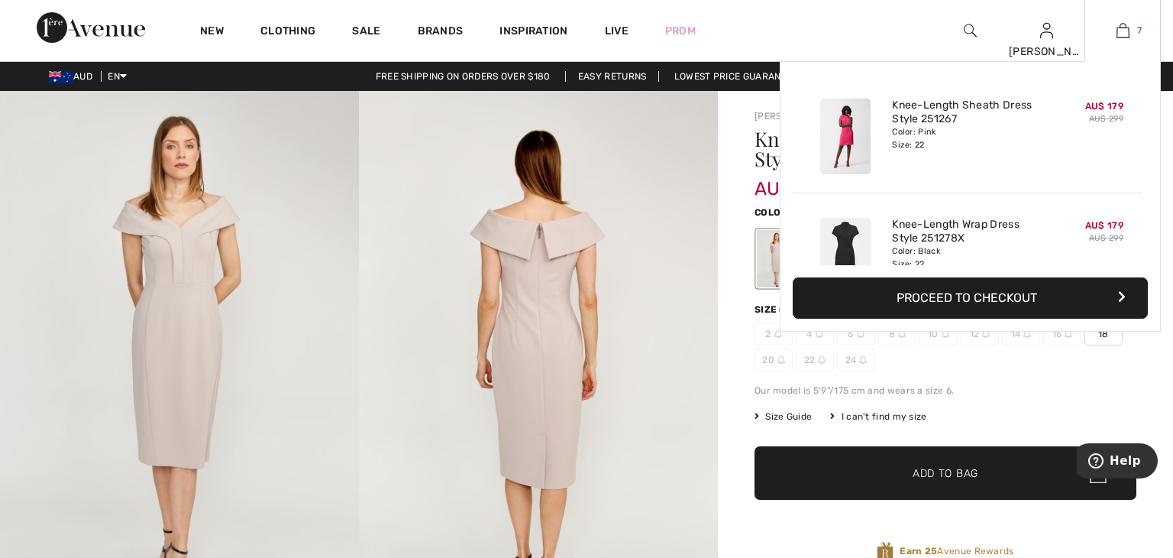
click at [1124, 34] on img at bounding box center [1123, 30] width 13 height 18
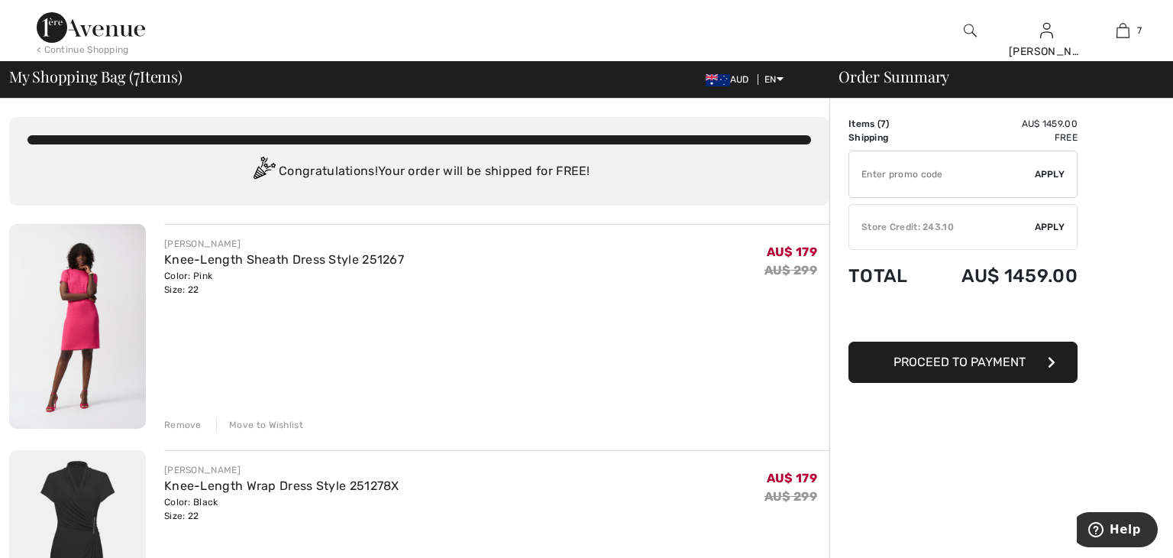
click at [180, 428] on div "Remove" at bounding box center [182, 425] width 37 height 14
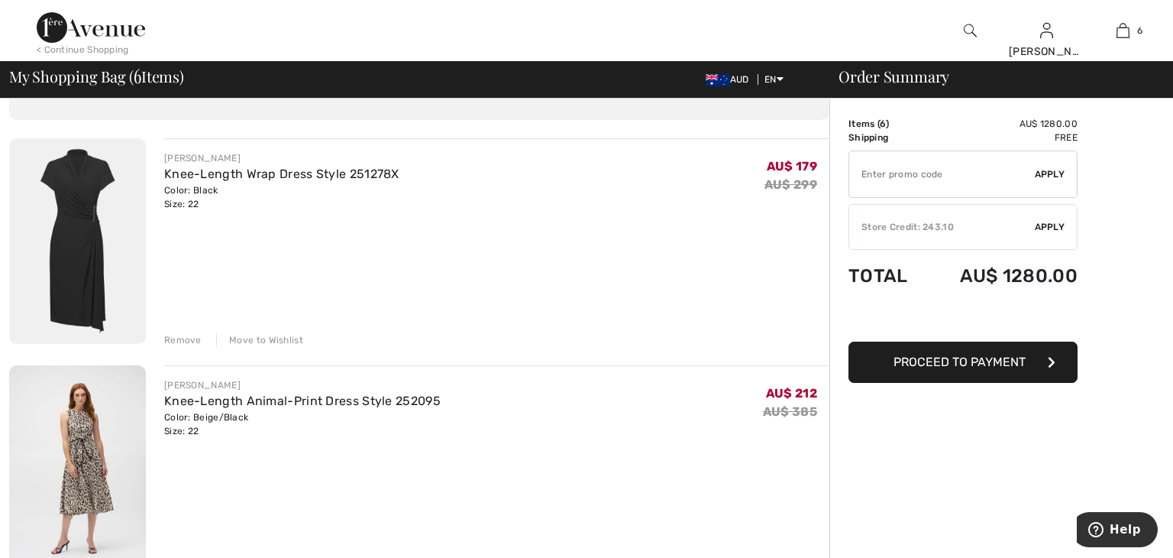
scroll to position [86, 0]
click at [362, 173] on link "Knee-Length Wrap Dress Style 251278X" at bounding box center [281, 173] width 235 height 15
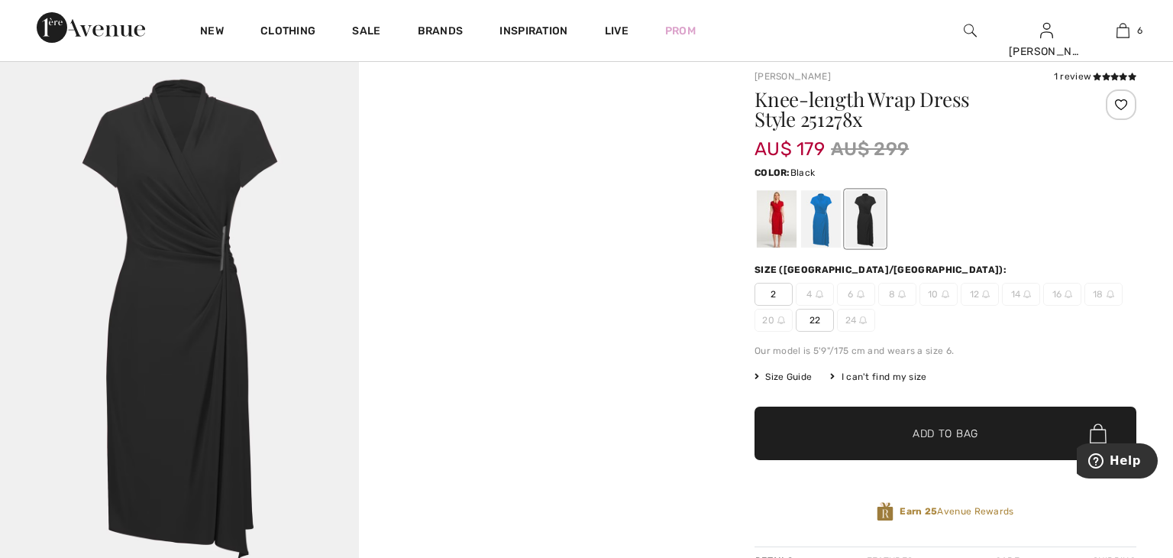
scroll to position [40, 0]
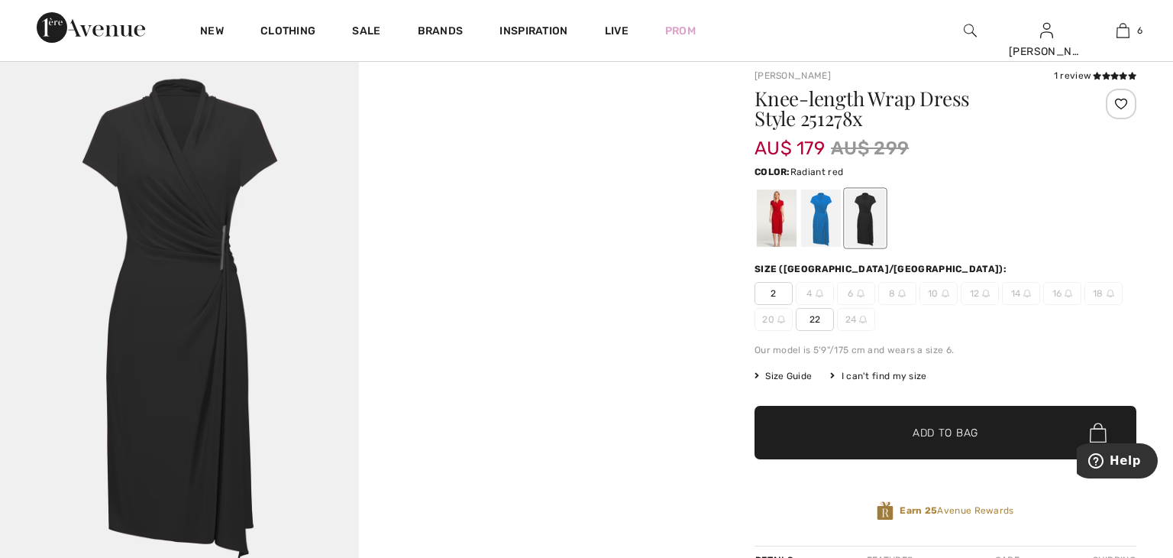
click at [782, 218] on div at bounding box center [777, 217] width 40 height 57
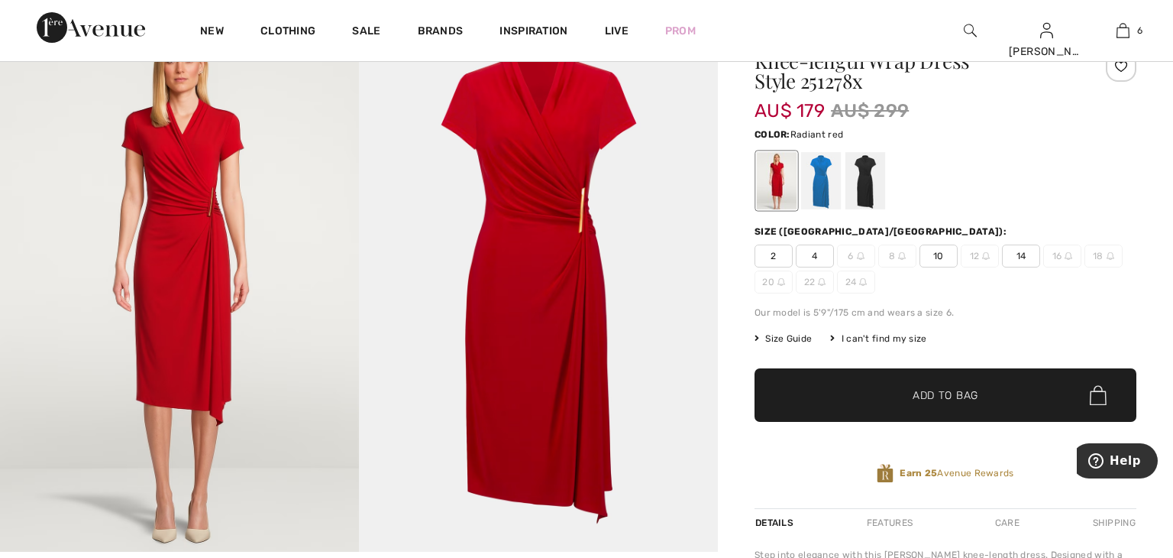
scroll to position [76, 0]
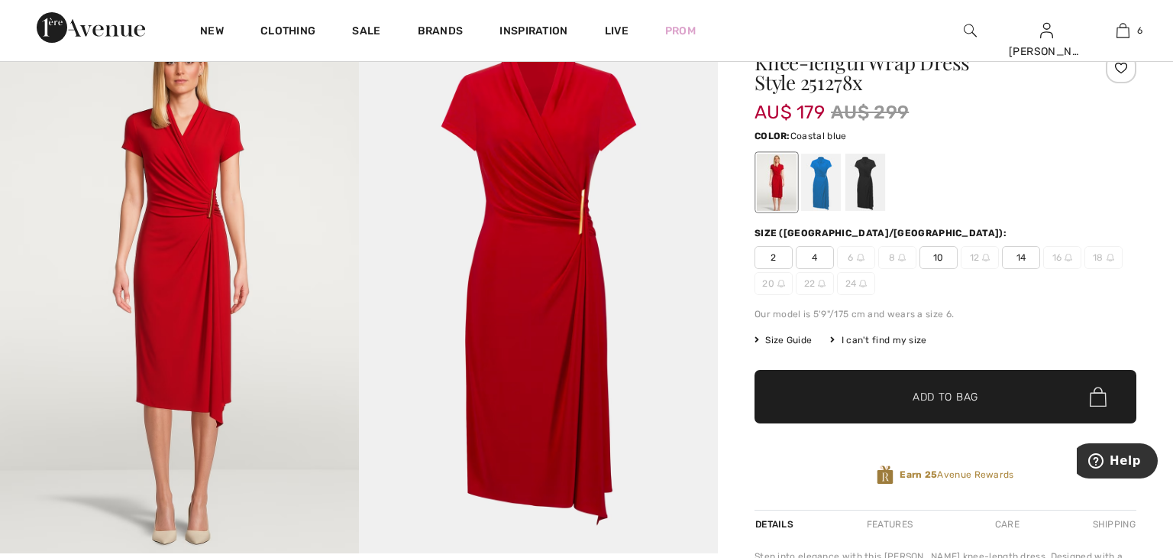
click at [820, 183] on div at bounding box center [821, 182] width 40 height 57
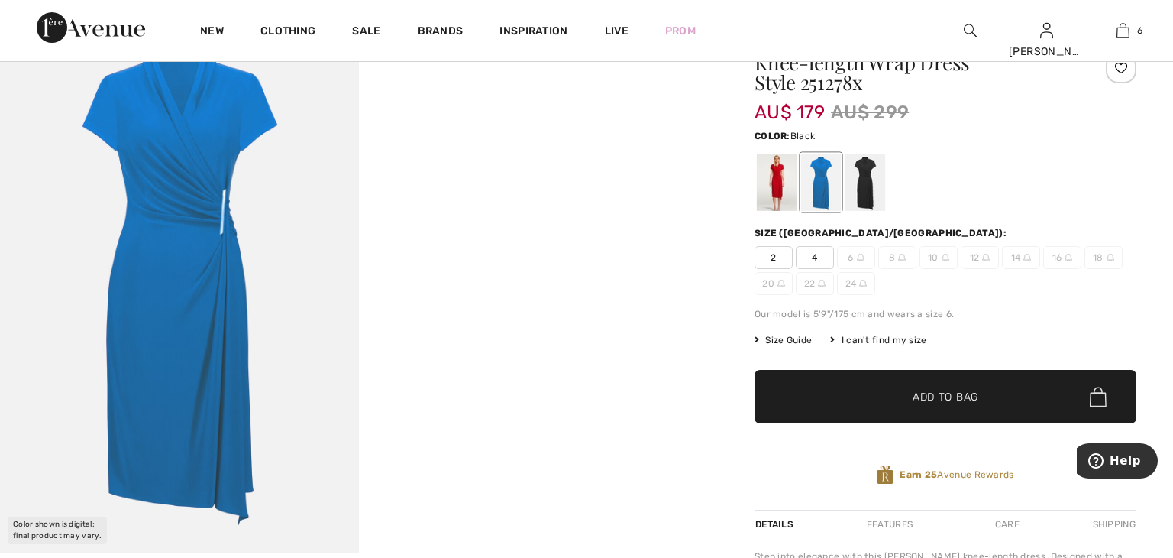
click at [869, 181] on div at bounding box center [866, 182] width 40 height 57
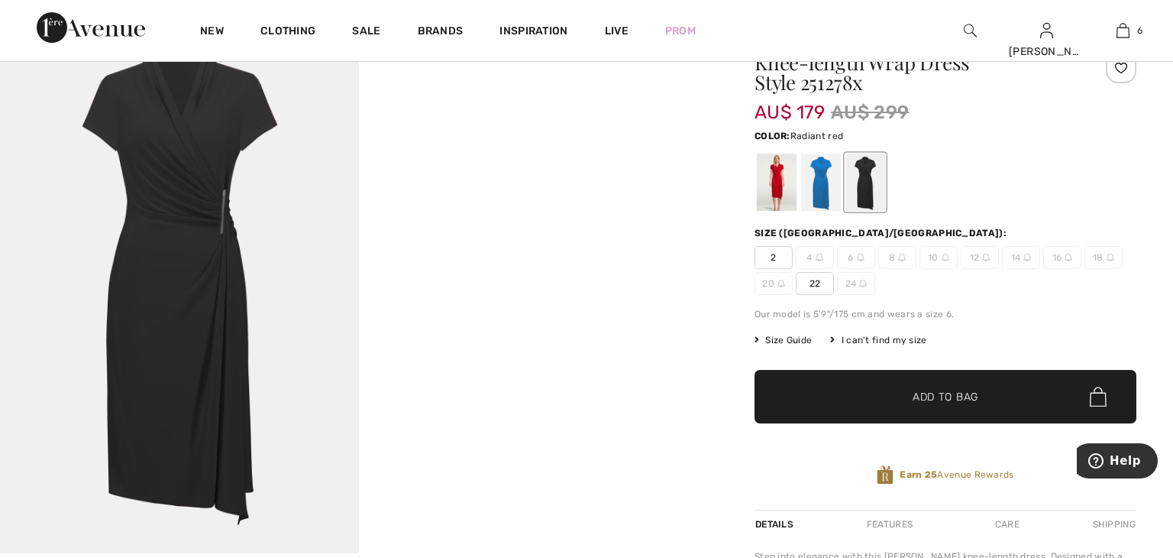
click at [788, 183] on div at bounding box center [777, 182] width 40 height 57
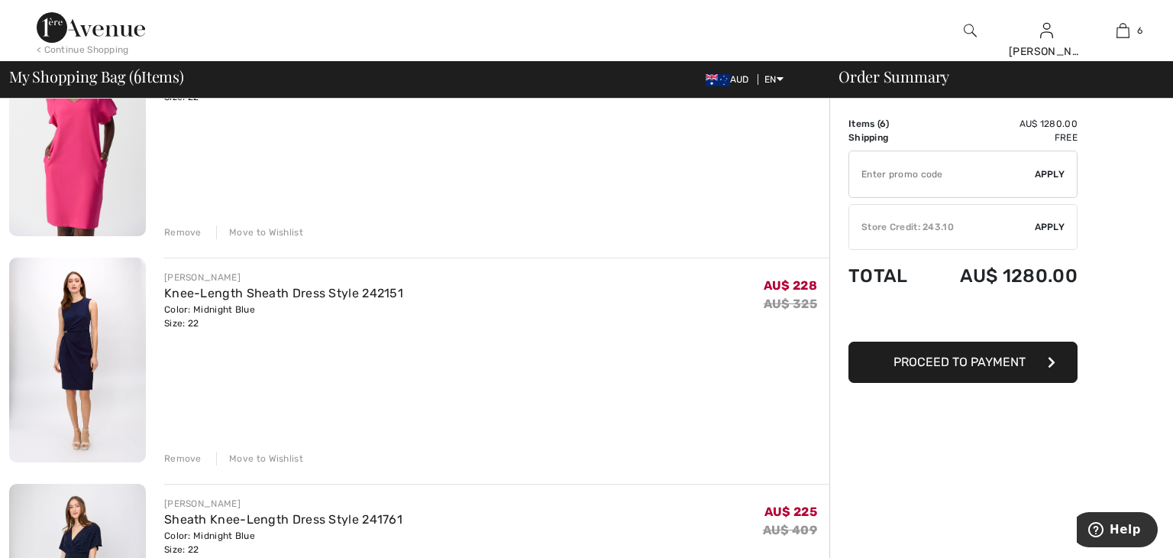
scroll to position [646, 0]
click at [196, 295] on link "Knee-Length Sheath Dress Style 242151" at bounding box center [283, 292] width 239 height 15
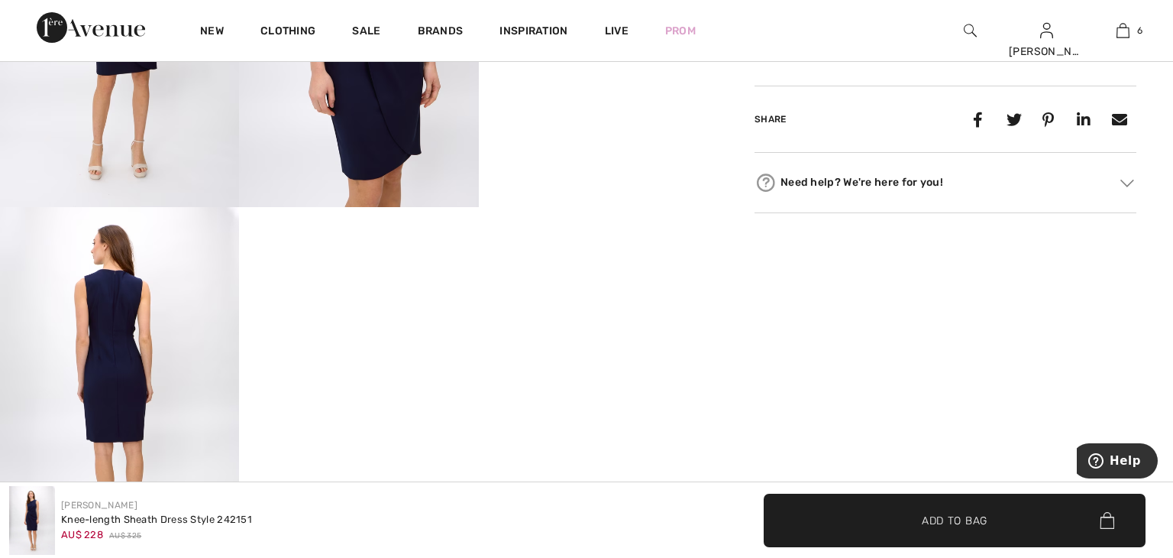
scroll to position [786, 0]
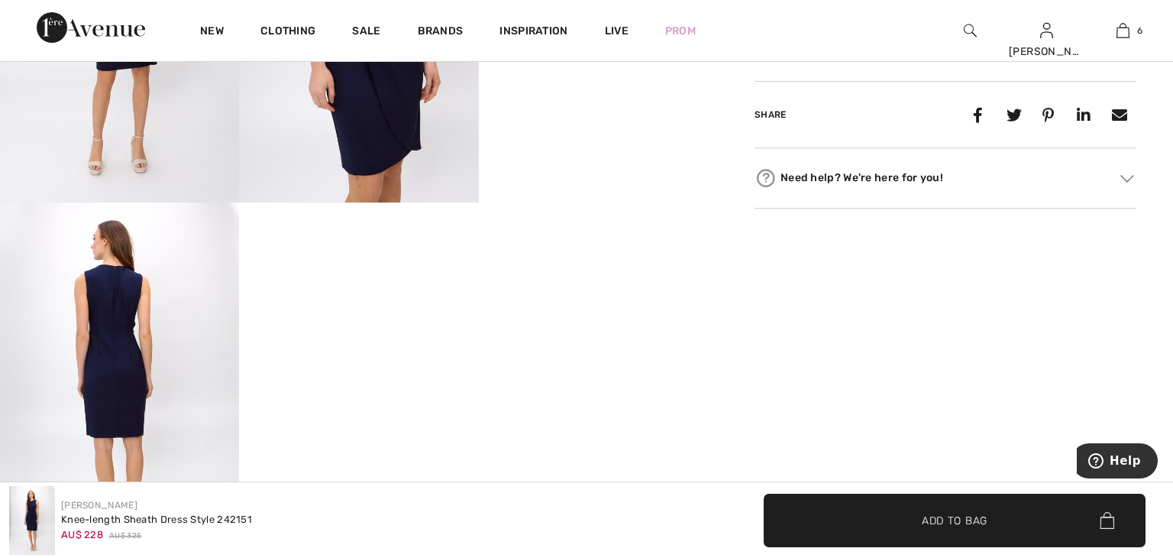
click at [196, 295] on img at bounding box center [119, 381] width 239 height 359
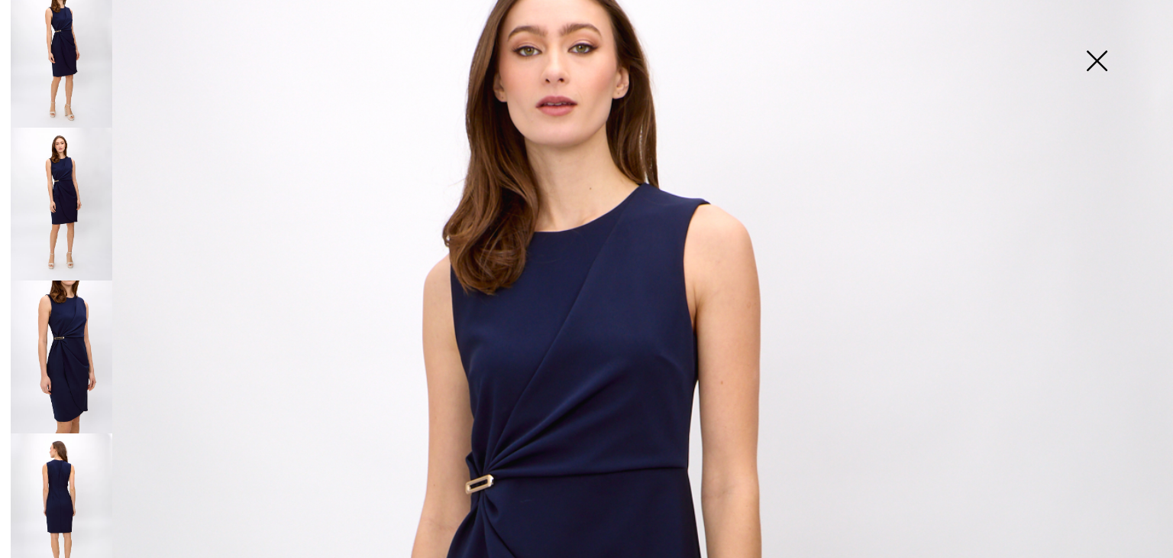
scroll to position [177, 0]
click at [79, 435] on img at bounding box center [62, 509] width 102 height 153
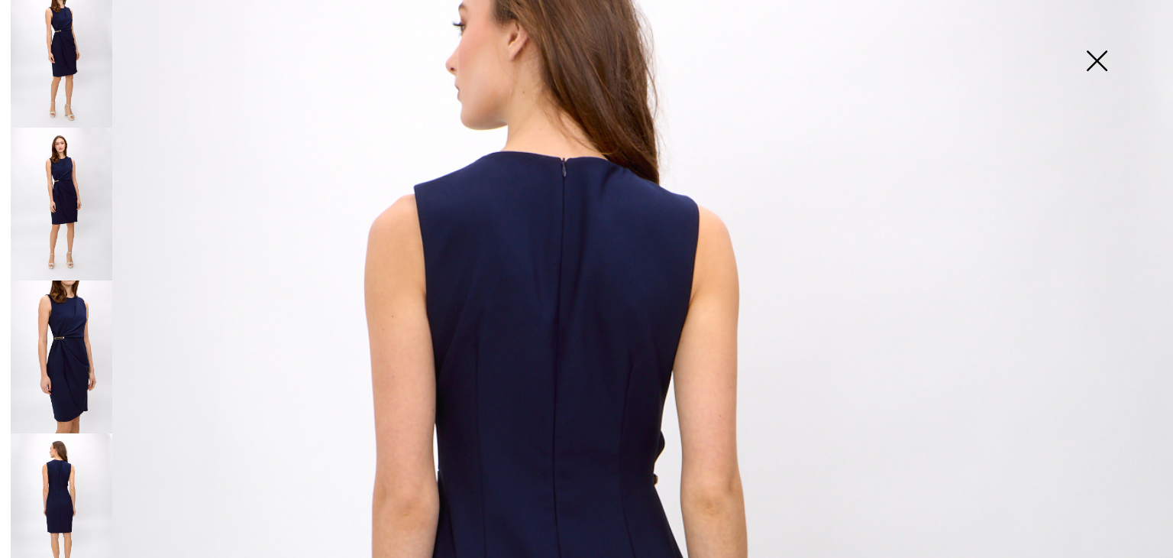
scroll to position [150, 0]
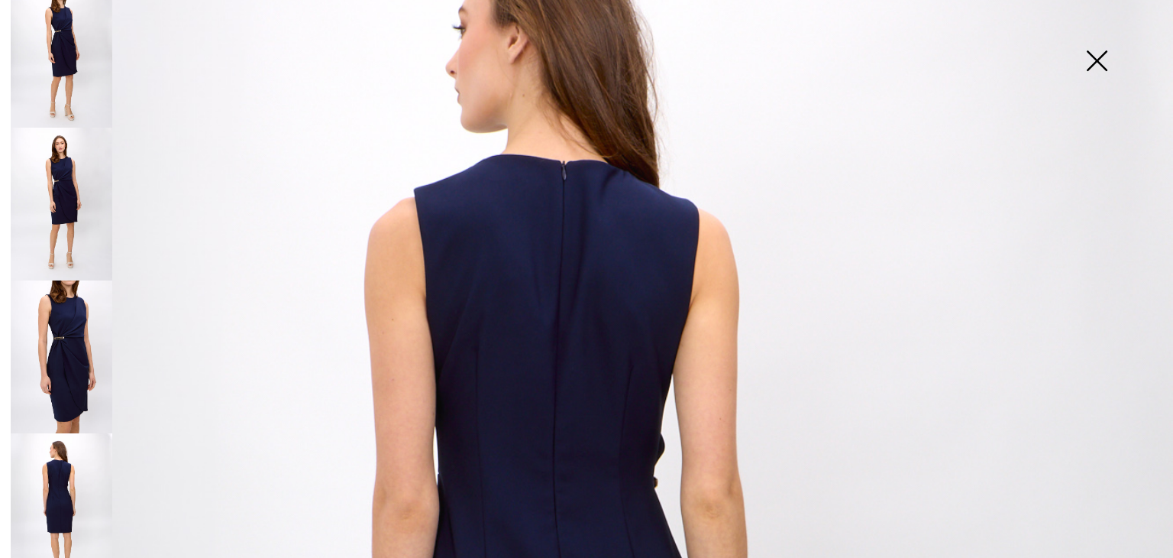
click at [1097, 63] on img at bounding box center [1097, 62] width 76 height 79
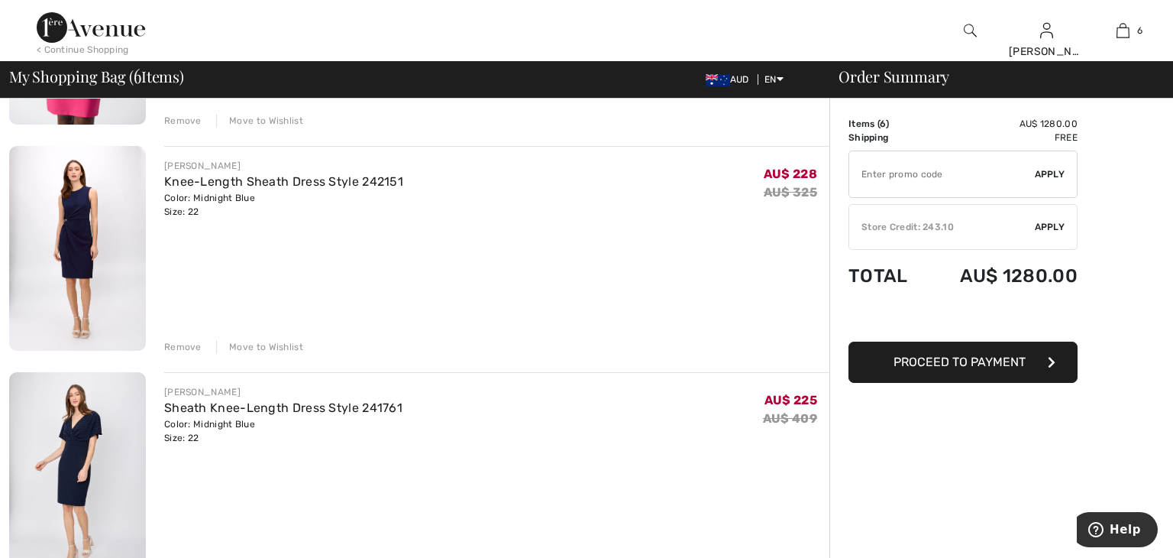
scroll to position [756, 0]
click at [187, 347] on div "Remove" at bounding box center [182, 348] width 37 height 14
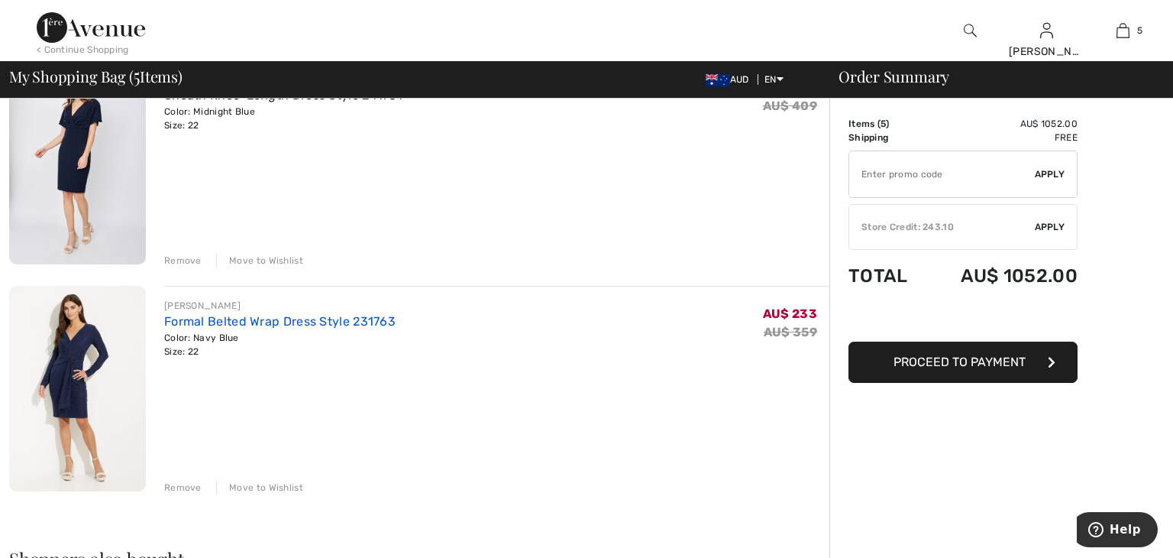
scroll to position [866, 0]
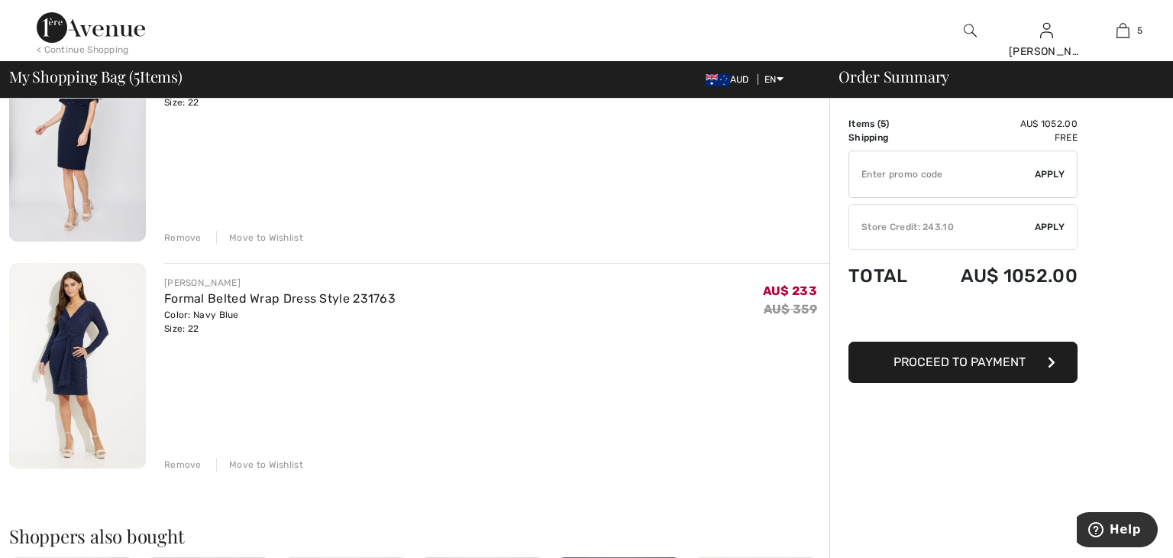
click at [189, 464] on div "Remove" at bounding box center [182, 465] width 37 height 14
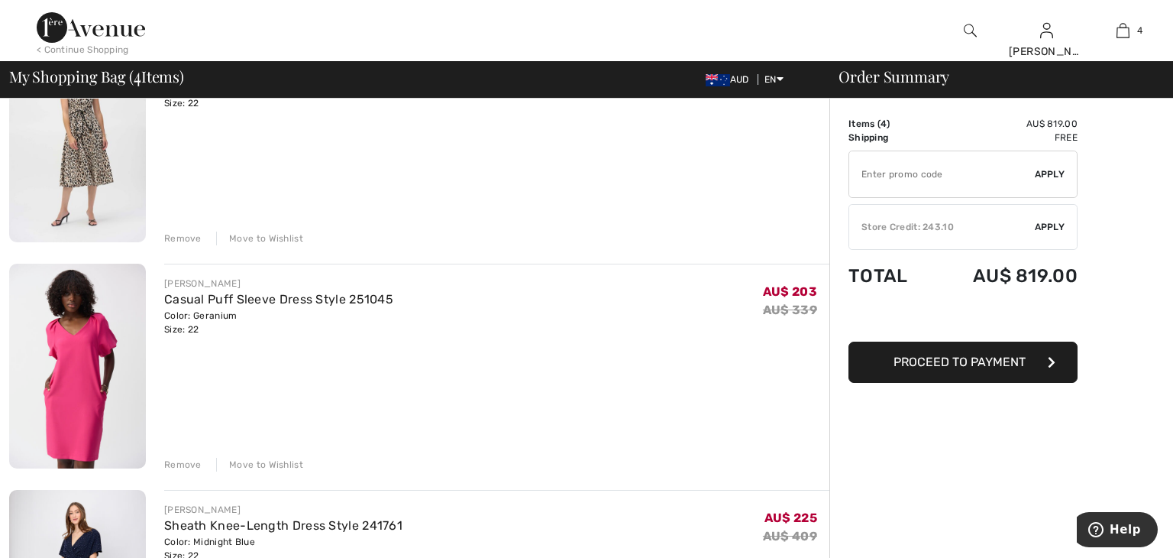
scroll to position [416, 0]
click at [180, 464] on div "Remove" at bounding box center [182, 462] width 37 height 14
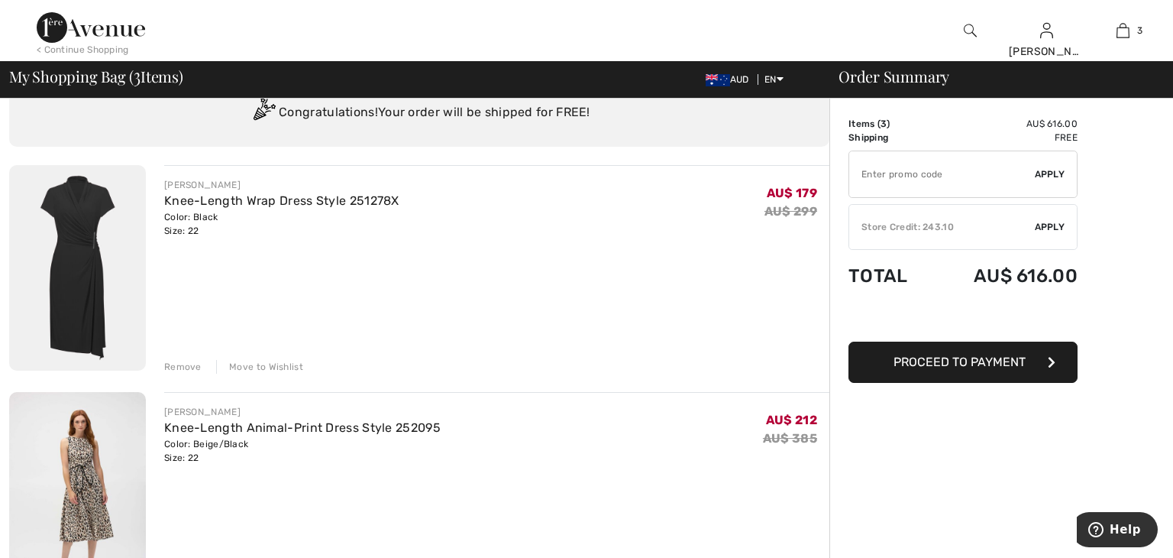
scroll to position [57, 0]
click at [190, 371] on div "Remove" at bounding box center [182, 369] width 37 height 14
